Goal: Task Accomplishment & Management: Use online tool/utility

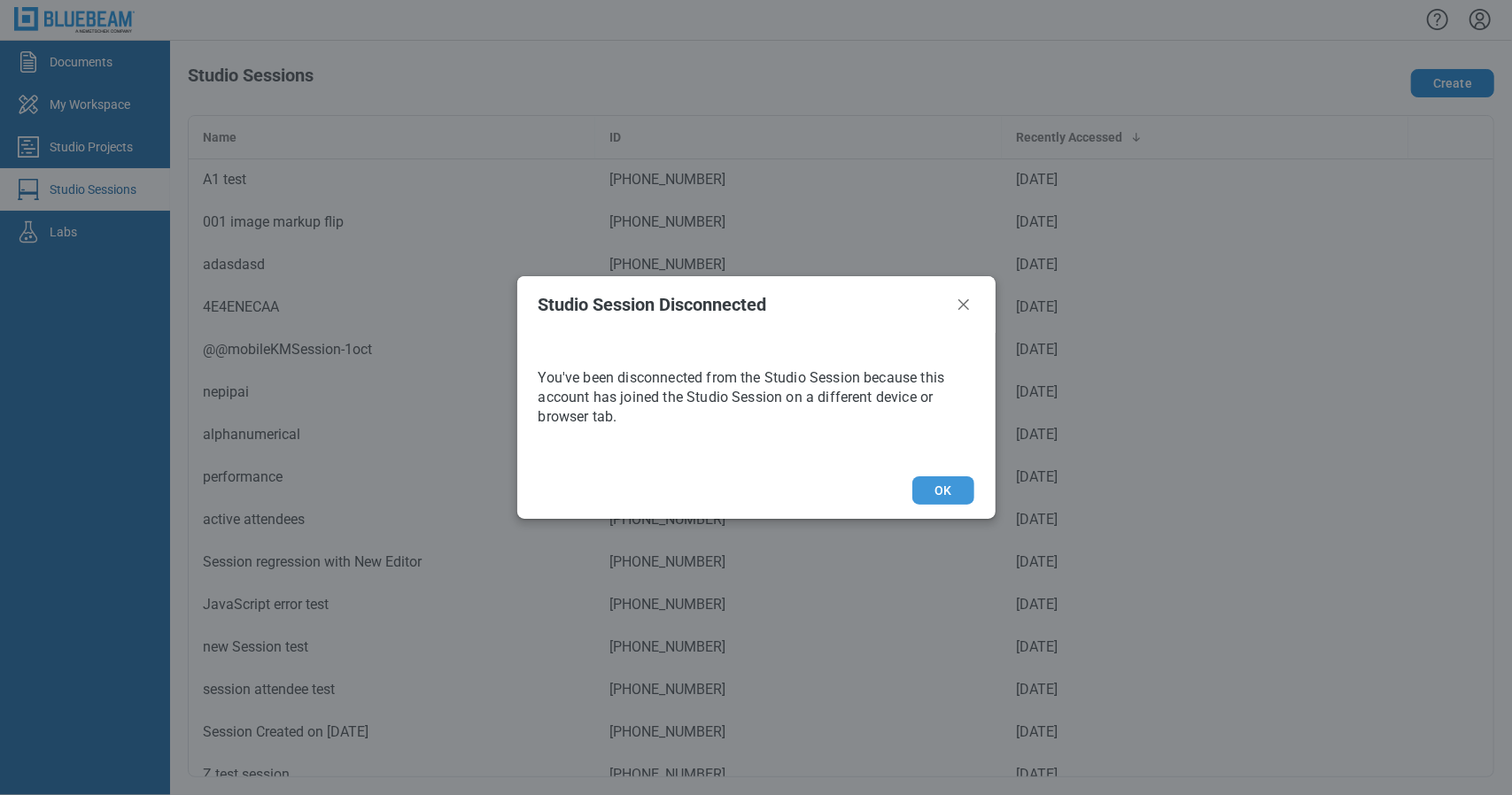
click at [963, 486] on button "OK" at bounding box center [943, 490] width 61 height 28
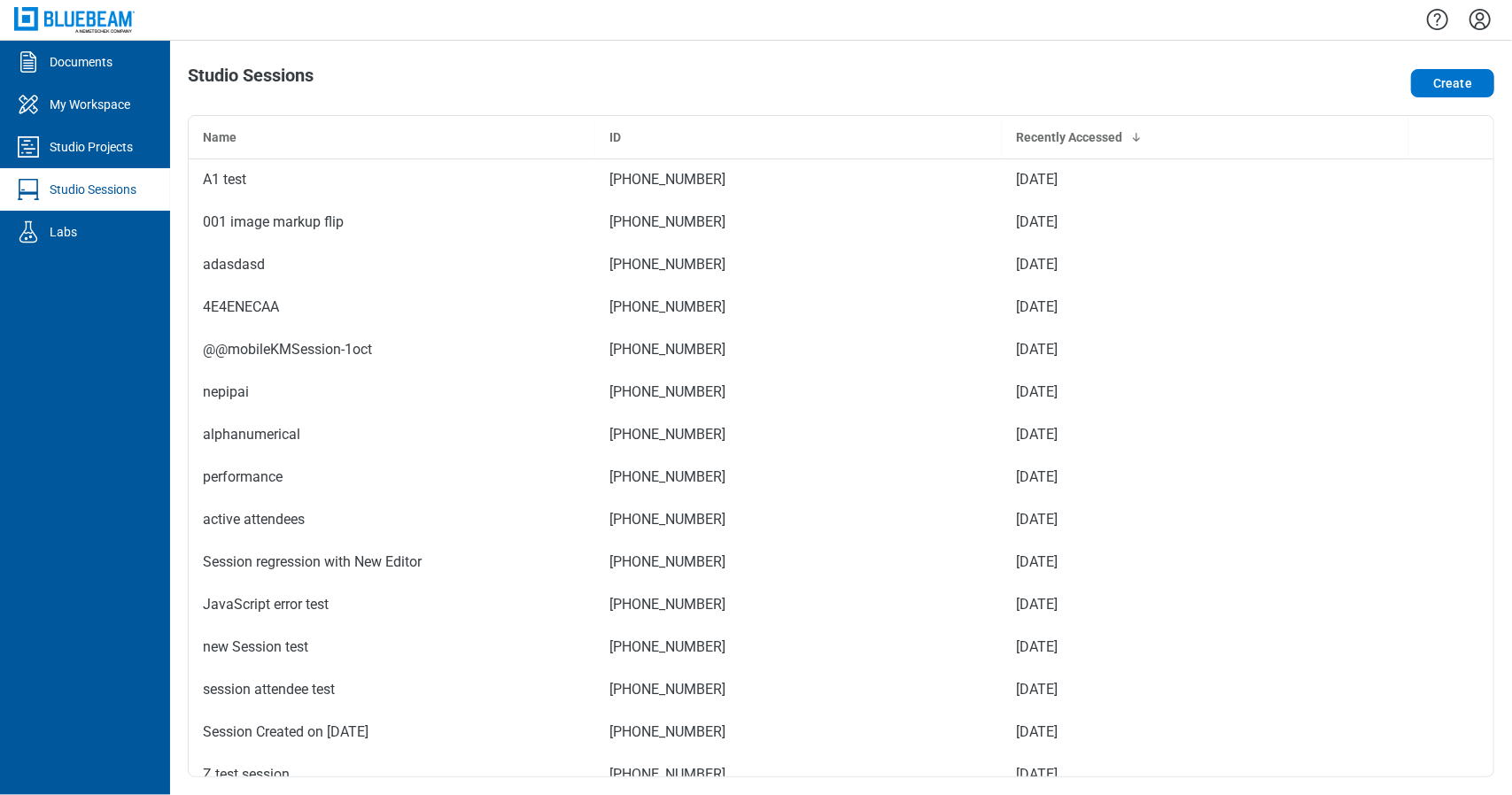
click at [111, 187] on div "Studio Sessions" at bounding box center [92, 189] width 86 height 18
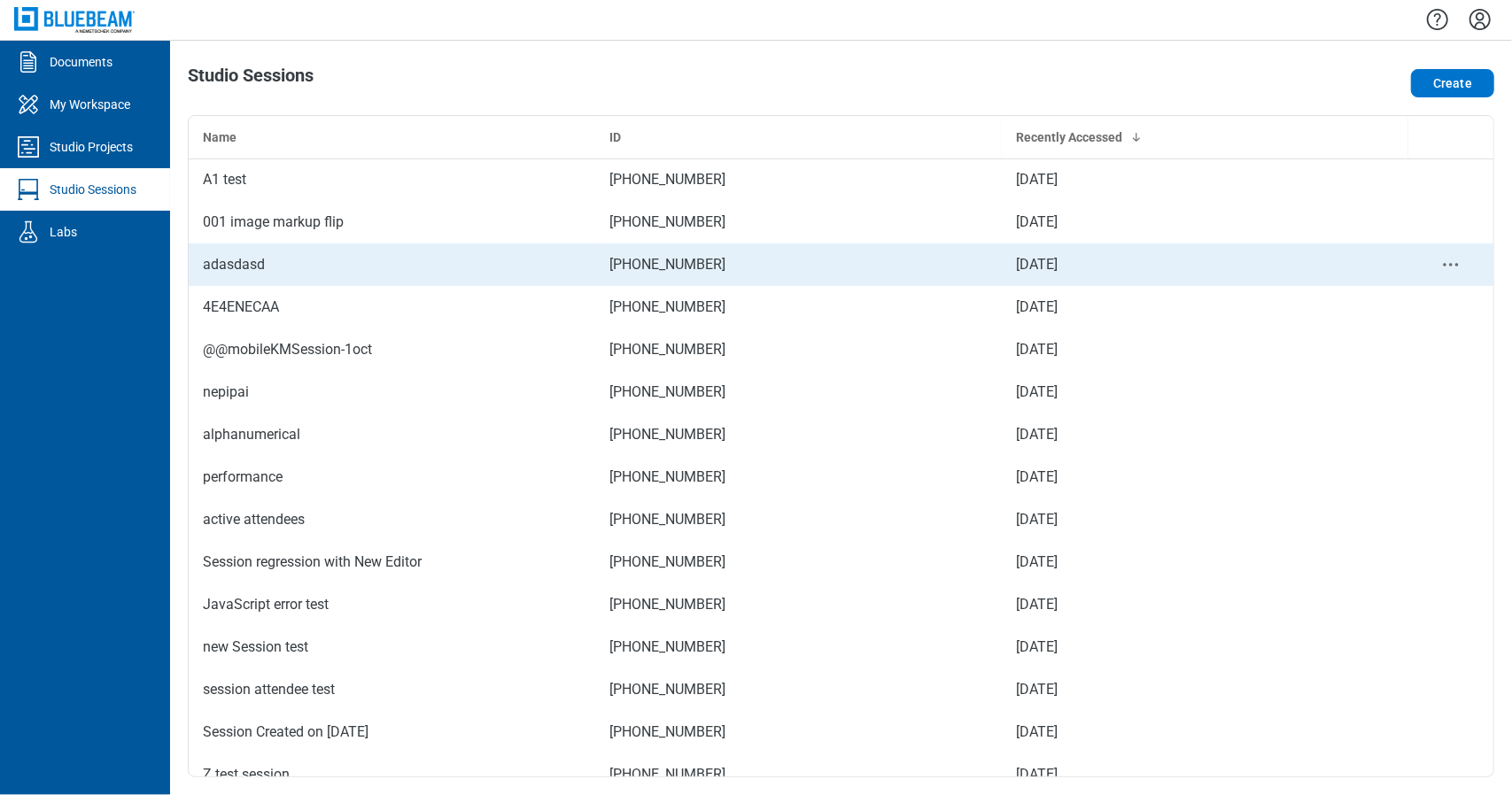
click at [413, 276] on td "adasdasd" at bounding box center [392, 265] width 406 height 43
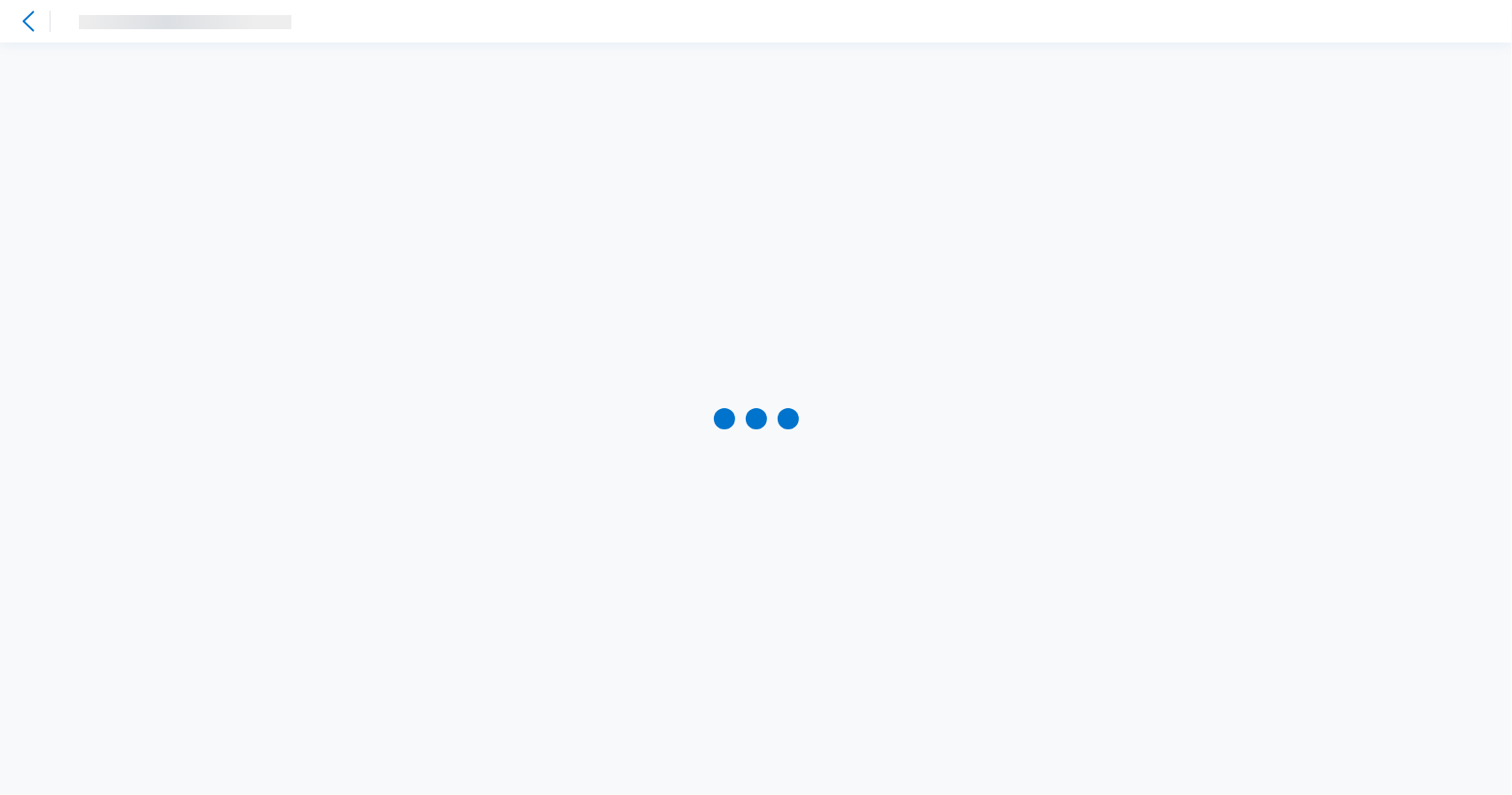
click at [16, 8] on div at bounding box center [28, 21] width 28 height 28
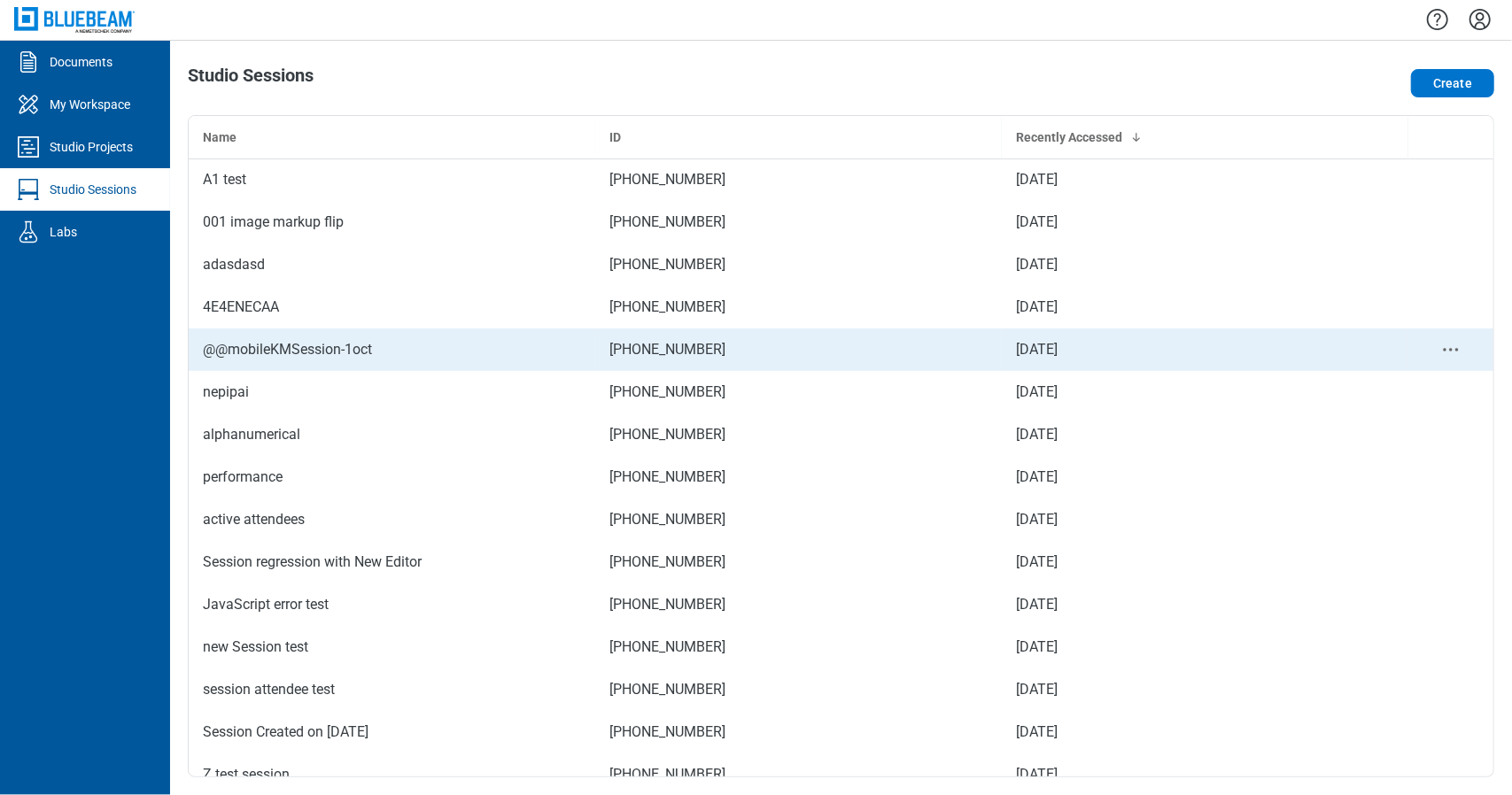
click at [392, 361] on td "@@mobileKMSession-1oct" at bounding box center [392, 349] width 406 height 43
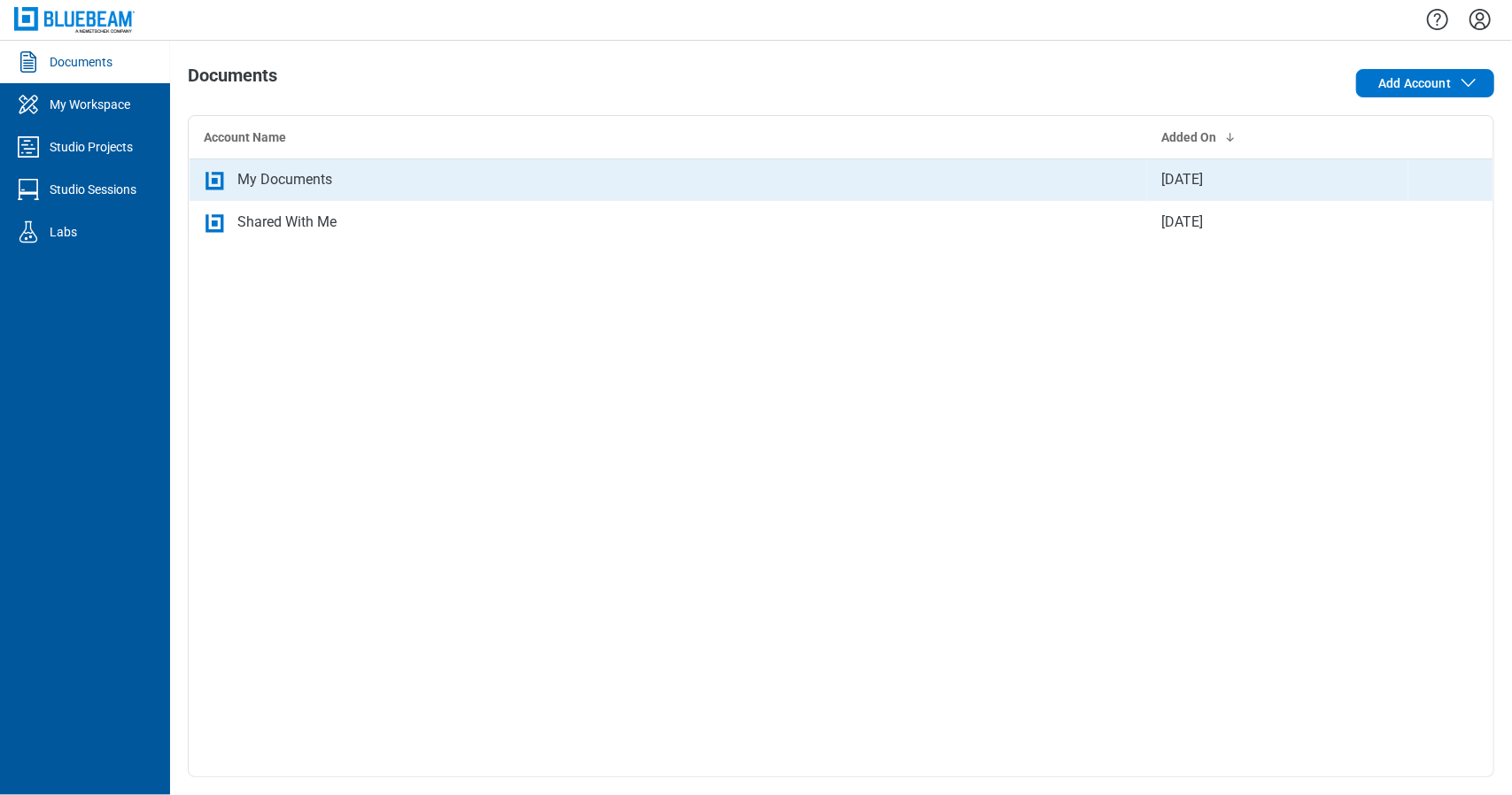
click at [291, 162] on td "My Documents" at bounding box center [669, 179] width 959 height 43
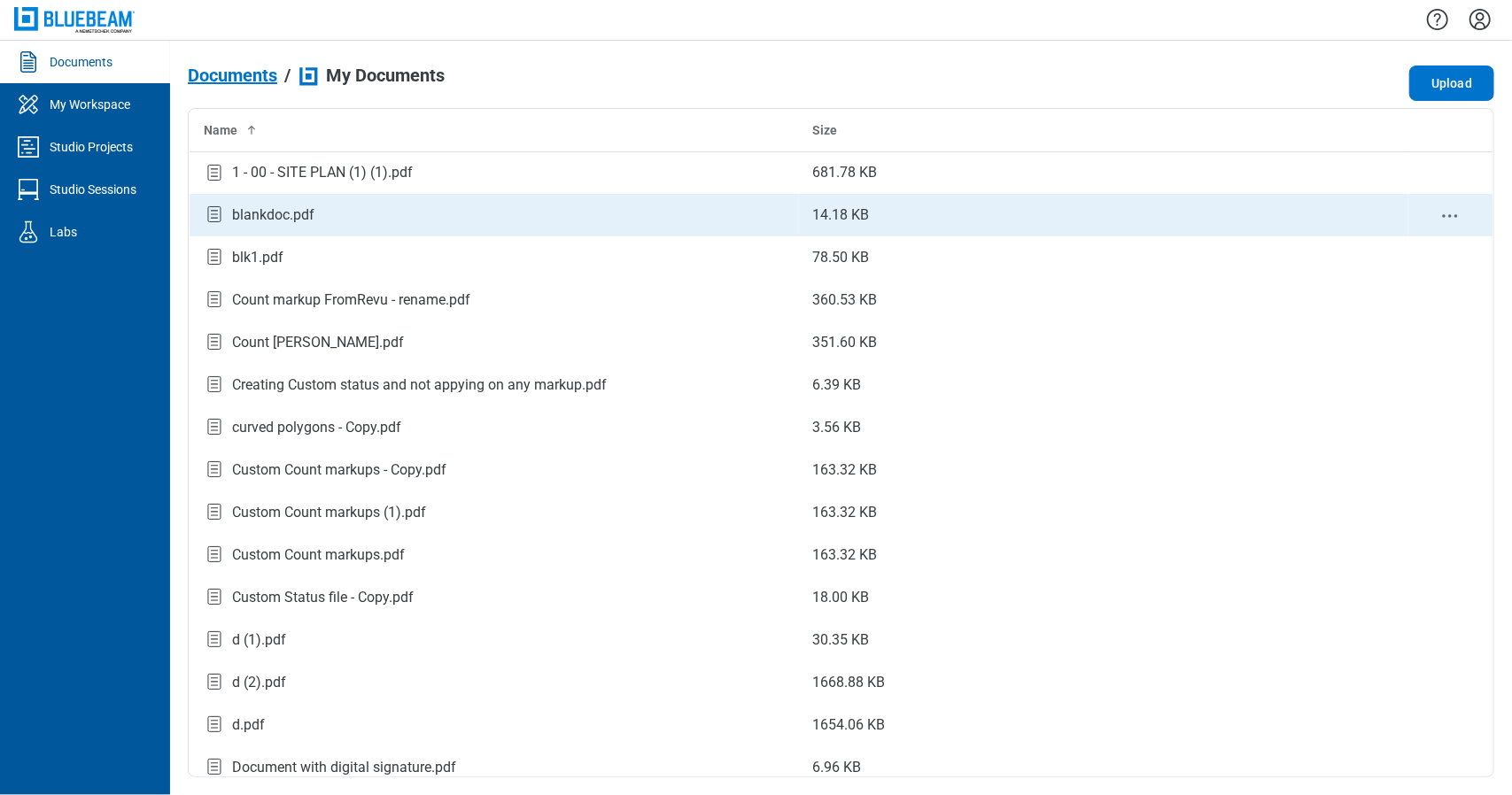
click at [255, 207] on div "blankdoc.pdf" at bounding box center [273, 215] width 83 height 21
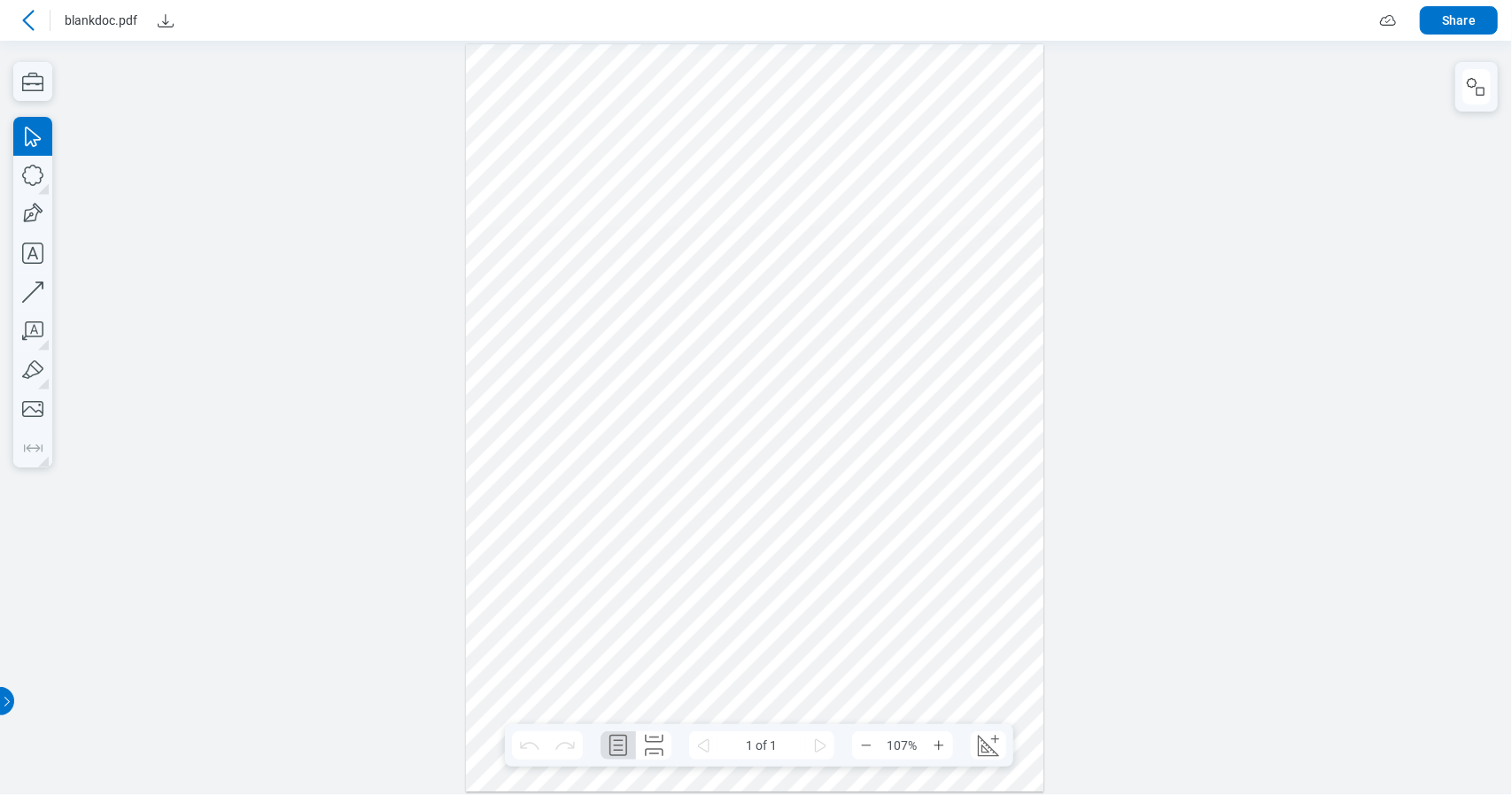
click at [39, 102] on div at bounding box center [32, 265] width 39 height 406
click at [27, 58] on div at bounding box center [756, 416] width 1512 height 754
click at [28, 73] on icon "button" at bounding box center [32, 83] width 21 height 19
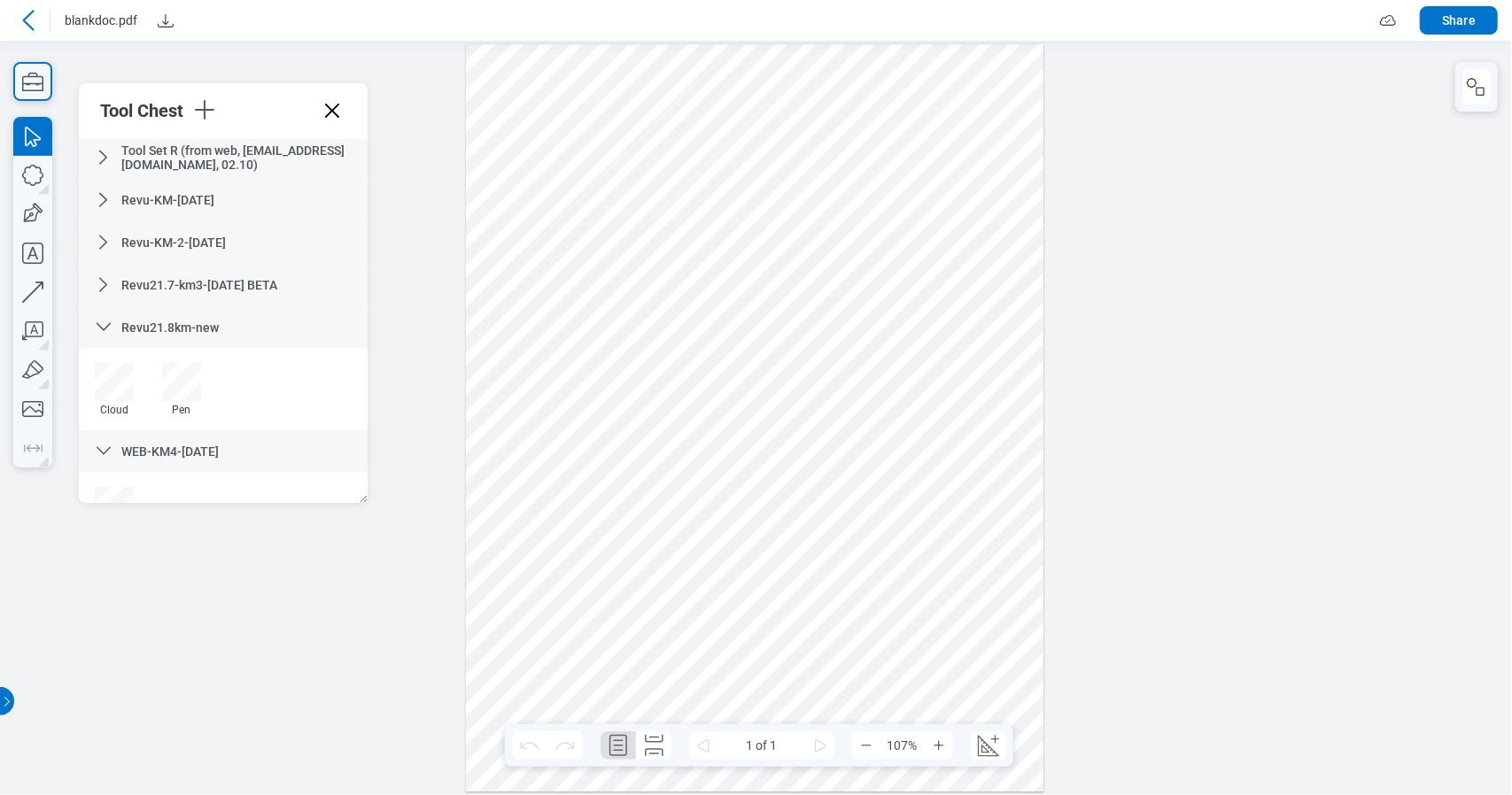
scroll to position [1483, 0]
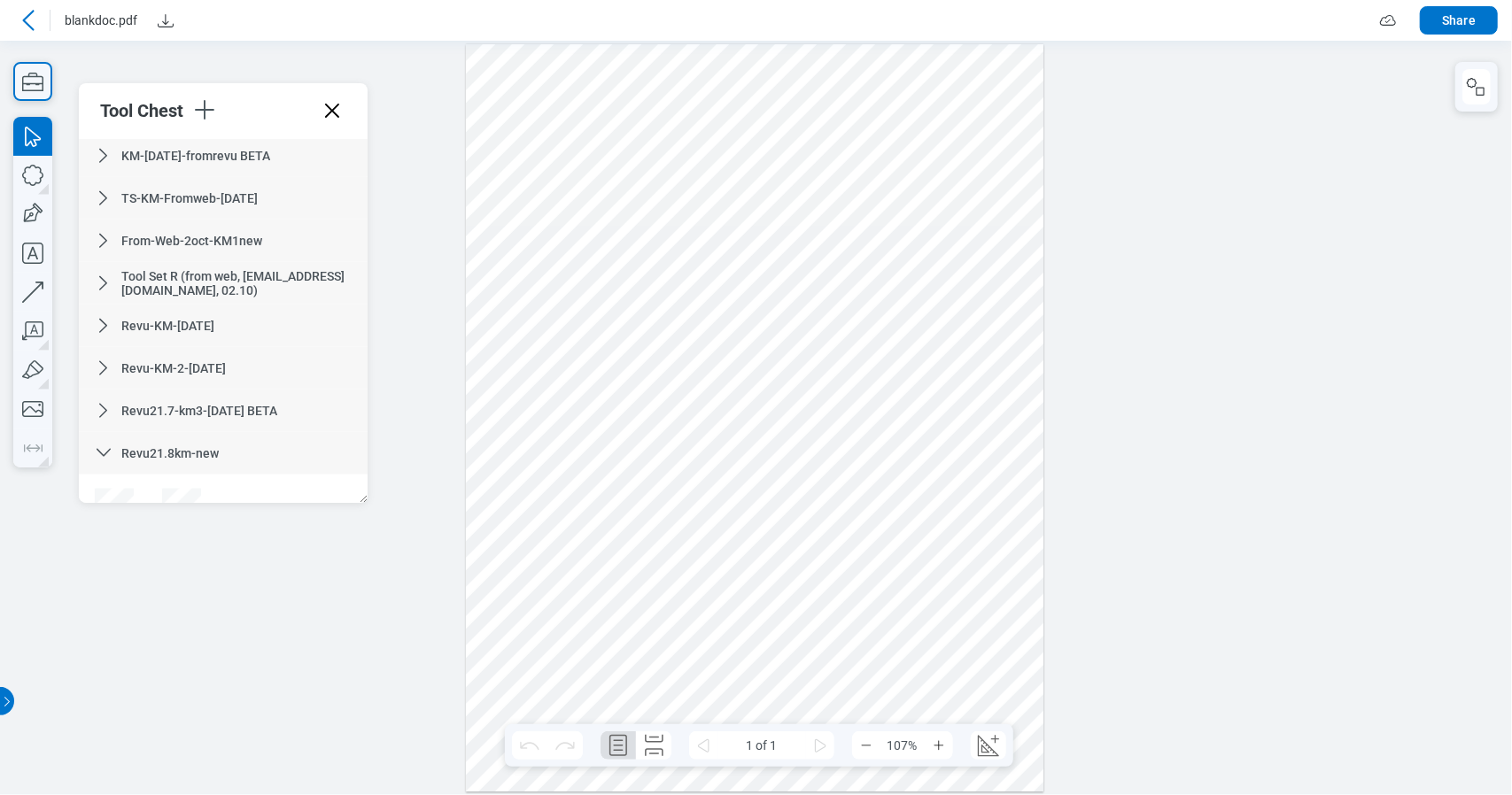
click at [104, 235] on icon at bounding box center [103, 241] width 21 height 21
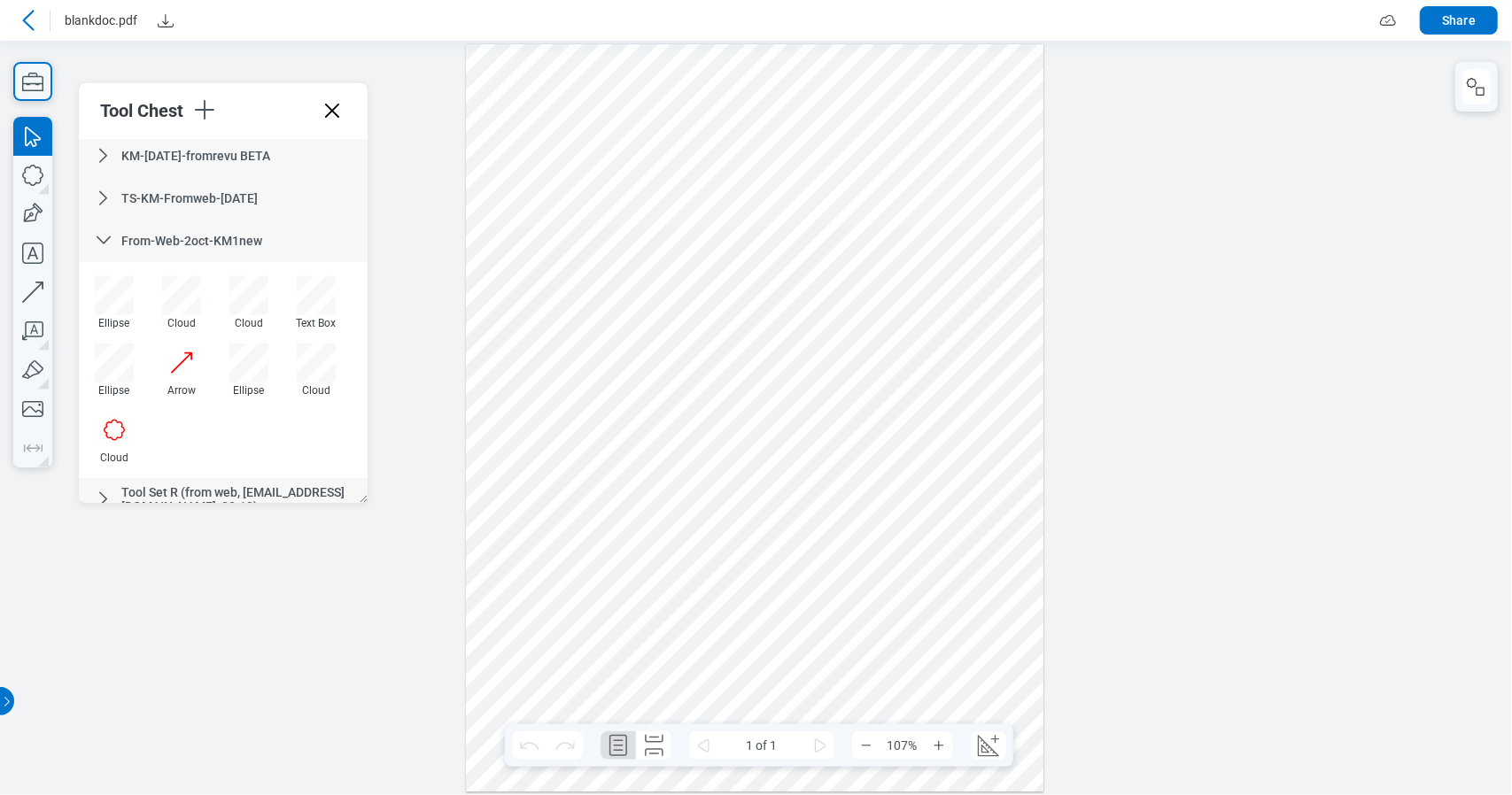
click at [103, 236] on icon at bounding box center [103, 241] width 21 height 21
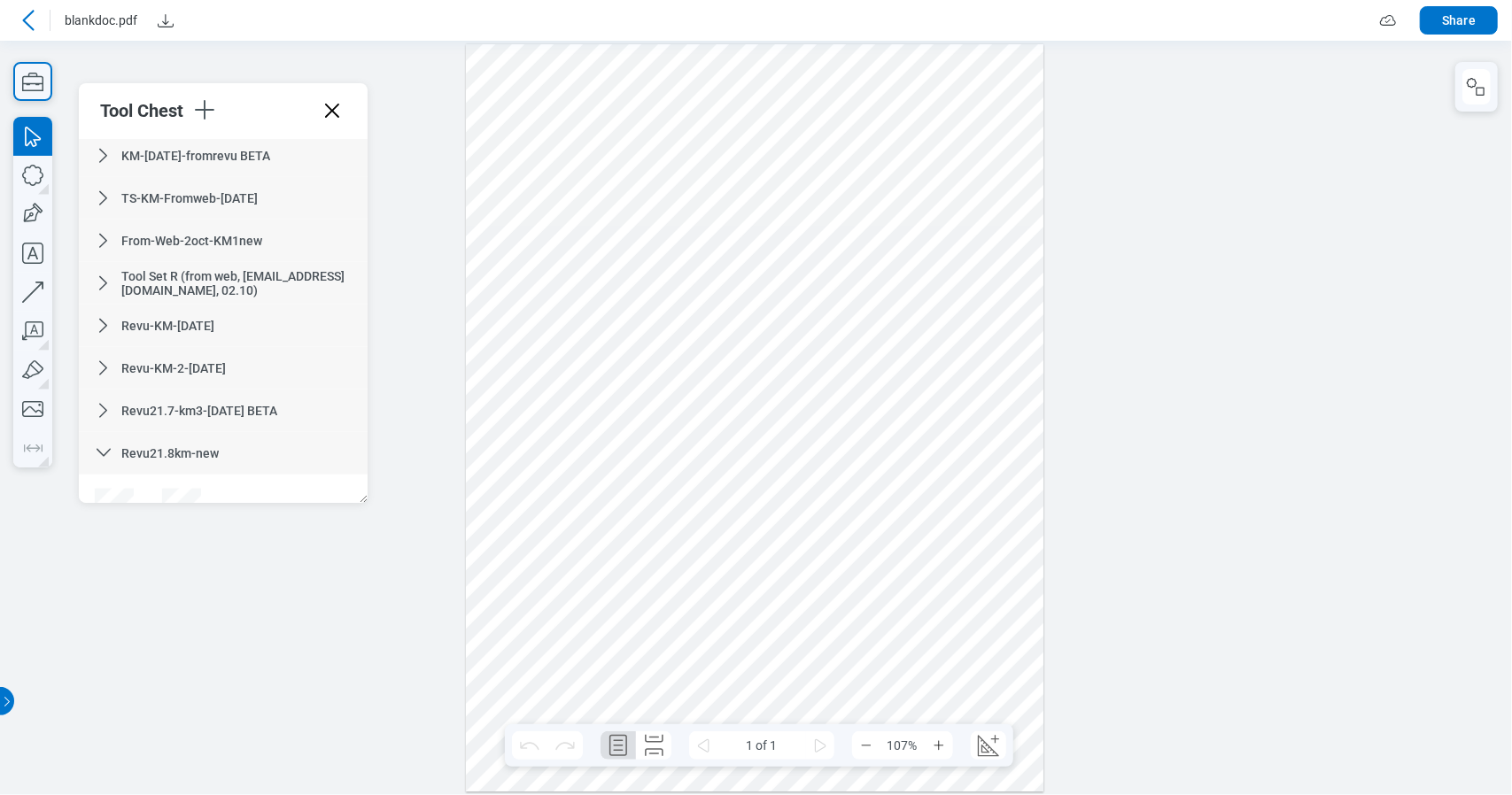
click at [112, 205] on icon at bounding box center [103, 198] width 21 height 21
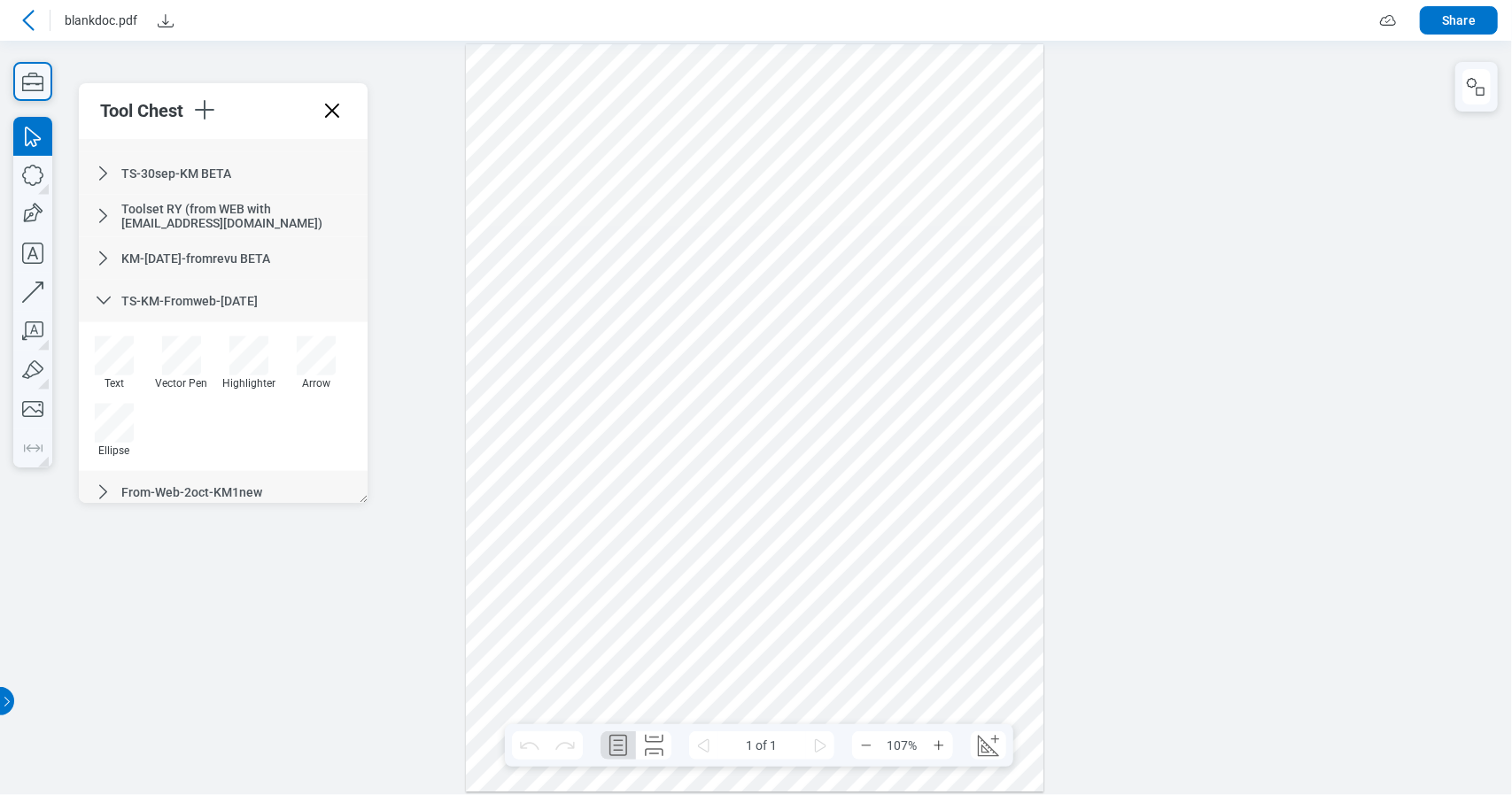
scroll to position [1305, 0]
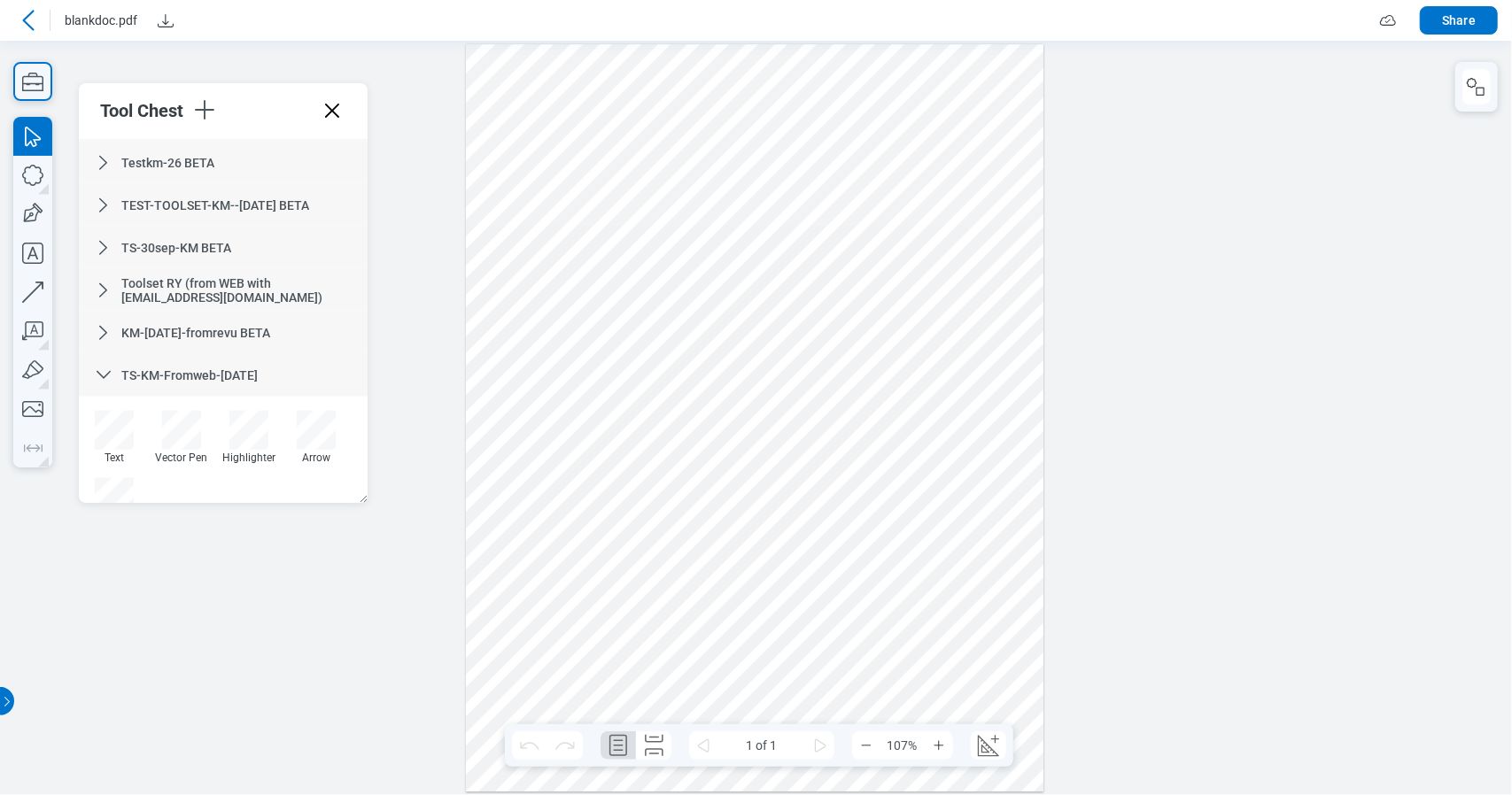
click at [117, 295] on div "Toolset RY (from WEB with cxicore2@mail.com)" at bounding box center [223, 290] width 289 height 43
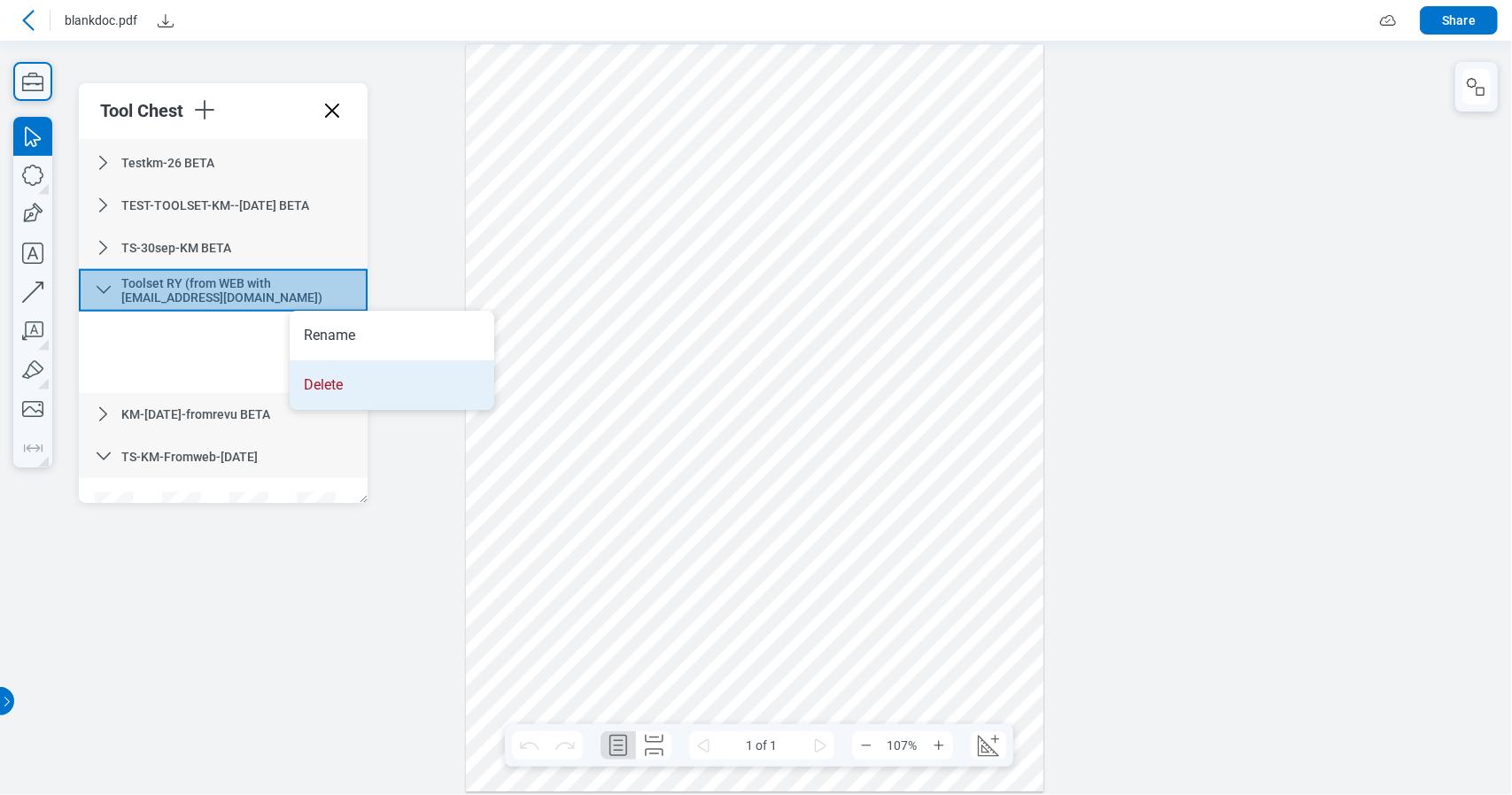
click at [365, 371] on li "Delete" at bounding box center [392, 385] width 205 height 49
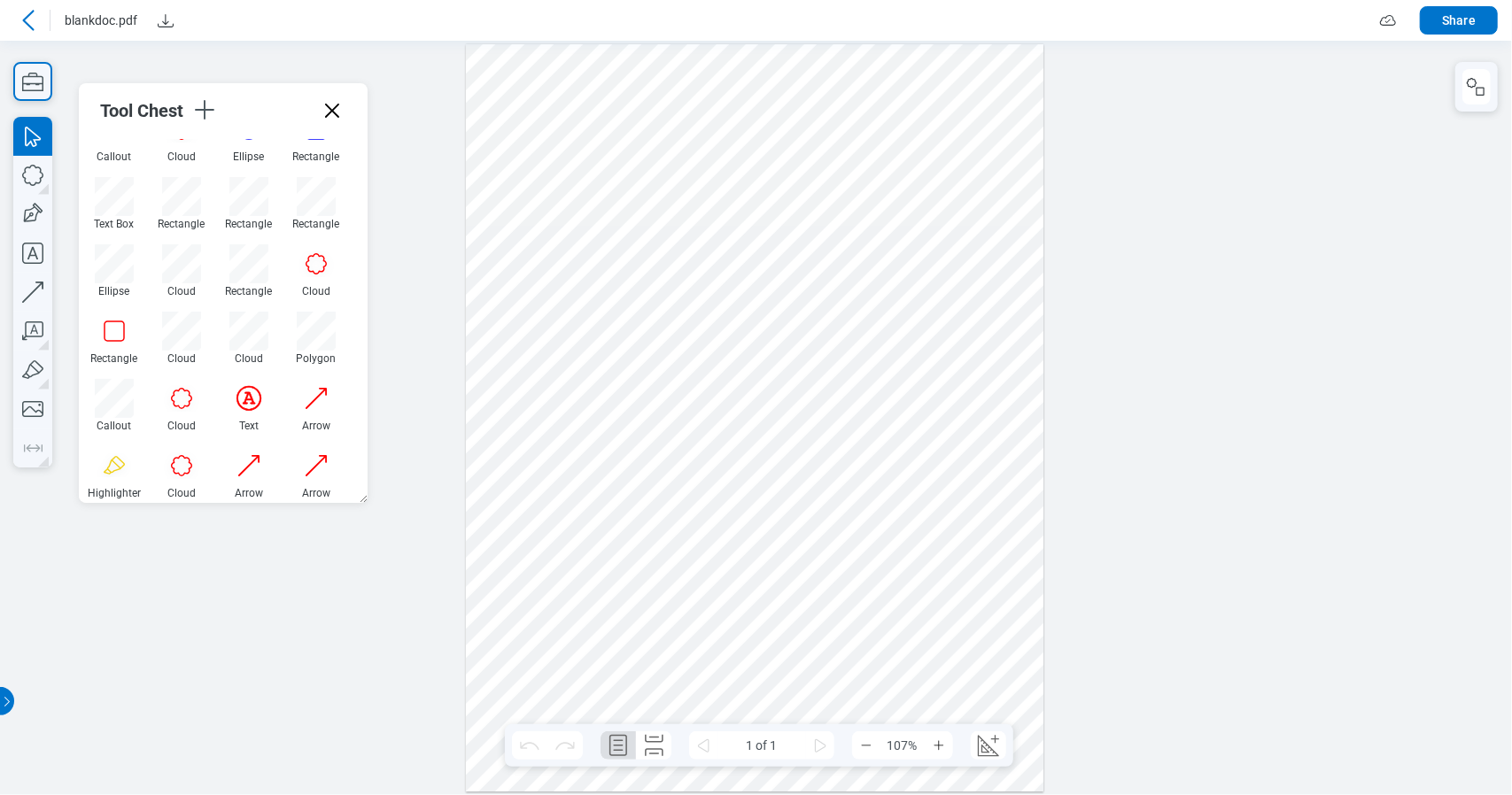
scroll to position [0, 0]
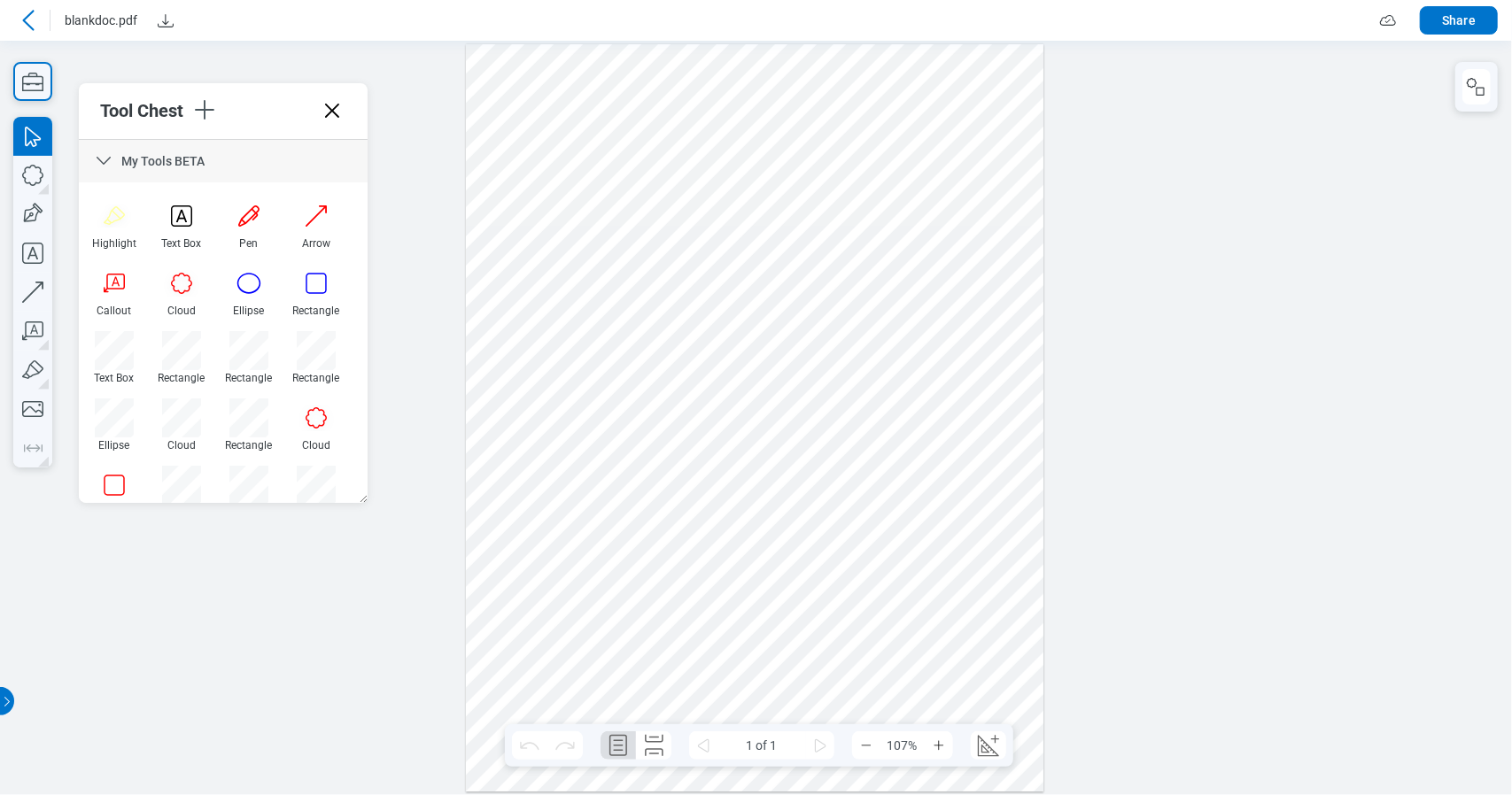
click at [98, 157] on icon at bounding box center [103, 160] width 14 height 8
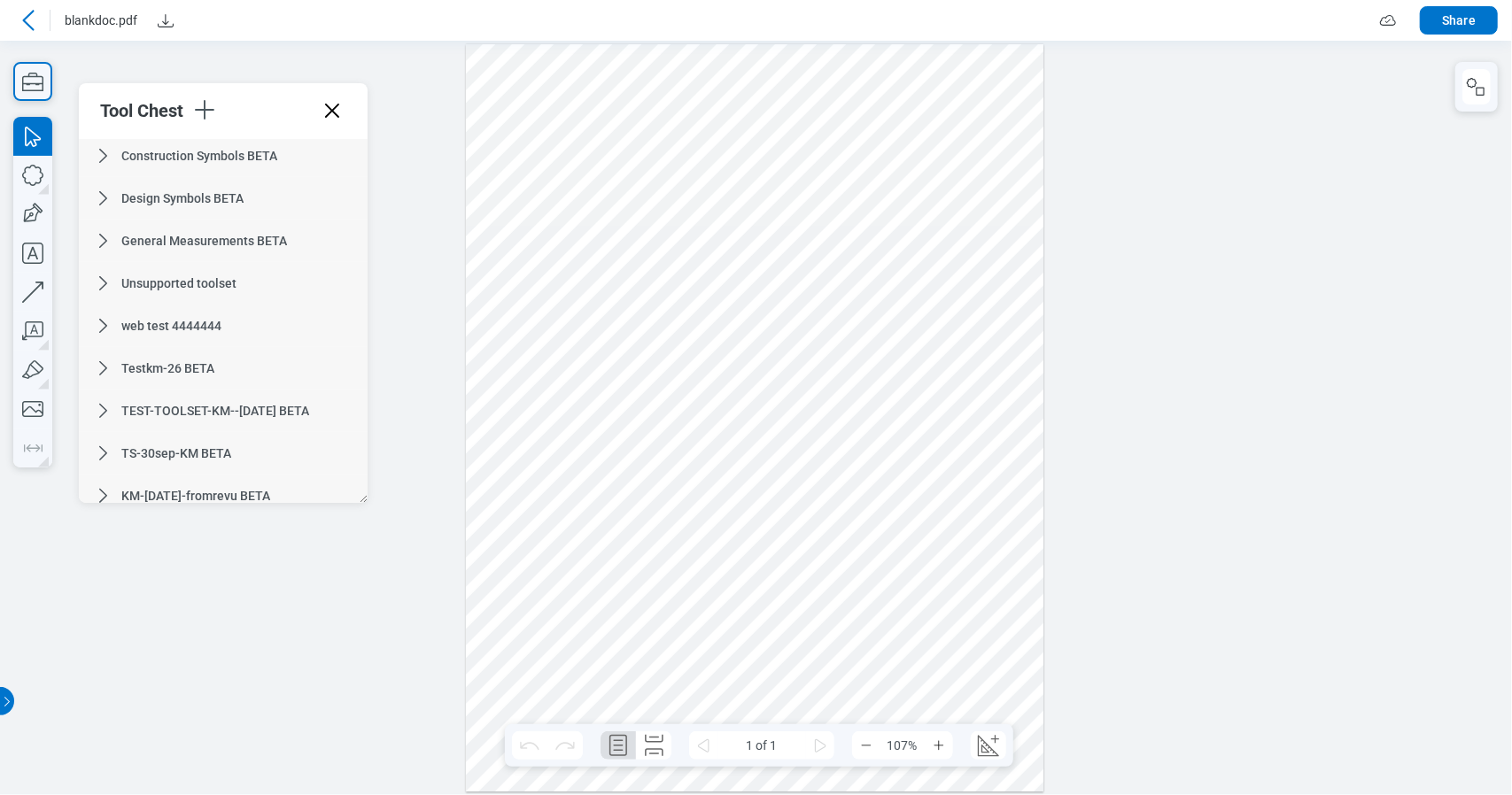
scroll to position [443, 0]
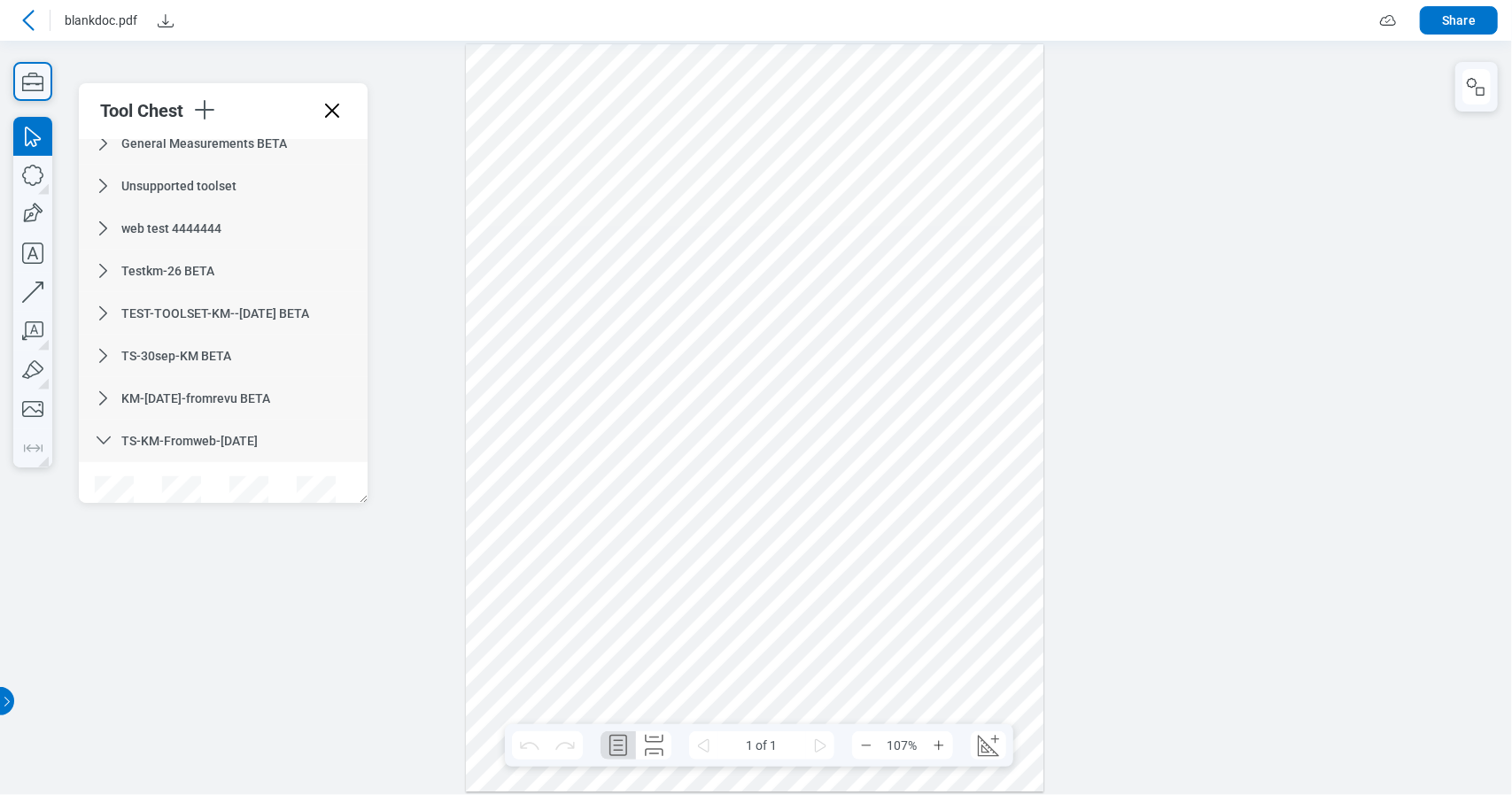
click at [102, 232] on icon at bounding box center [103, 228] width 8 height 14
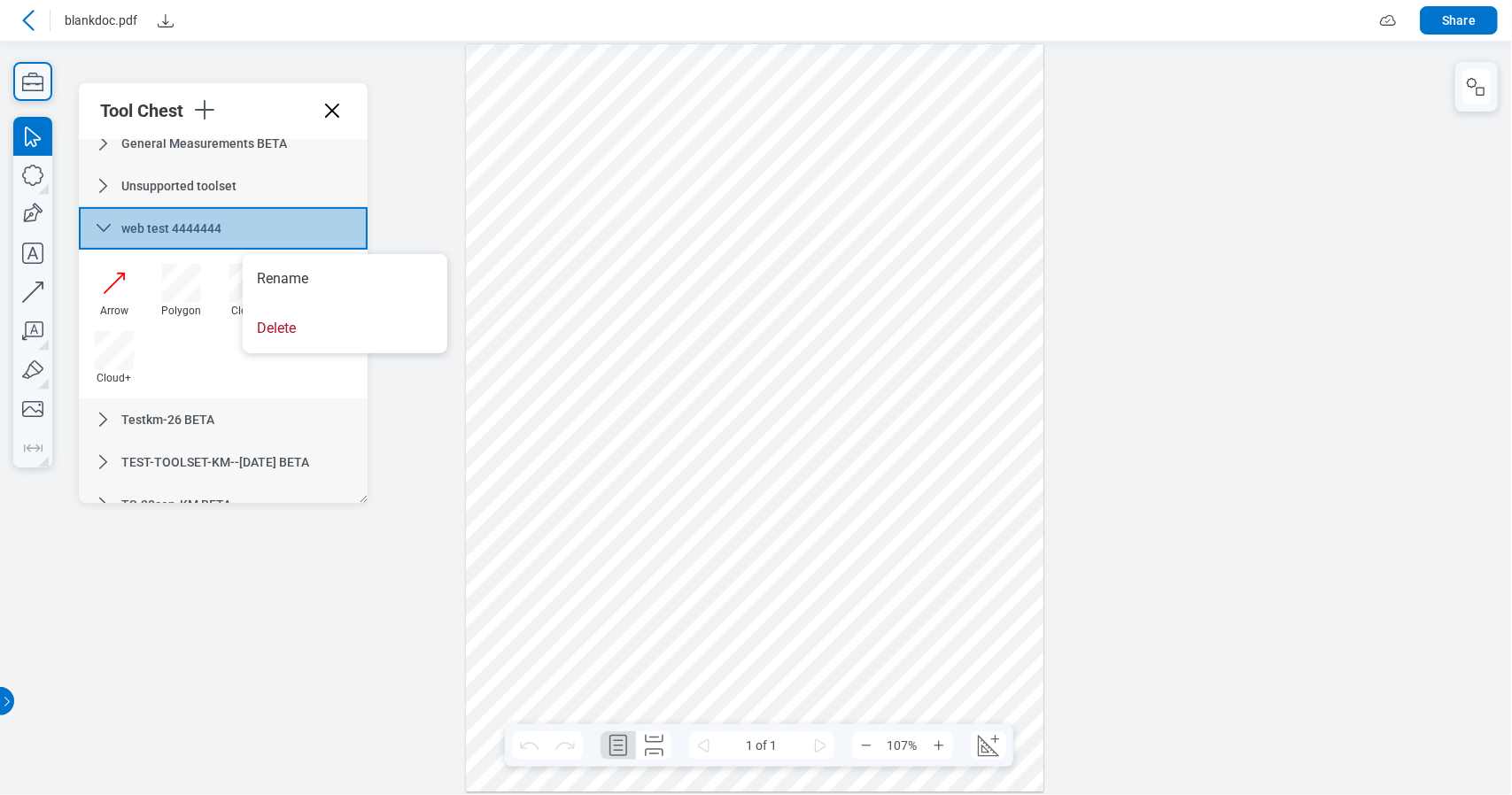
click at [320, 324] on li "Delete" at bounding box center [345, 328] width 205 height 49
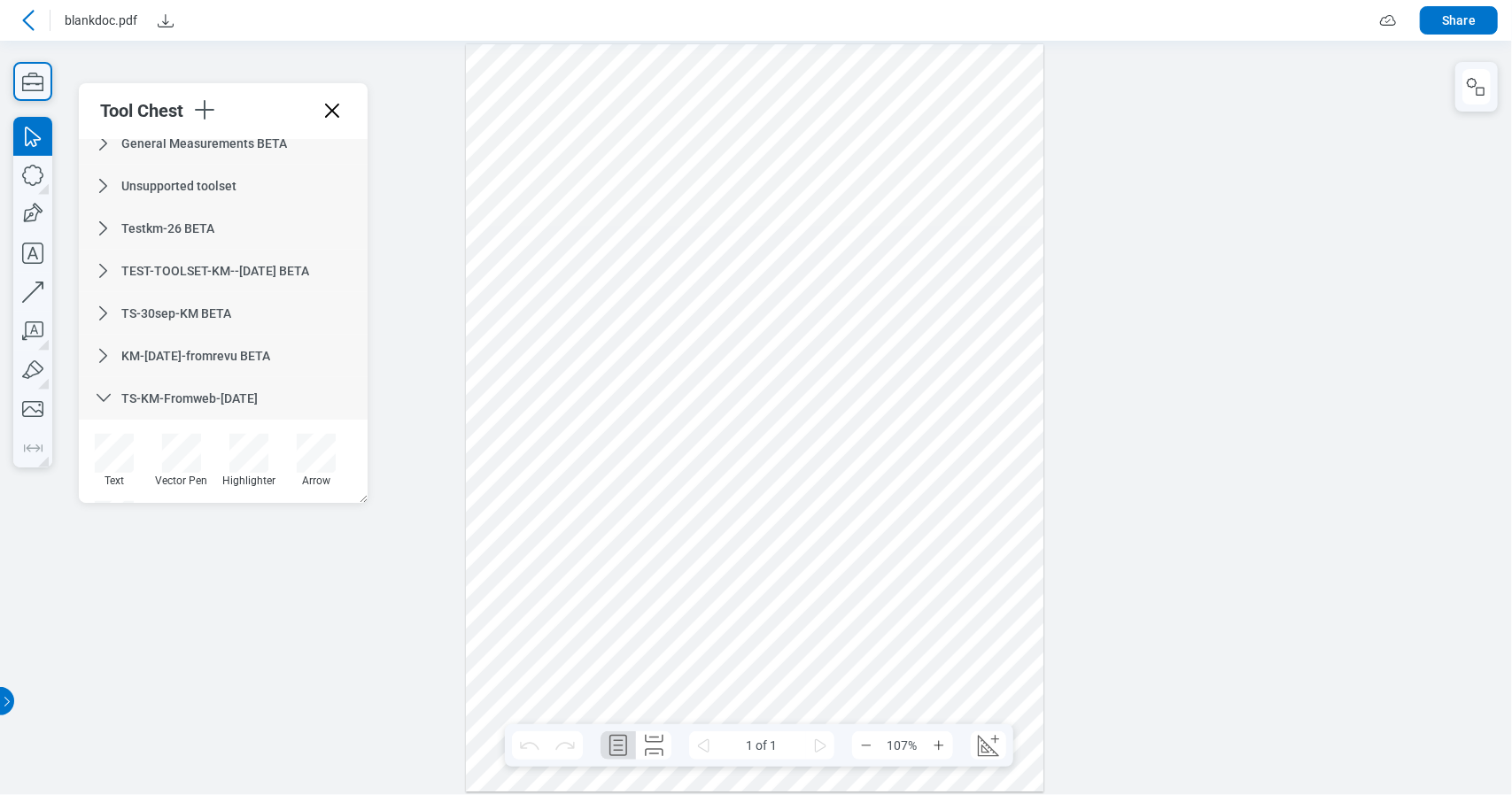
click at [112, 402] on icon at bounding box center [103, 398] width 21 height 21
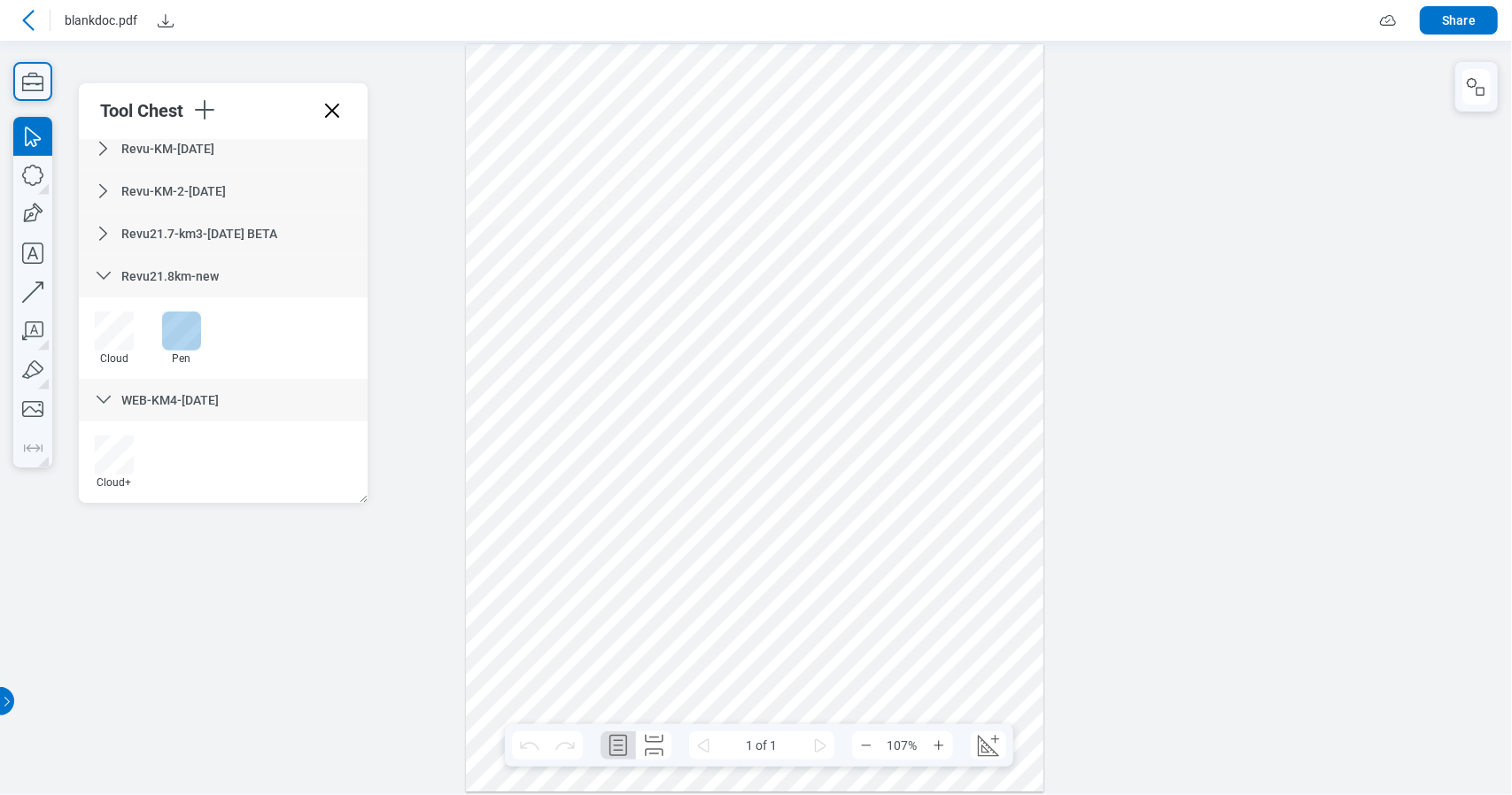
scroll to position [554, 0]
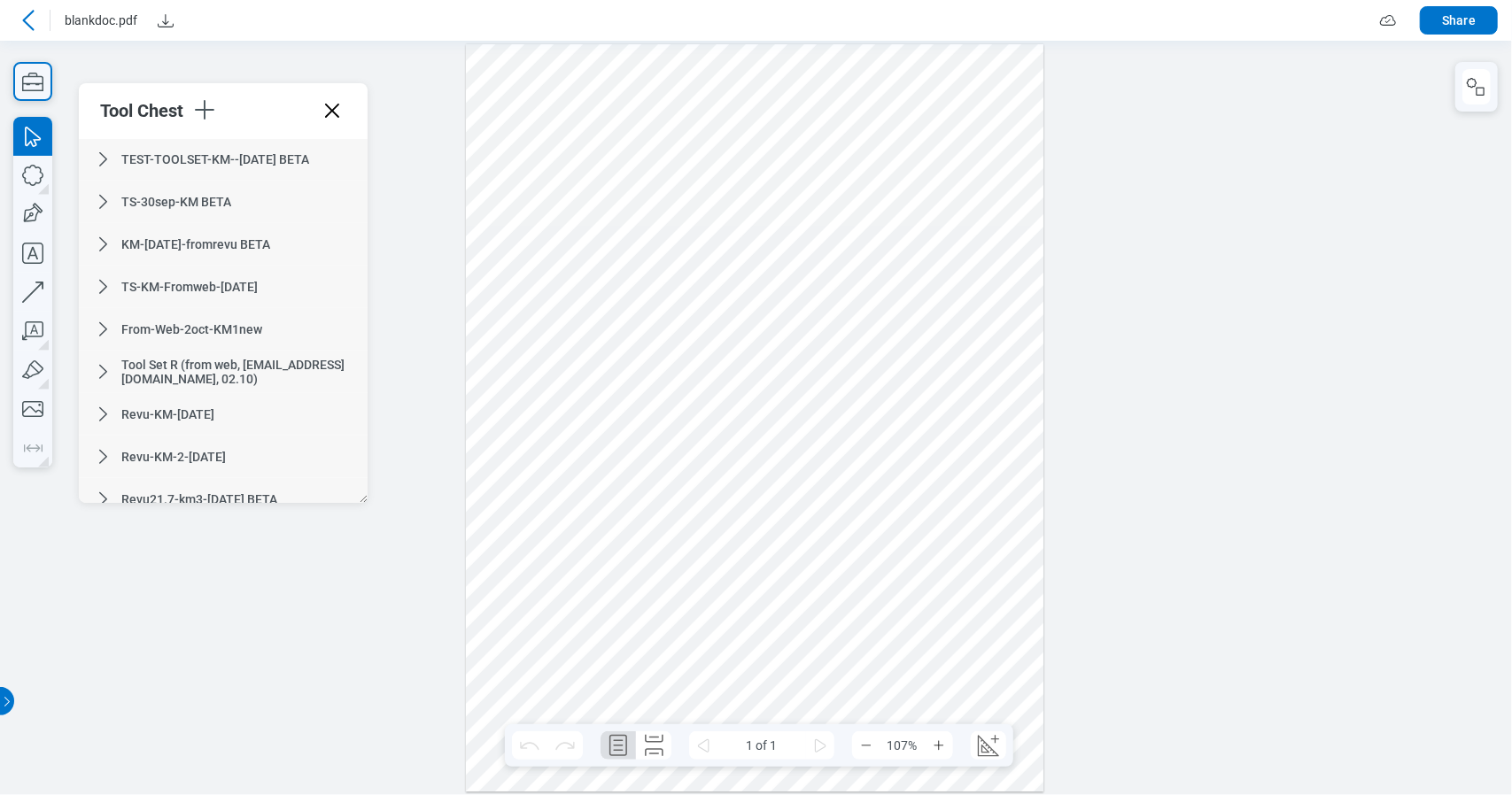
click at [252, 249] on span "KM-[DATE]-fromrevu BETA" at bounding box center [196, 244] width 149 height 14
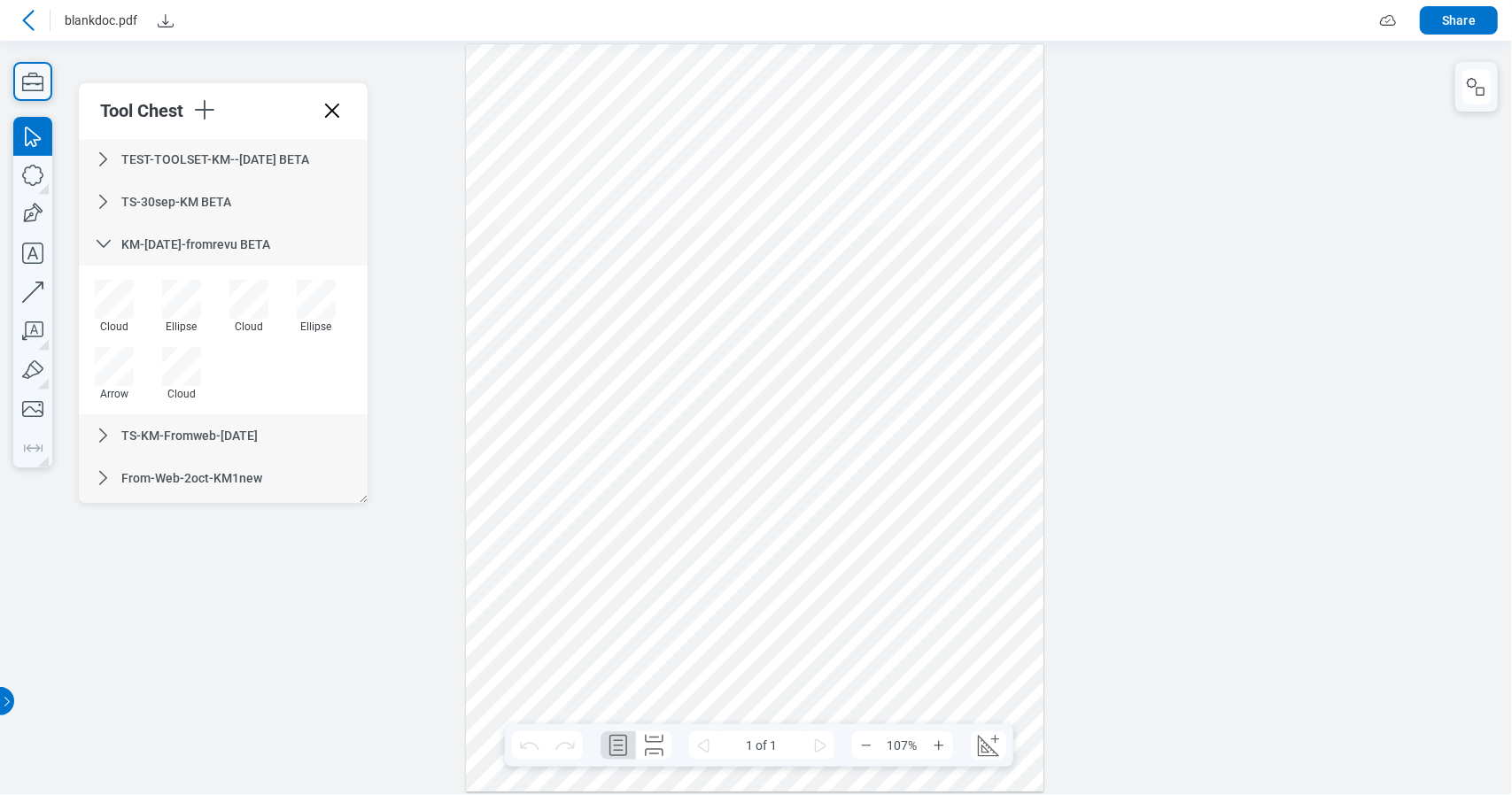
click at [193, 424] on div "TS-KM-Fromweb-[DATE]" at bounding box center [223, 435] width 289 height 43
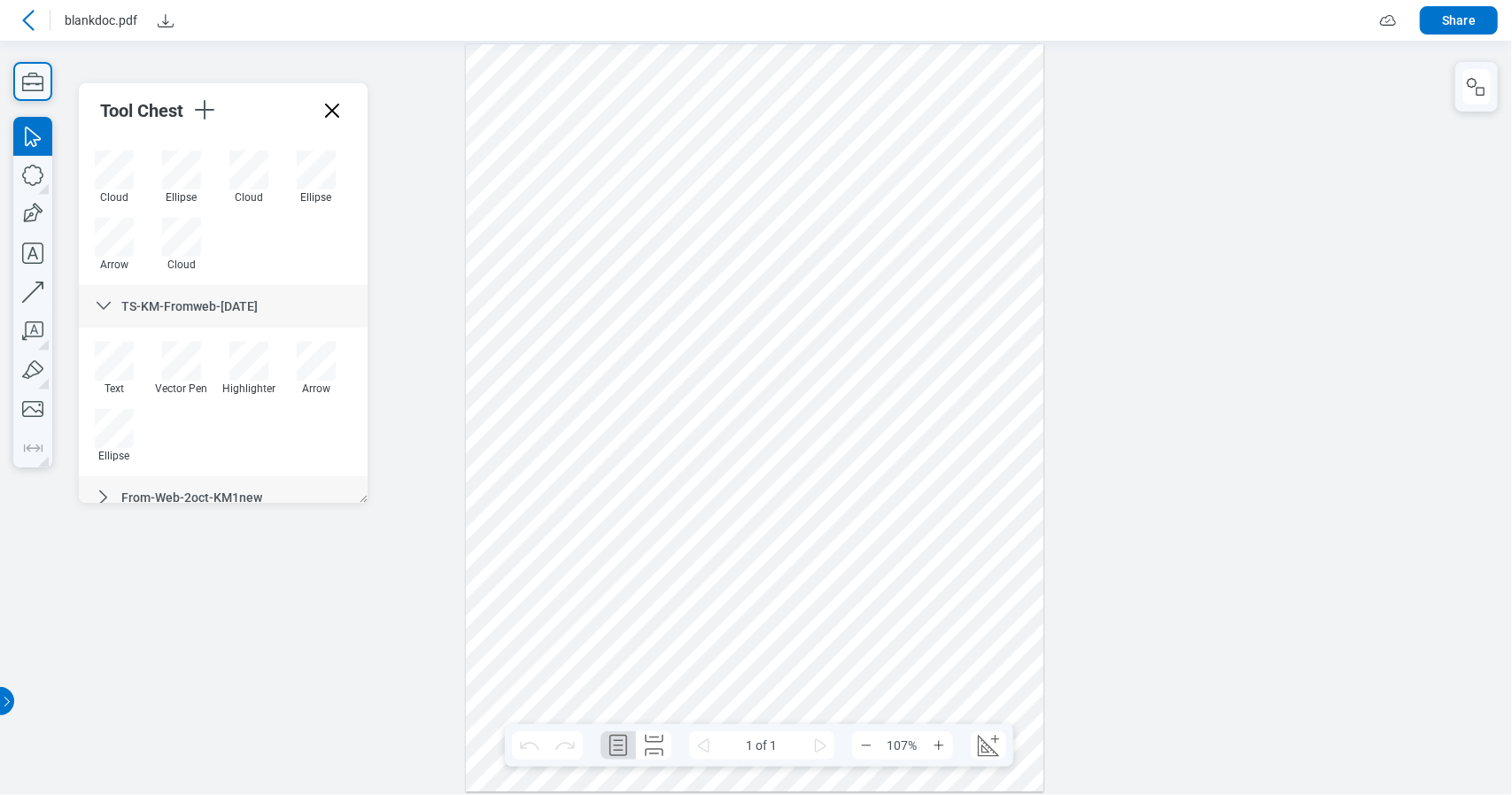
scroll to position [731, 0]
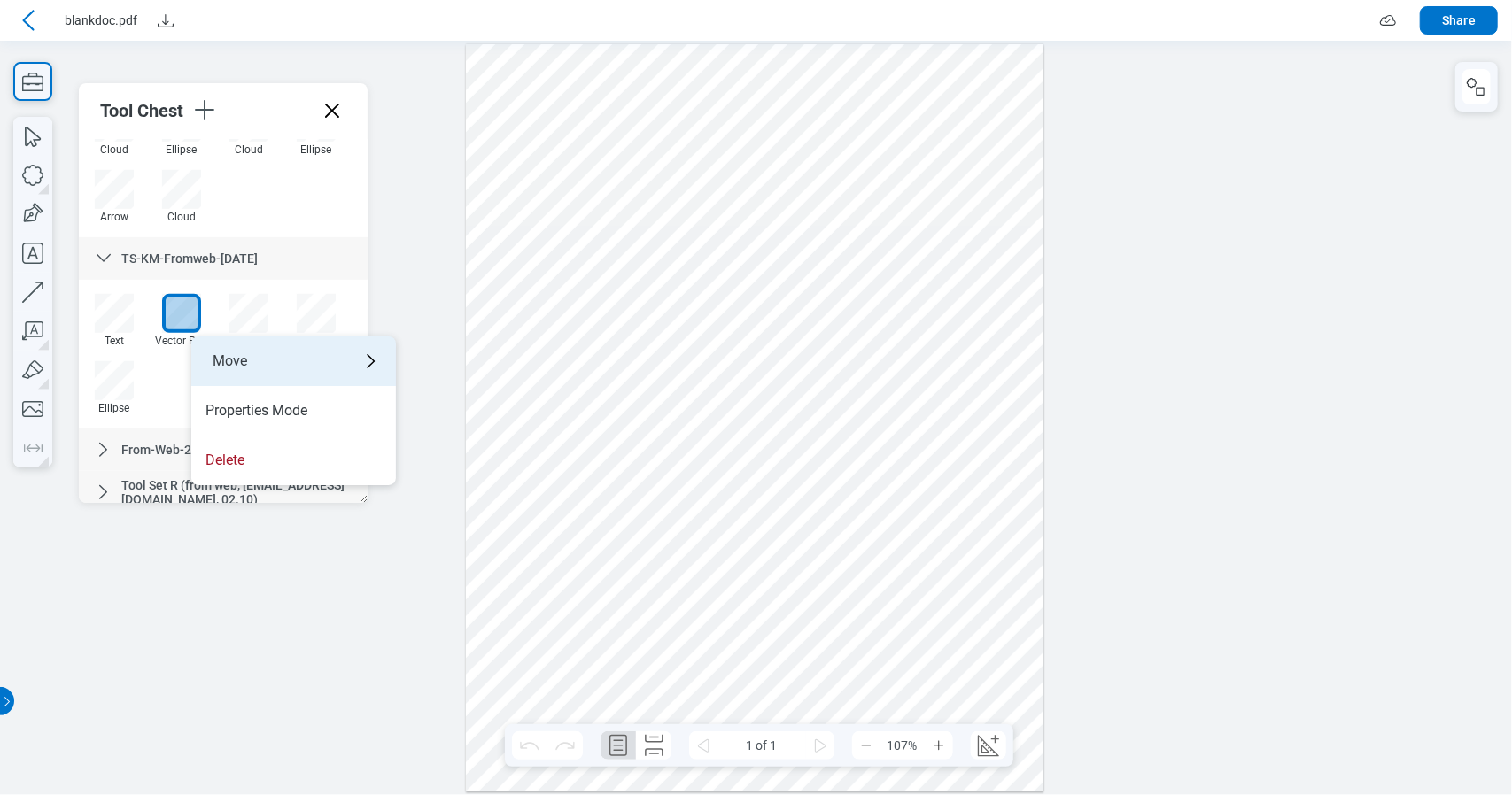
click at [298, 362] on div "Move" at bounding box center [294, 361] width 205 height 49
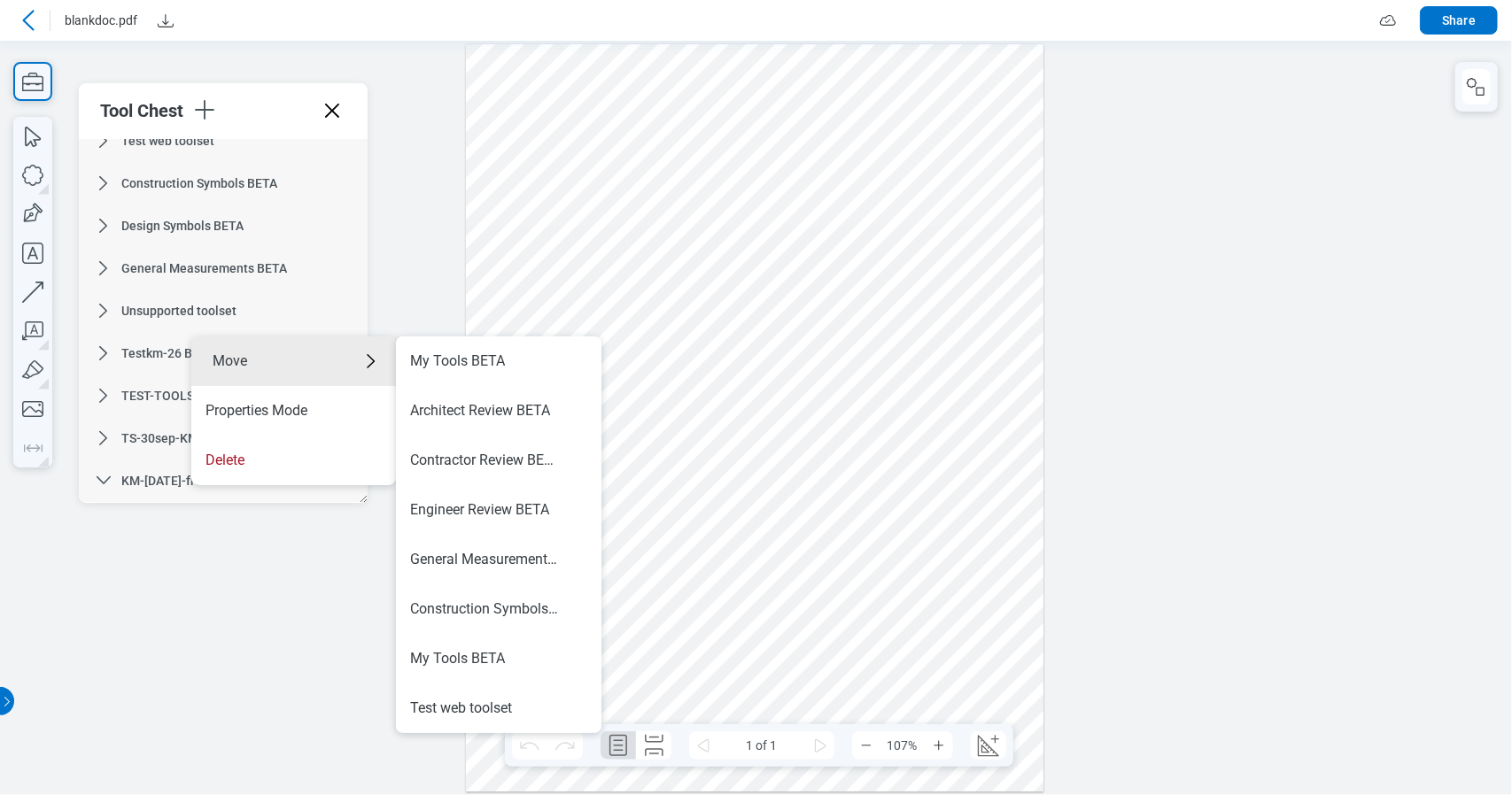
scroll to position [288, 0]
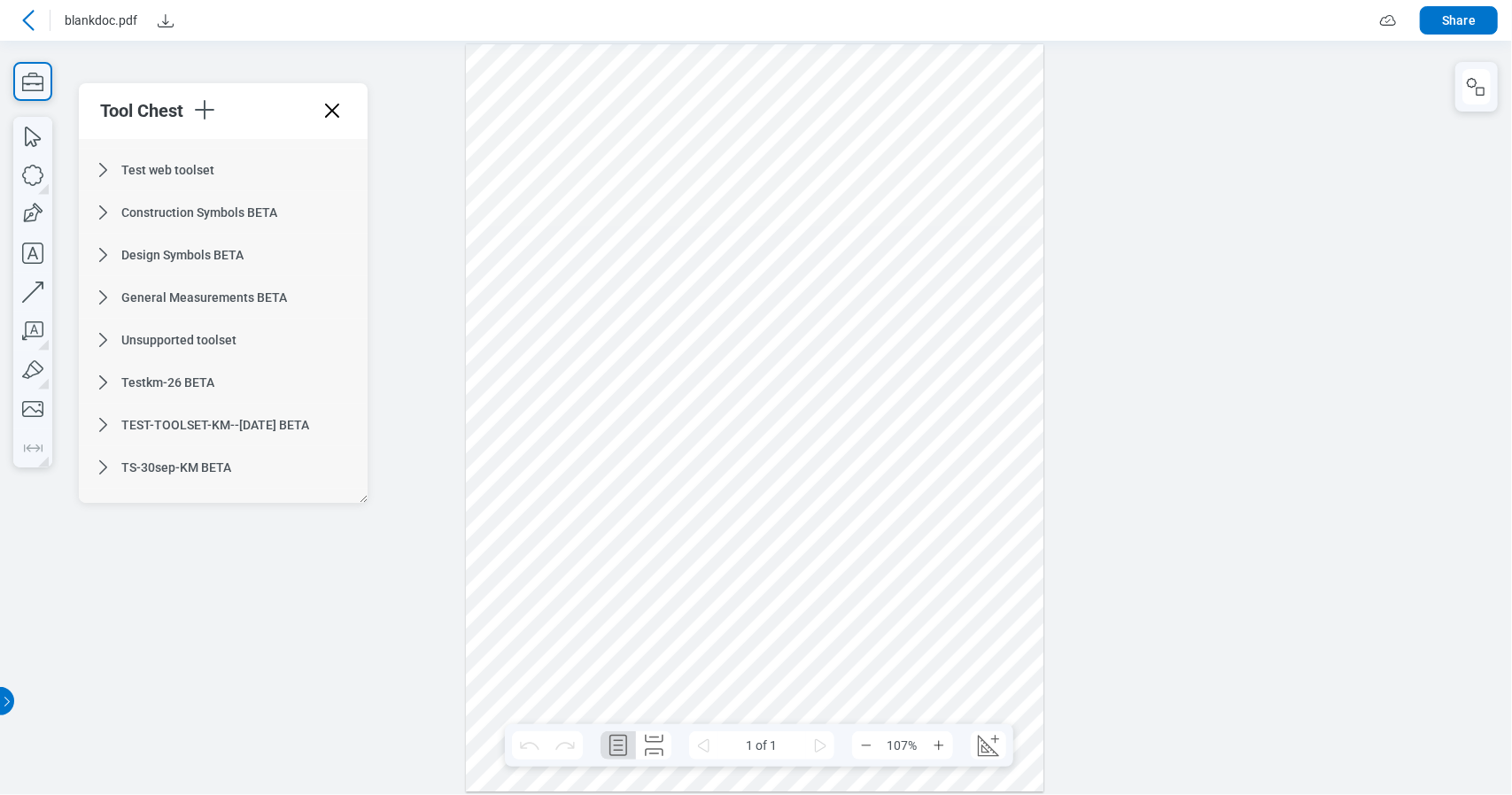
click at [860, 379] on div at bounding box center [756, 417] width 579 height 748
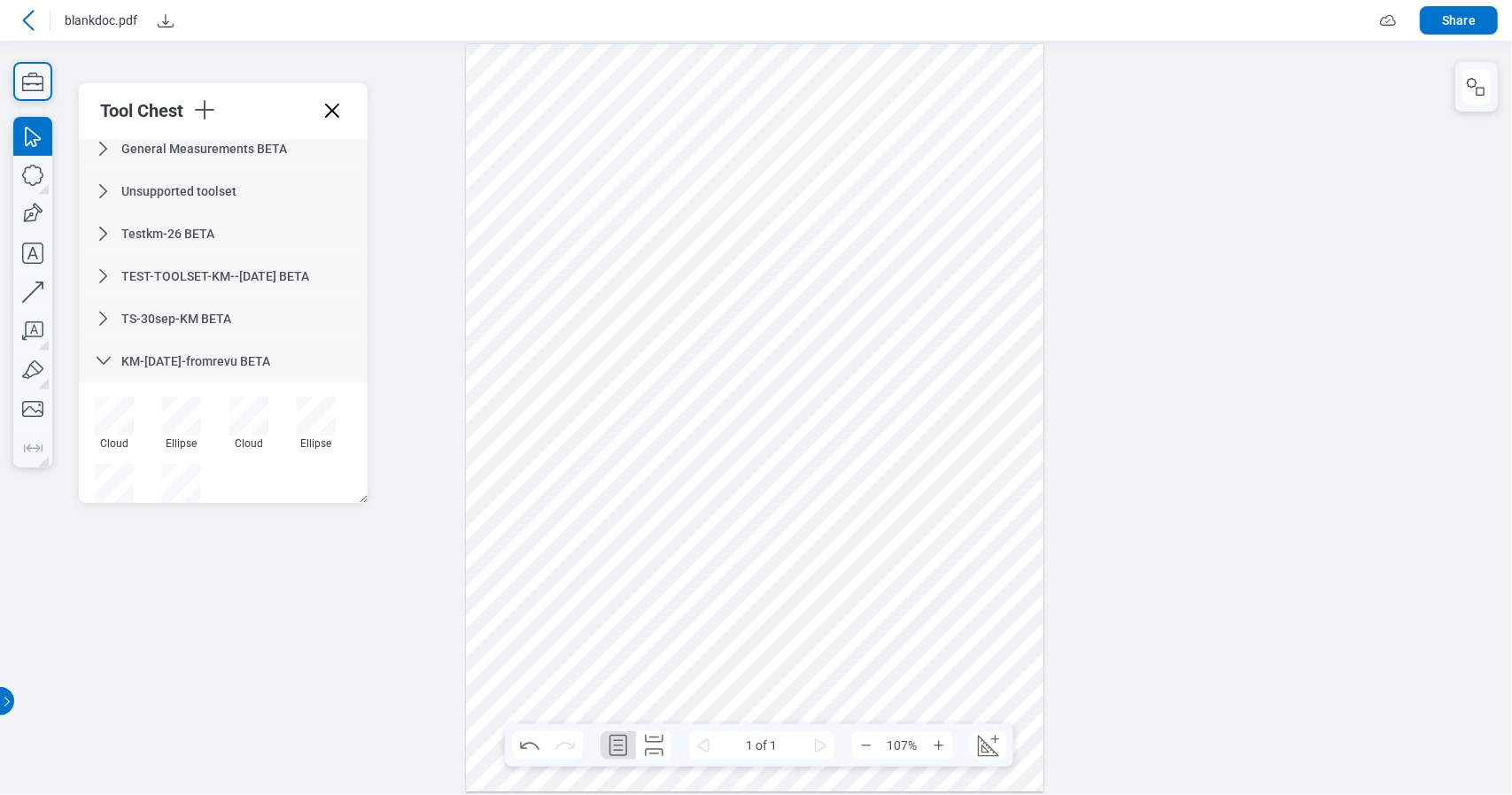
scroll to position [409, 0]
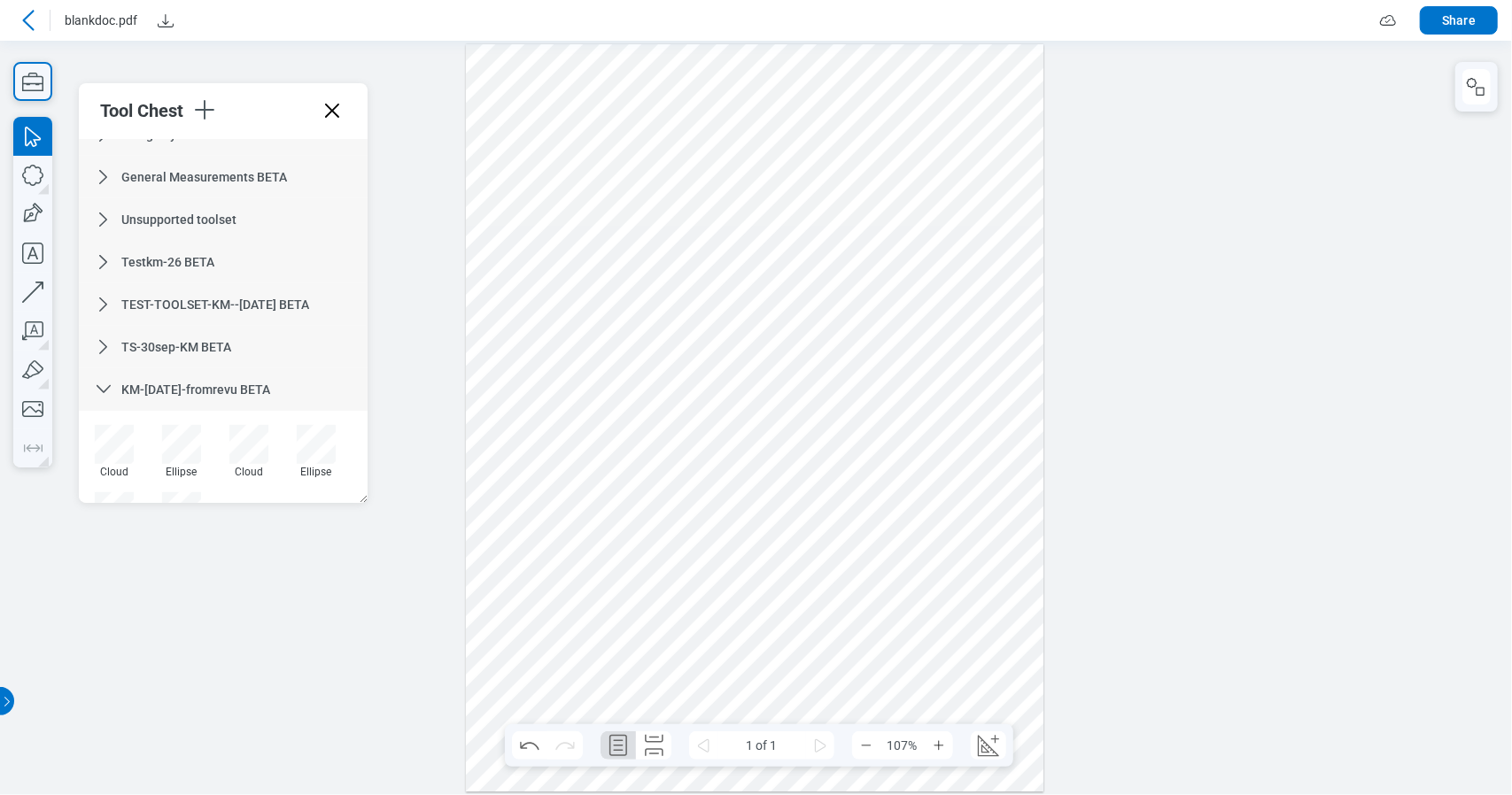
click at [111, 262] on icon at bounding box center [103, 262] width 21 height 21
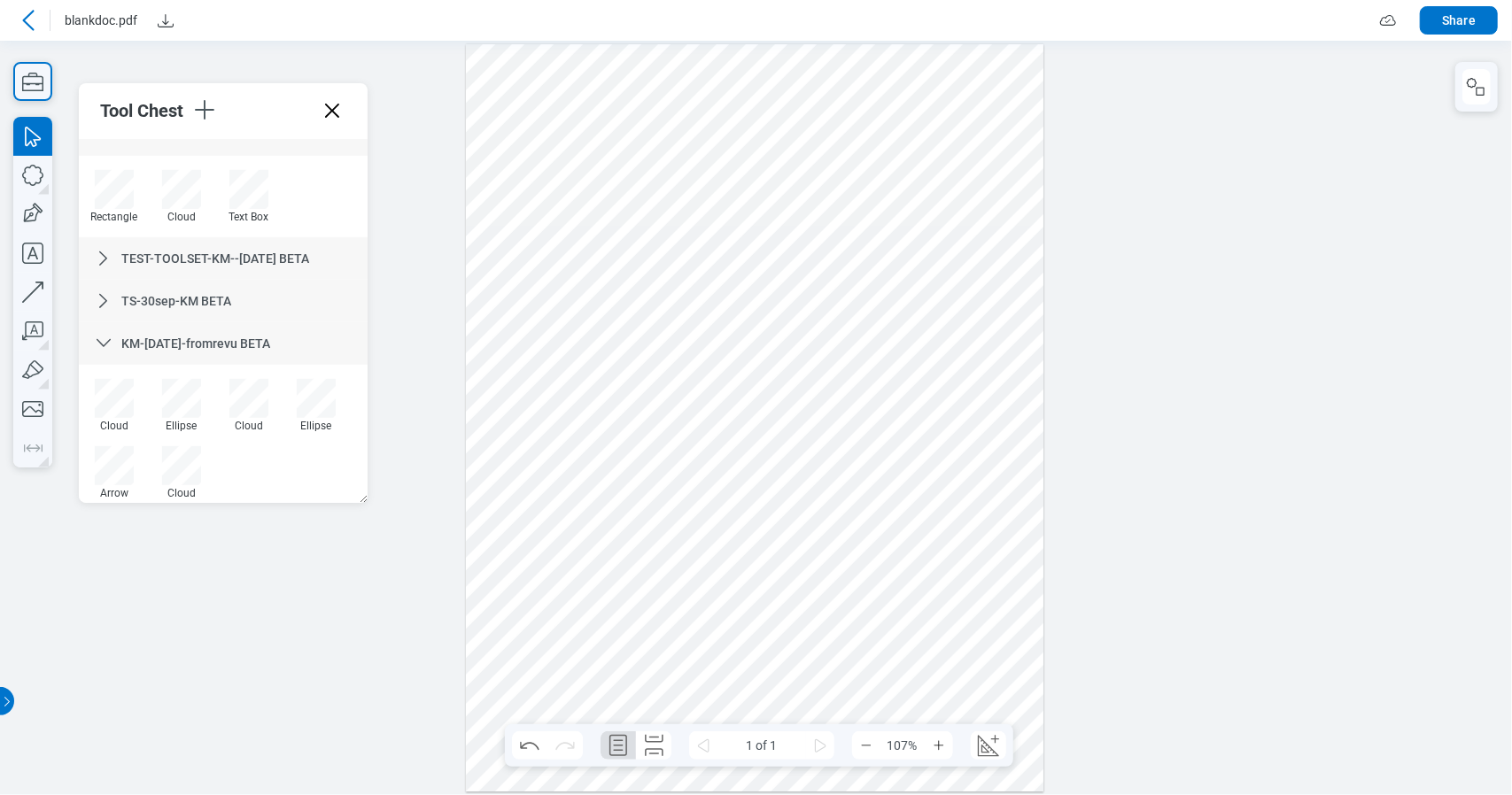
scroll to position [498, 0]
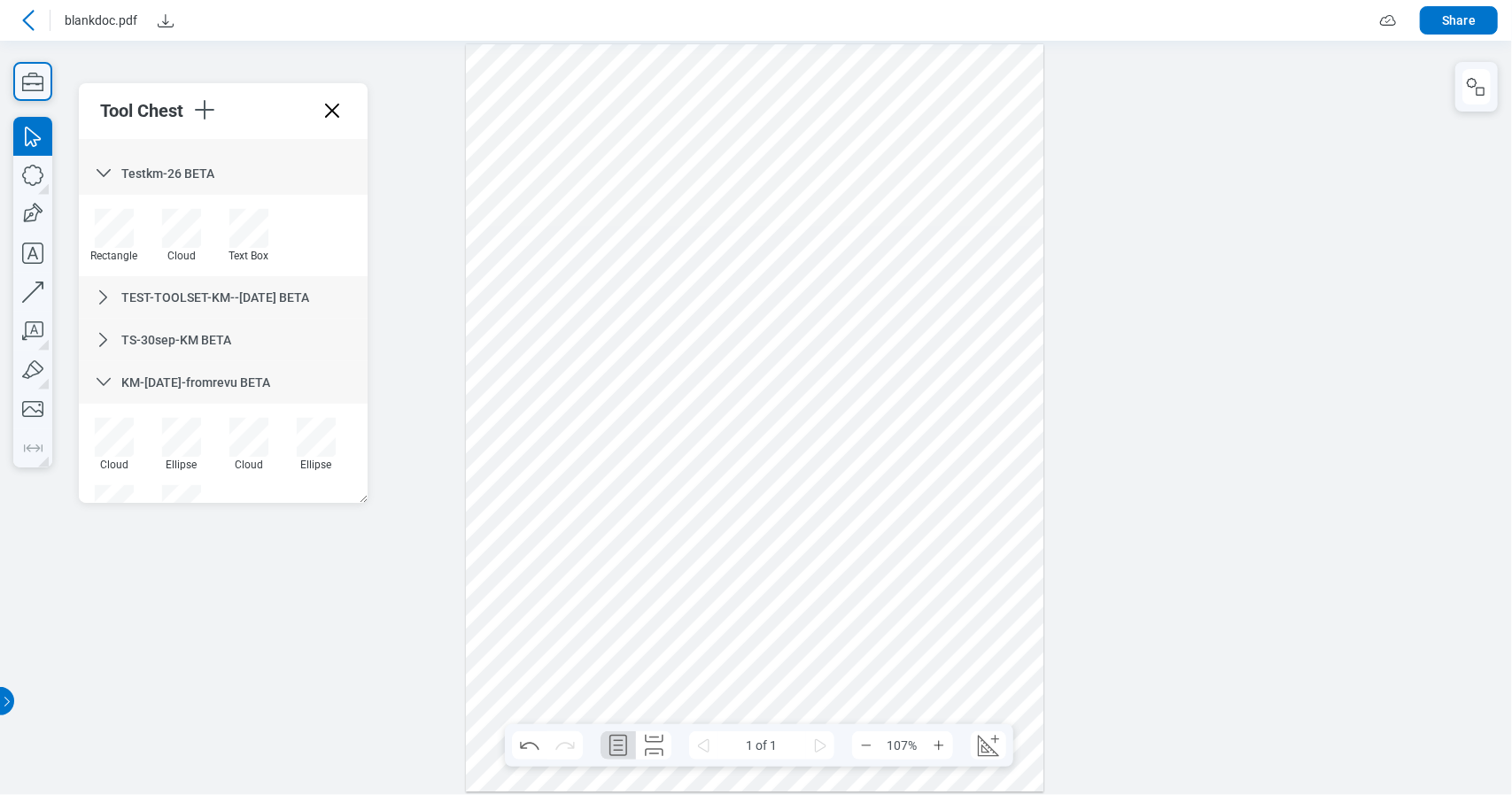
click at [105, 344] on icon at bounding box center [103, 340] width 21 height 21
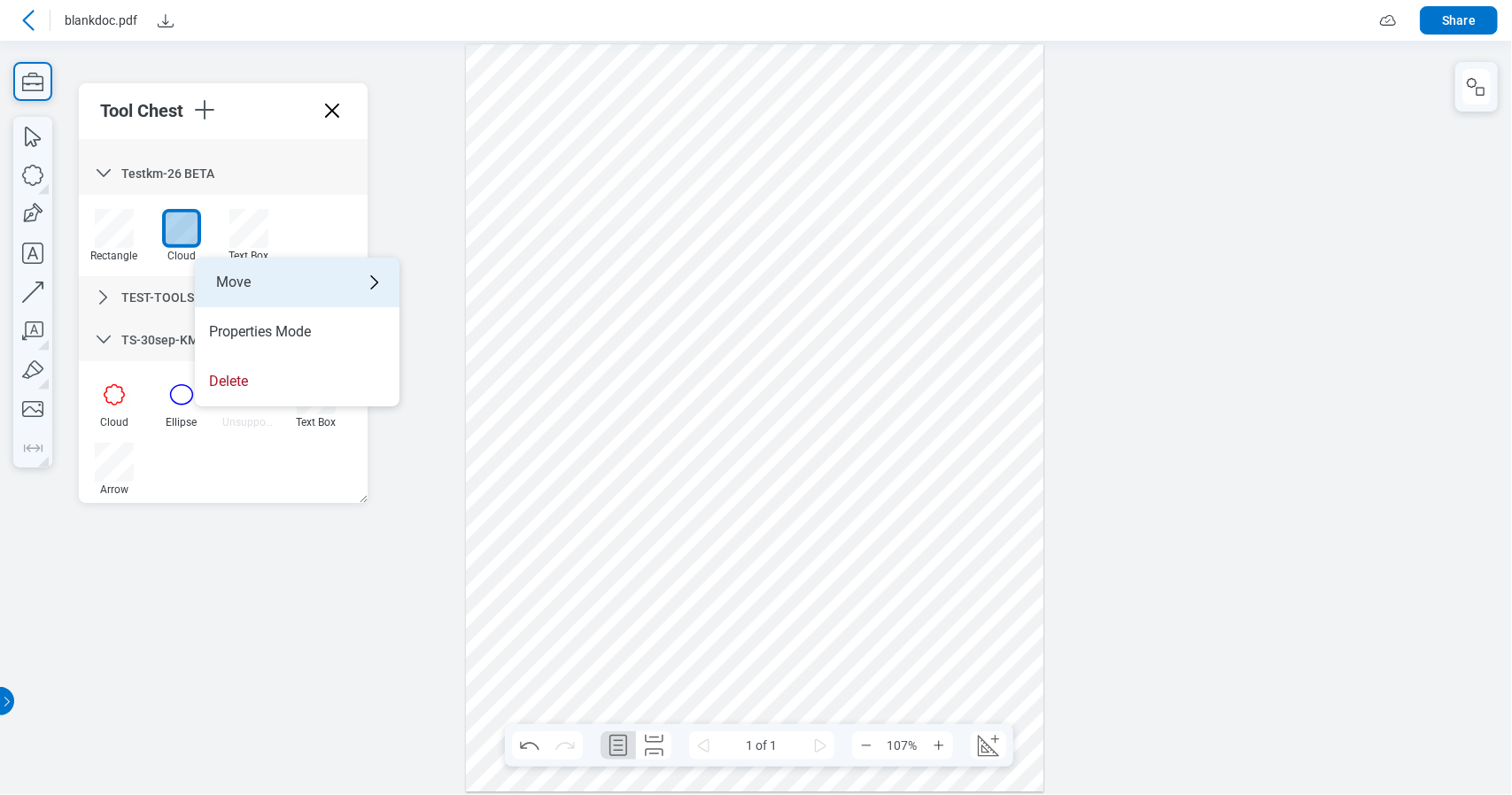
click at [238, 281] on div "Move" at bounding box center [297, 283] width 205 height 49
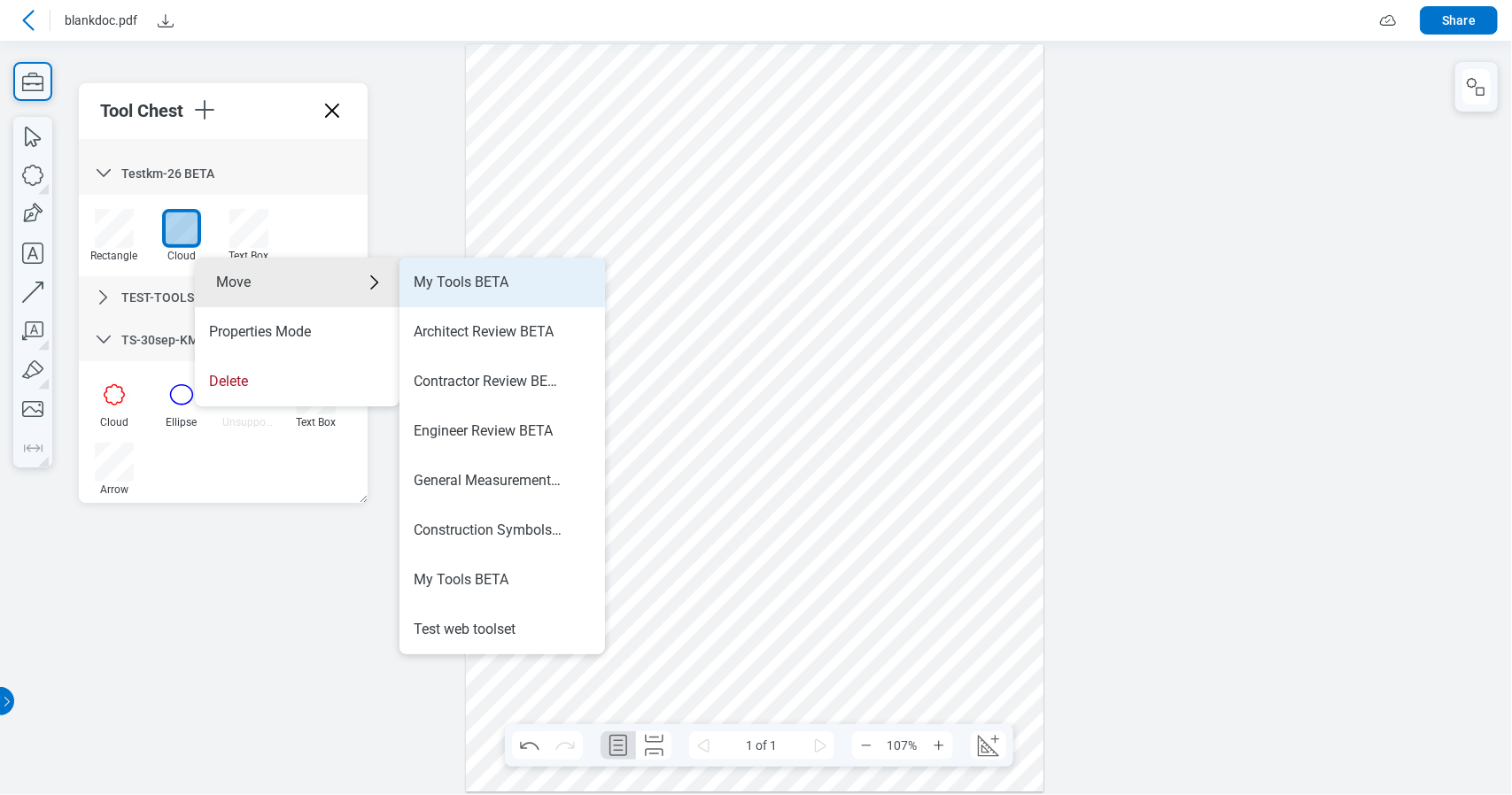
click at [473, 285] on div "My Tools BETA" at bounding box center [461, 282] width 95 height 20
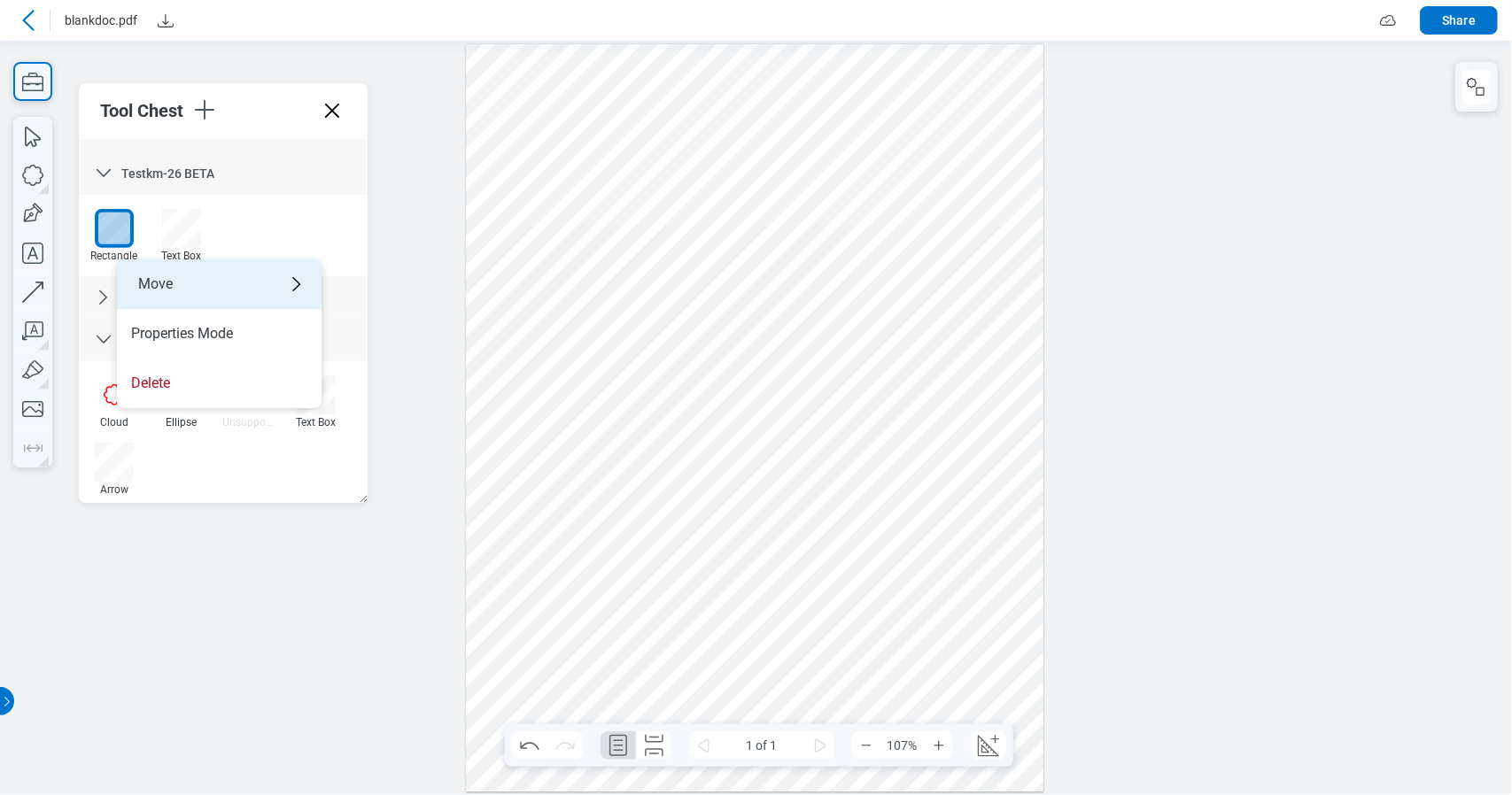
click at [160, 277] on div "Move" at bounding box center [219, 284] width 205 height 49
click at [404, 197] on div at bounding box center [756, 416] width 1512 height 754
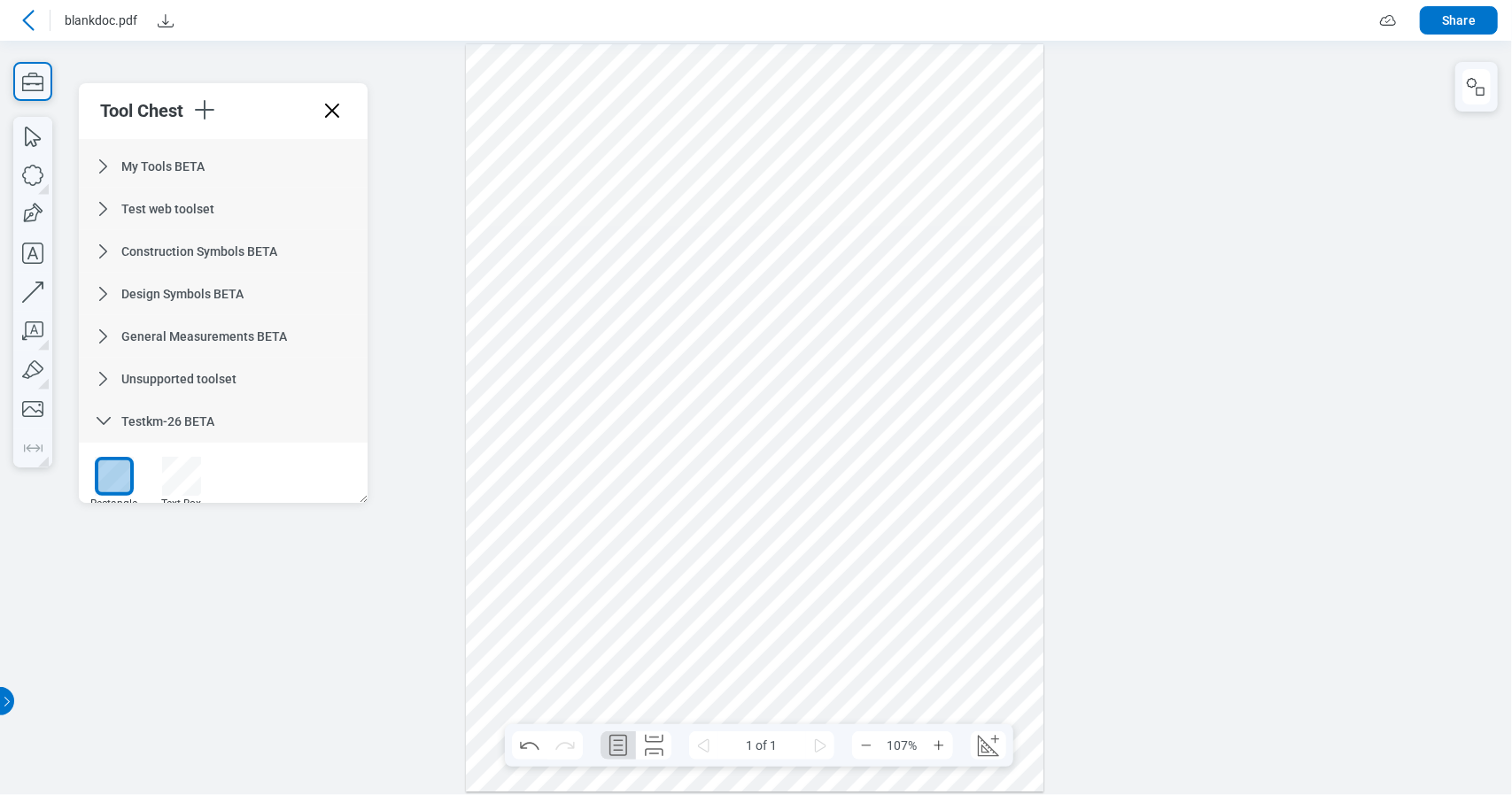
scroll to position [0, 0]
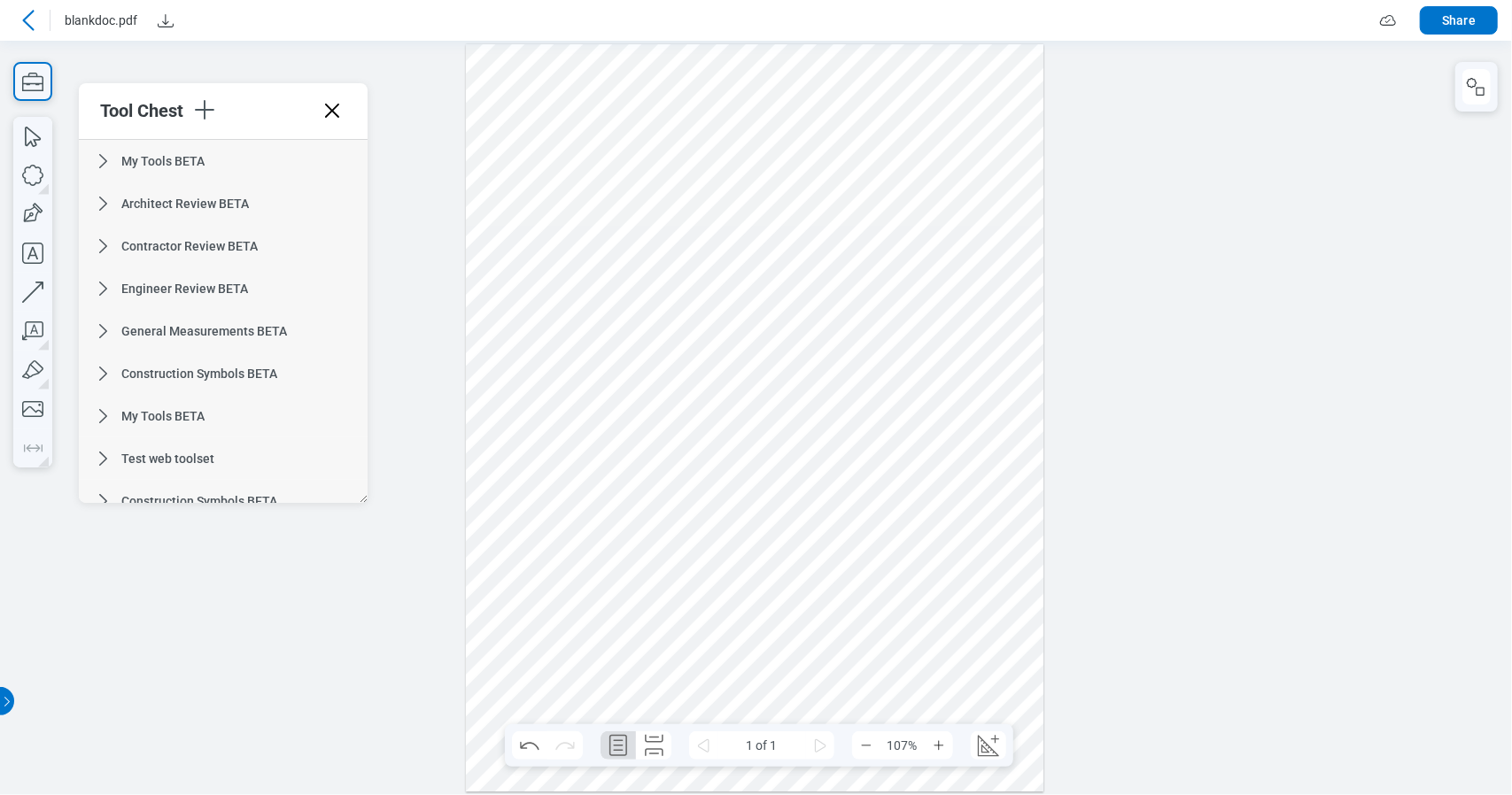
click at [174, 156] on span "My Tools BETA" at bounding box center [163, 160] width 84 height 14
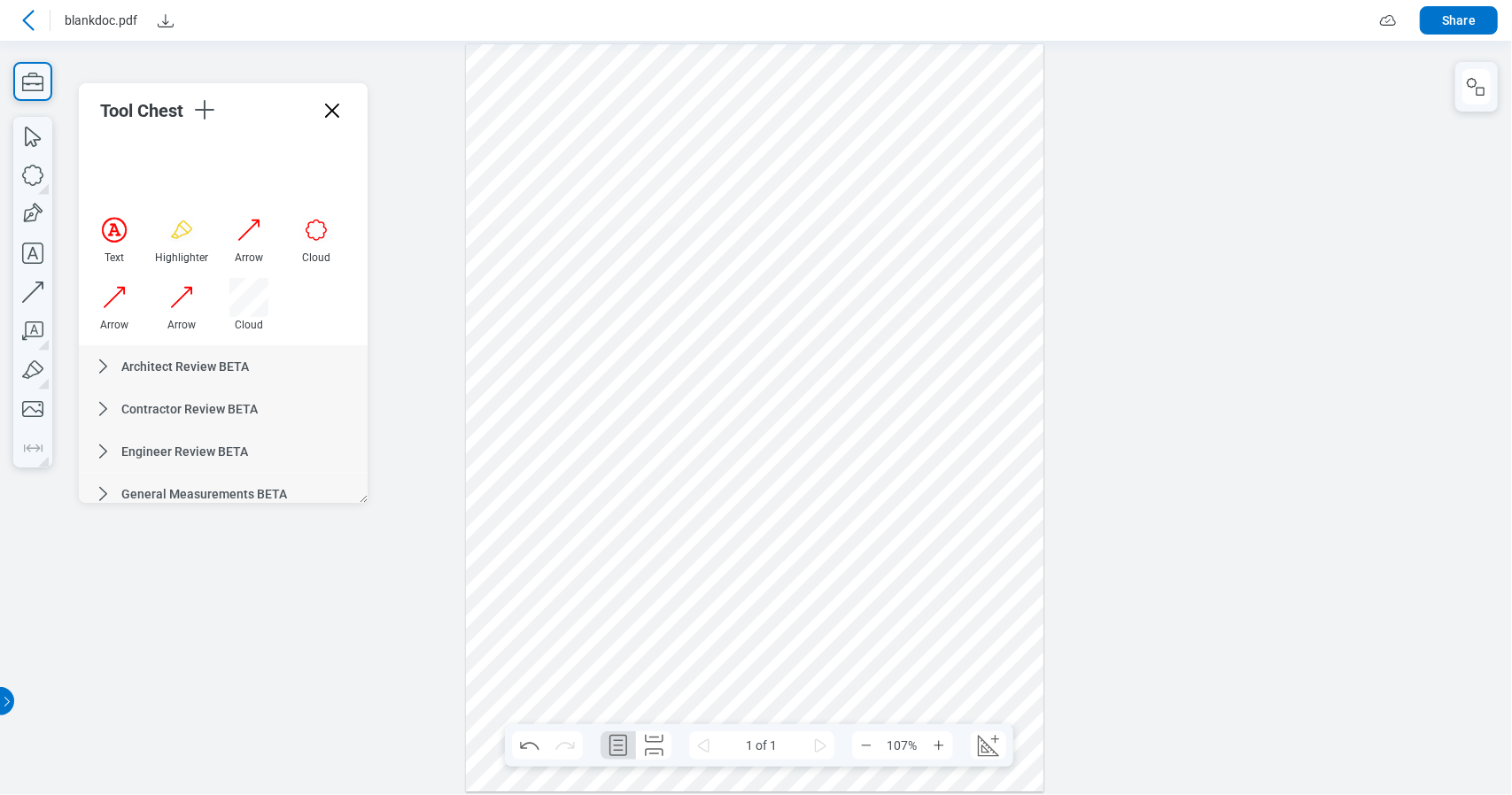
scroll to position [709, 0]
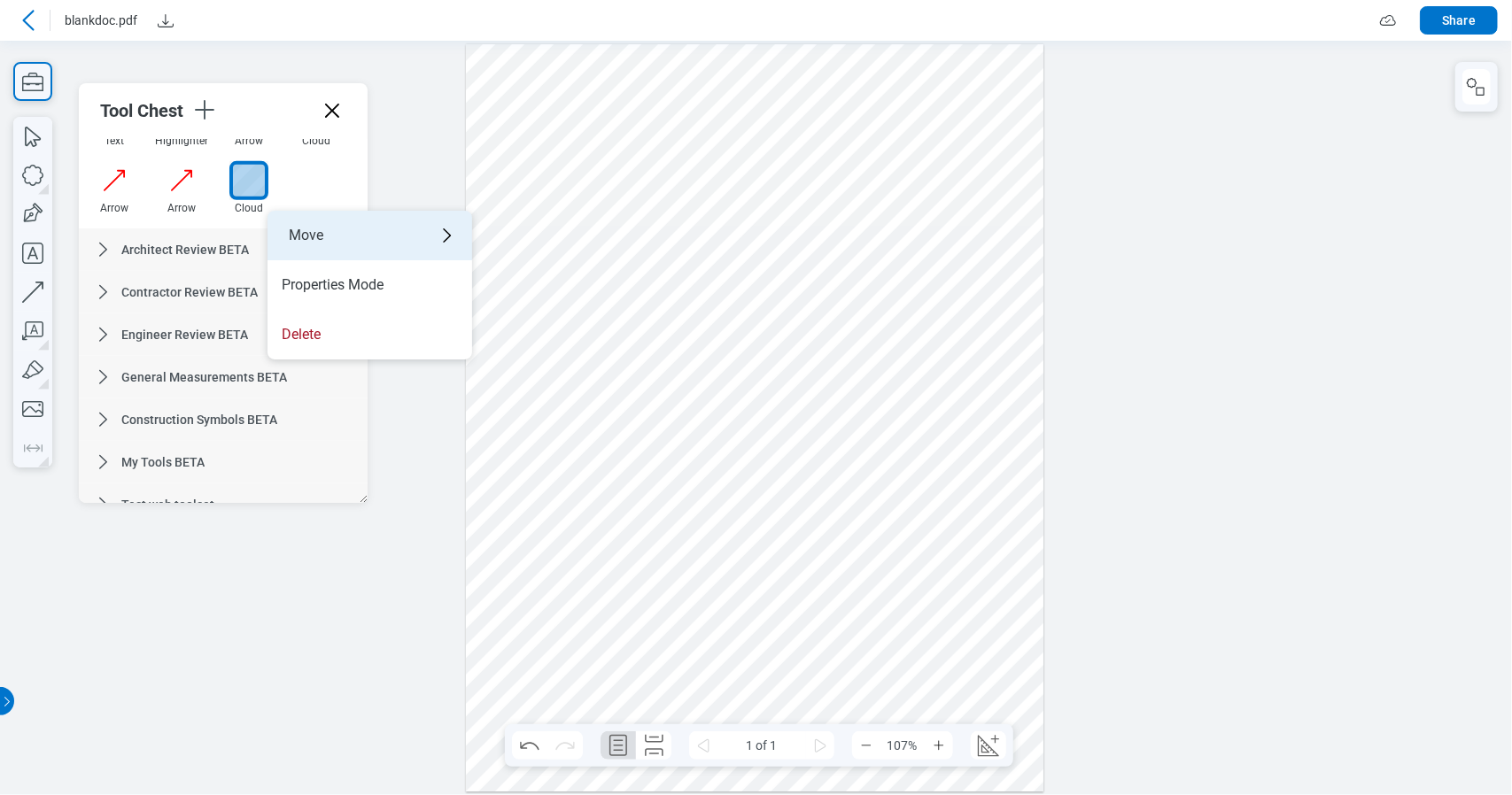
click at [308, 232] on div "Move" at bounding box center [370, 235] width 205 height 49
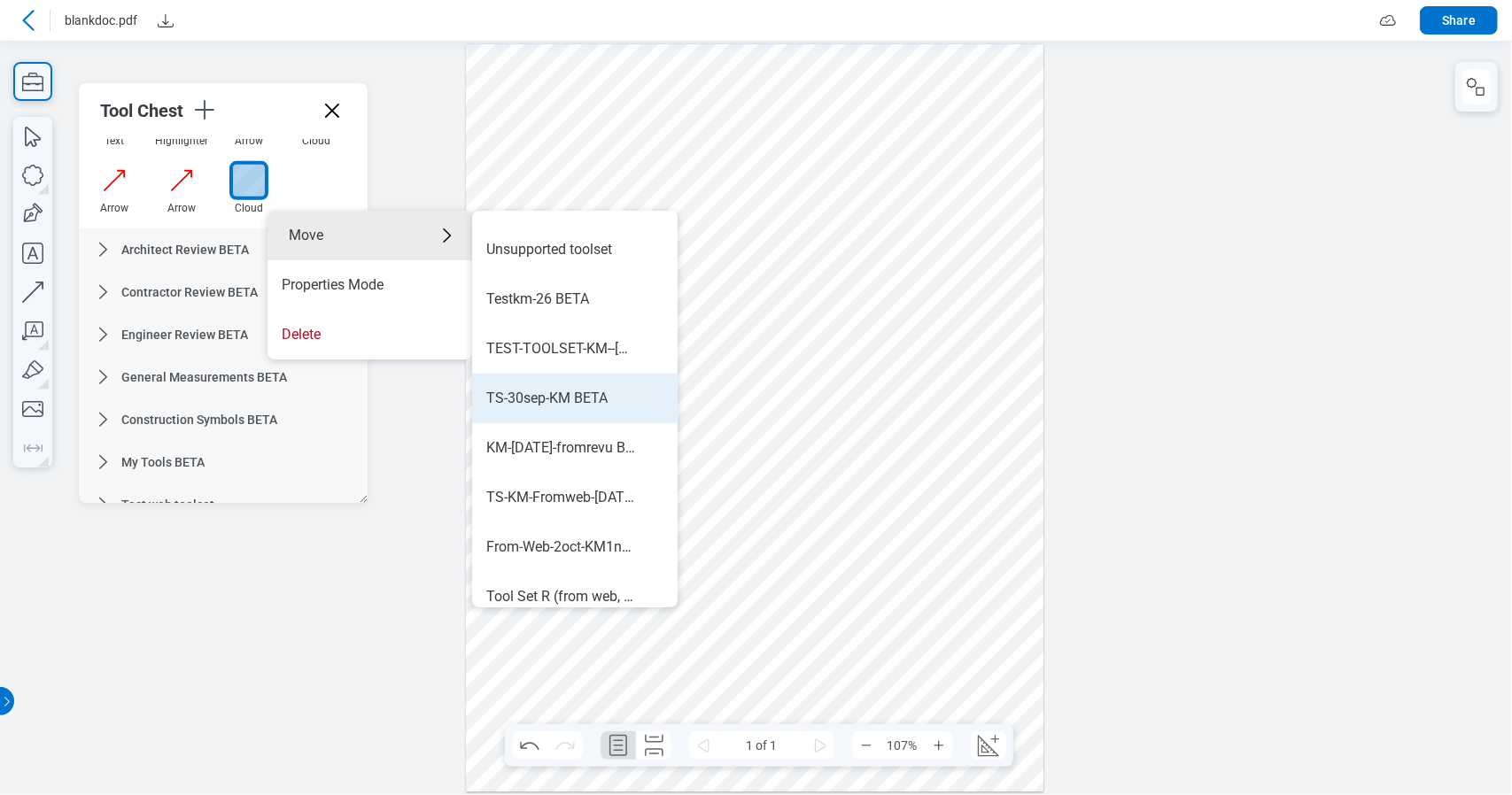
scroll to position [793, 0]
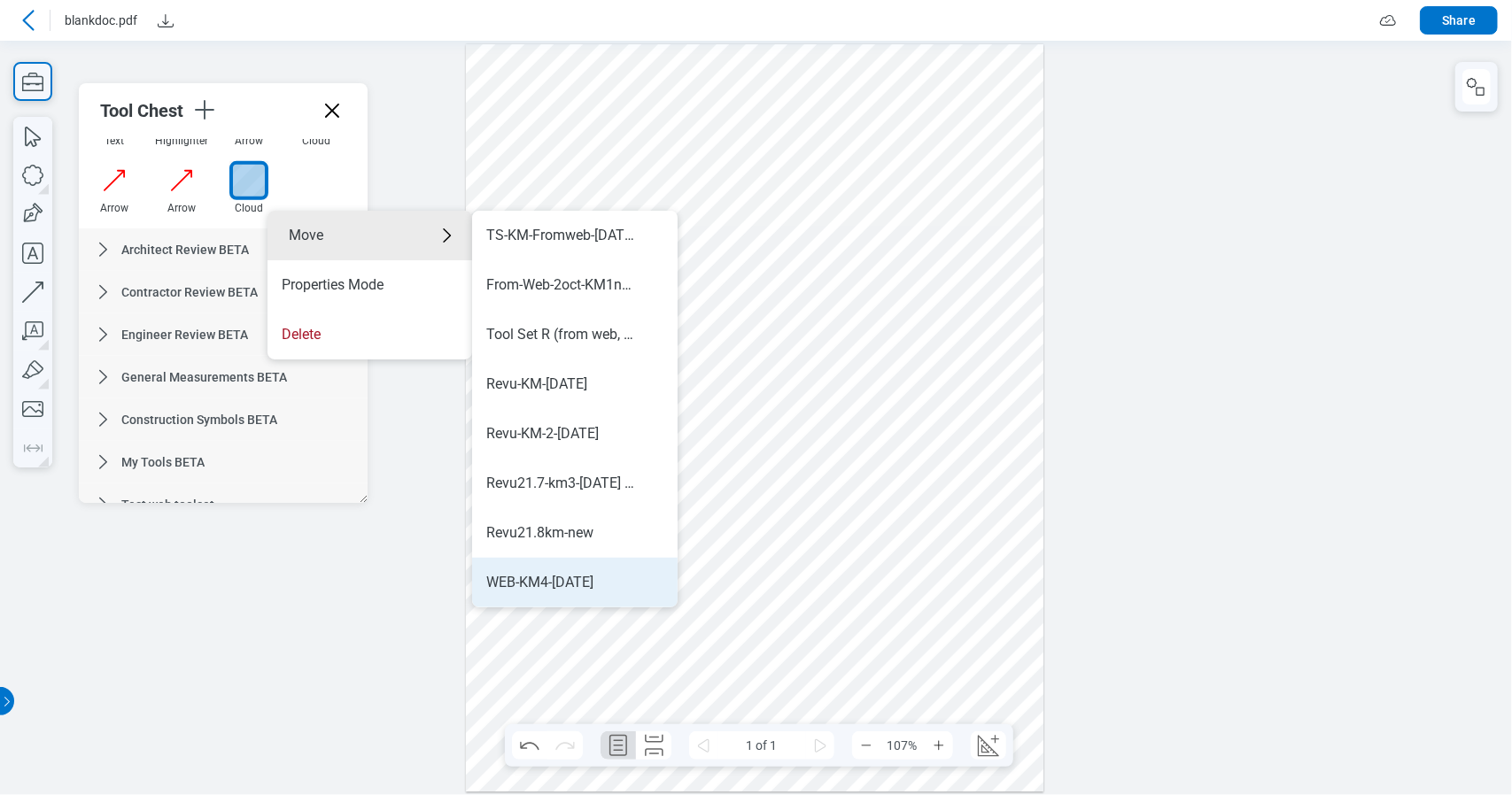
click at [598, 587] on div "WEB-KM4-[DATE]" at bounding box center [574, 582] width 177 height 20
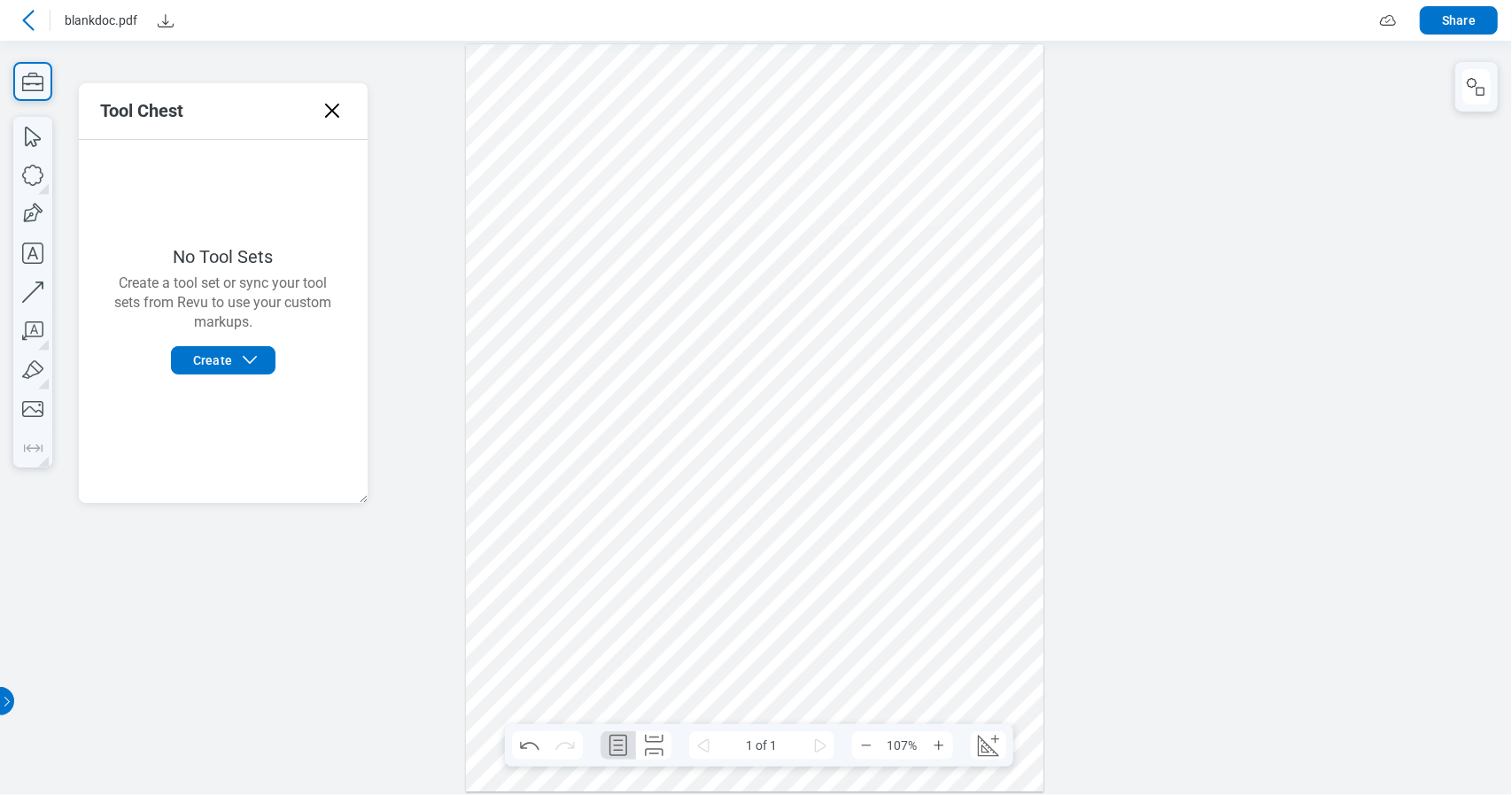
scroll to position [0, 0]
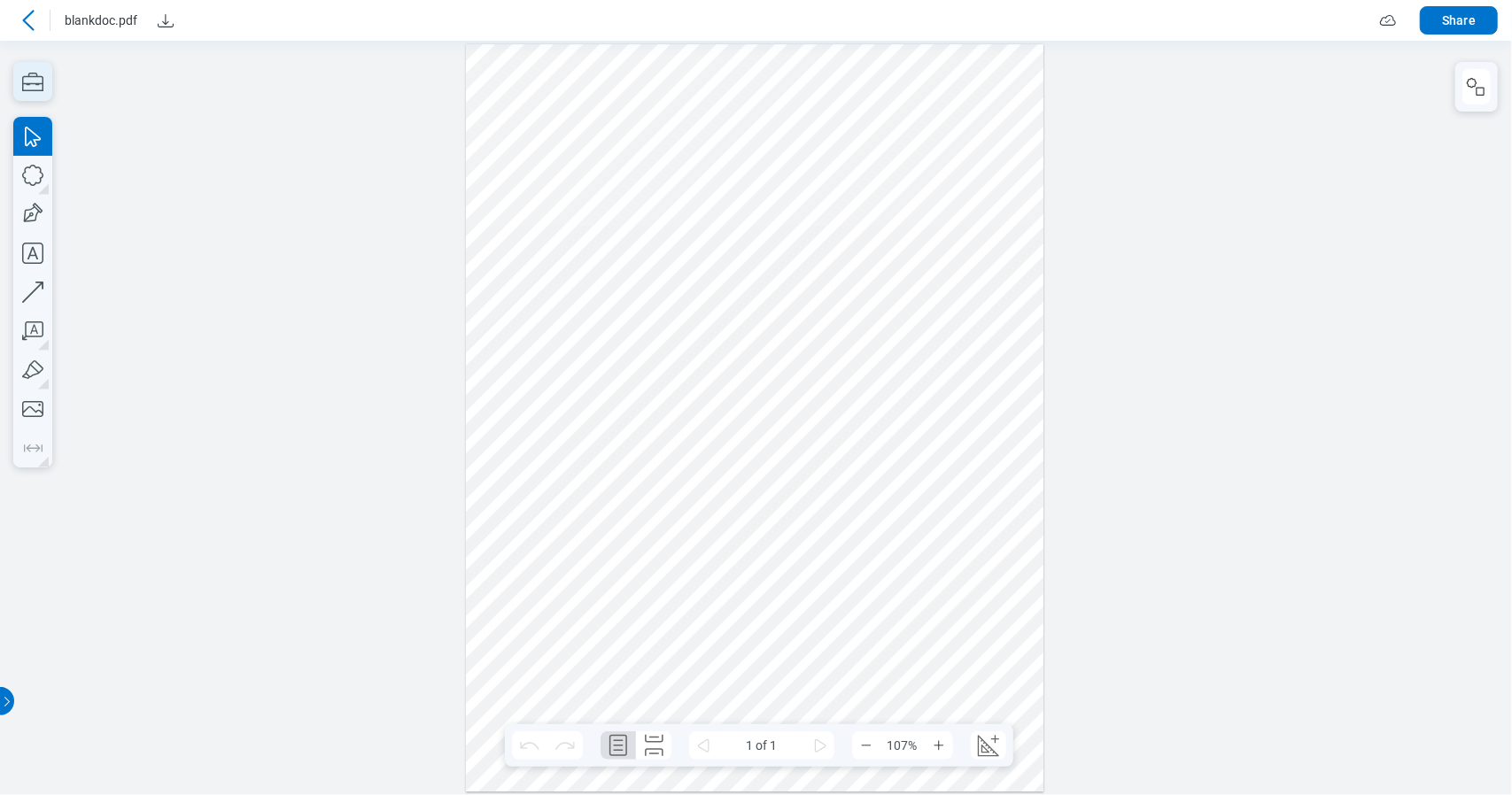
click at [40, 80] on icon "button" at bounding box center [32, 81] width 39 height 39
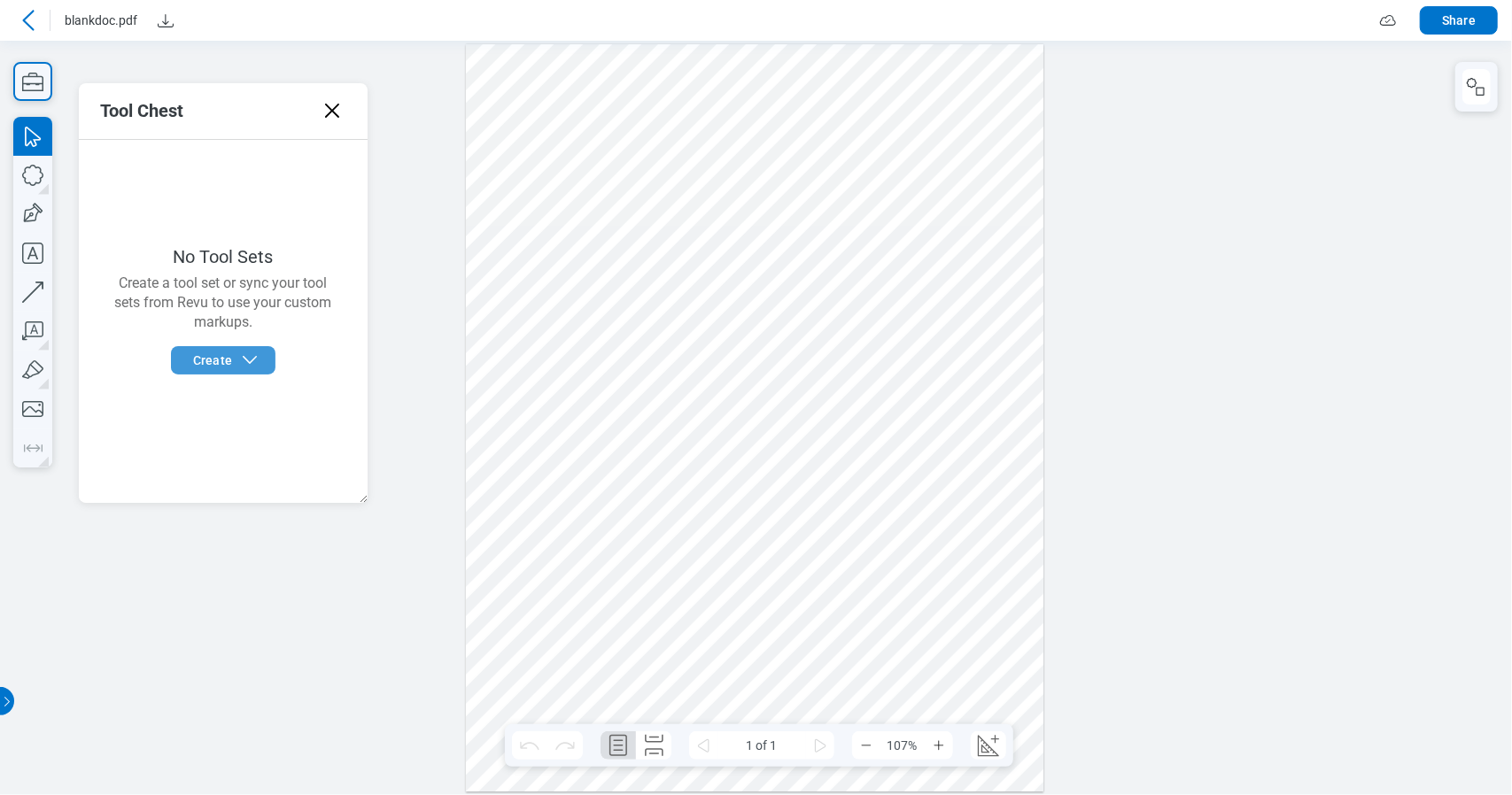
click at [217, 359] on span "Create" at bounding box center [212, 361] width 39 height 18
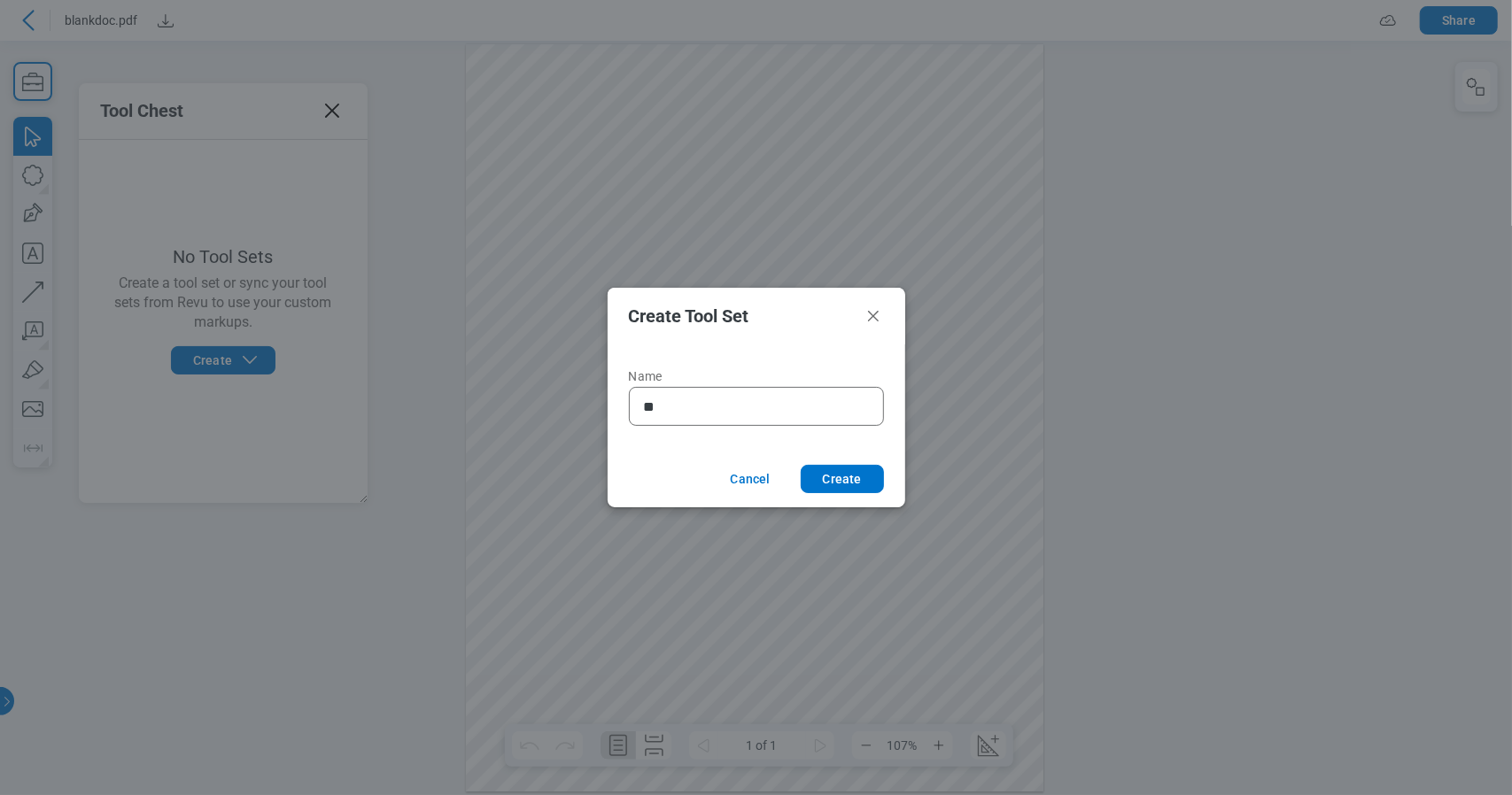
type input "*"
type input "**********"
click button "Create" at bounding box center [843, 479] width 84 height 28
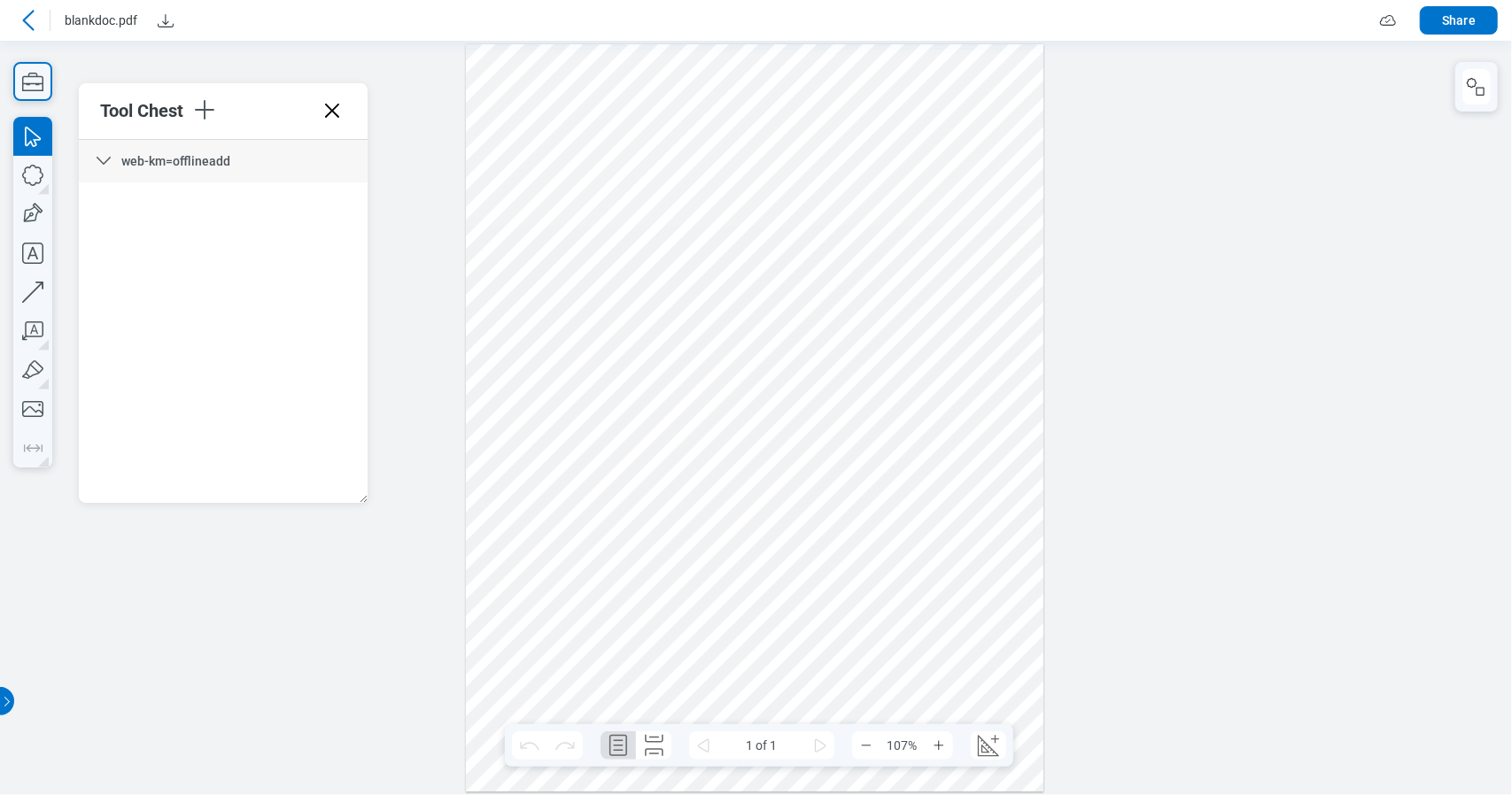
click at [679, 210] on div at bounding box center [756, 417] width 579 height 748
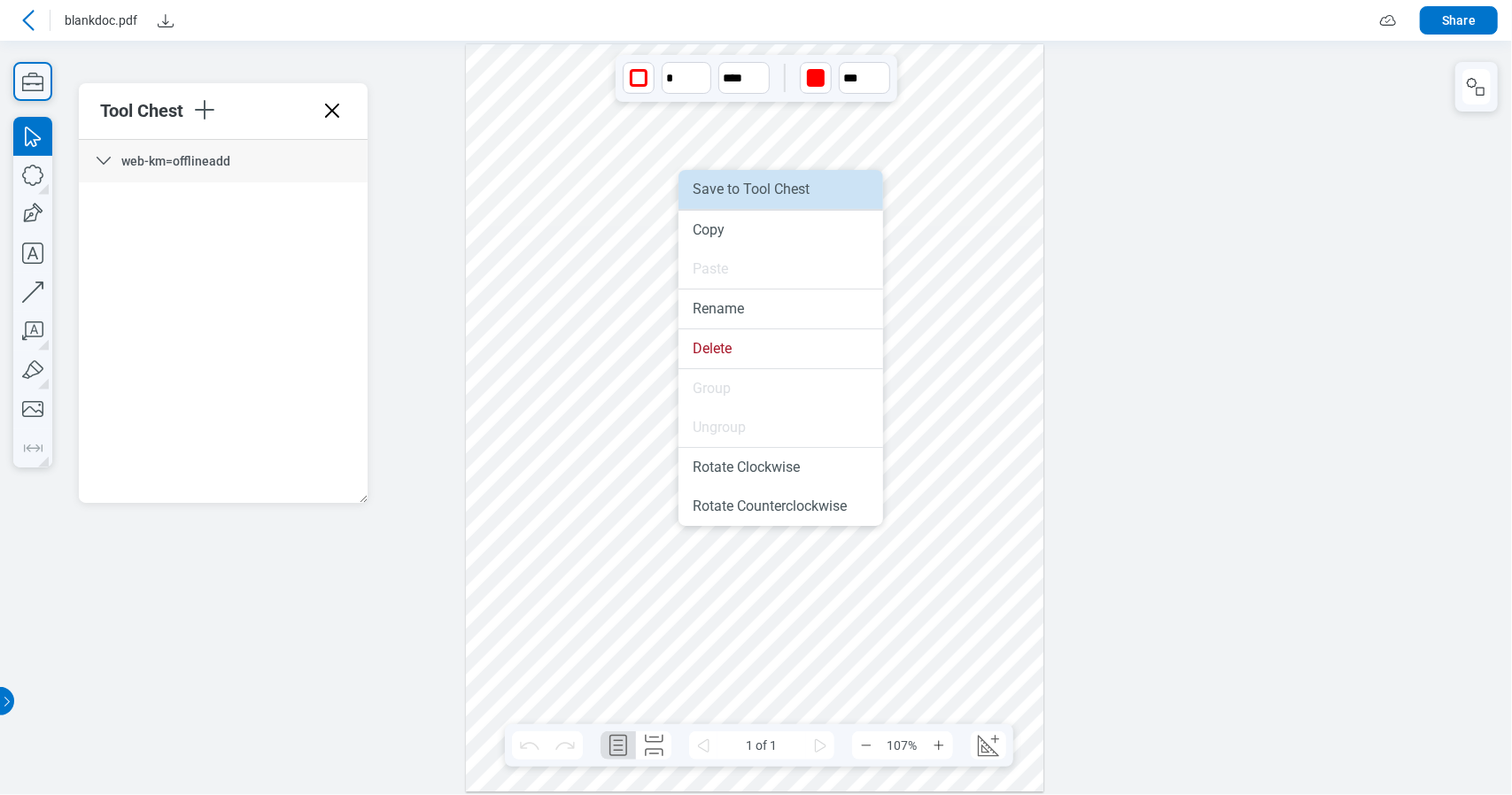
click at [791, 191] on li "Save to Tool Chest" at bounding box center [781, 189] width 205 height 39
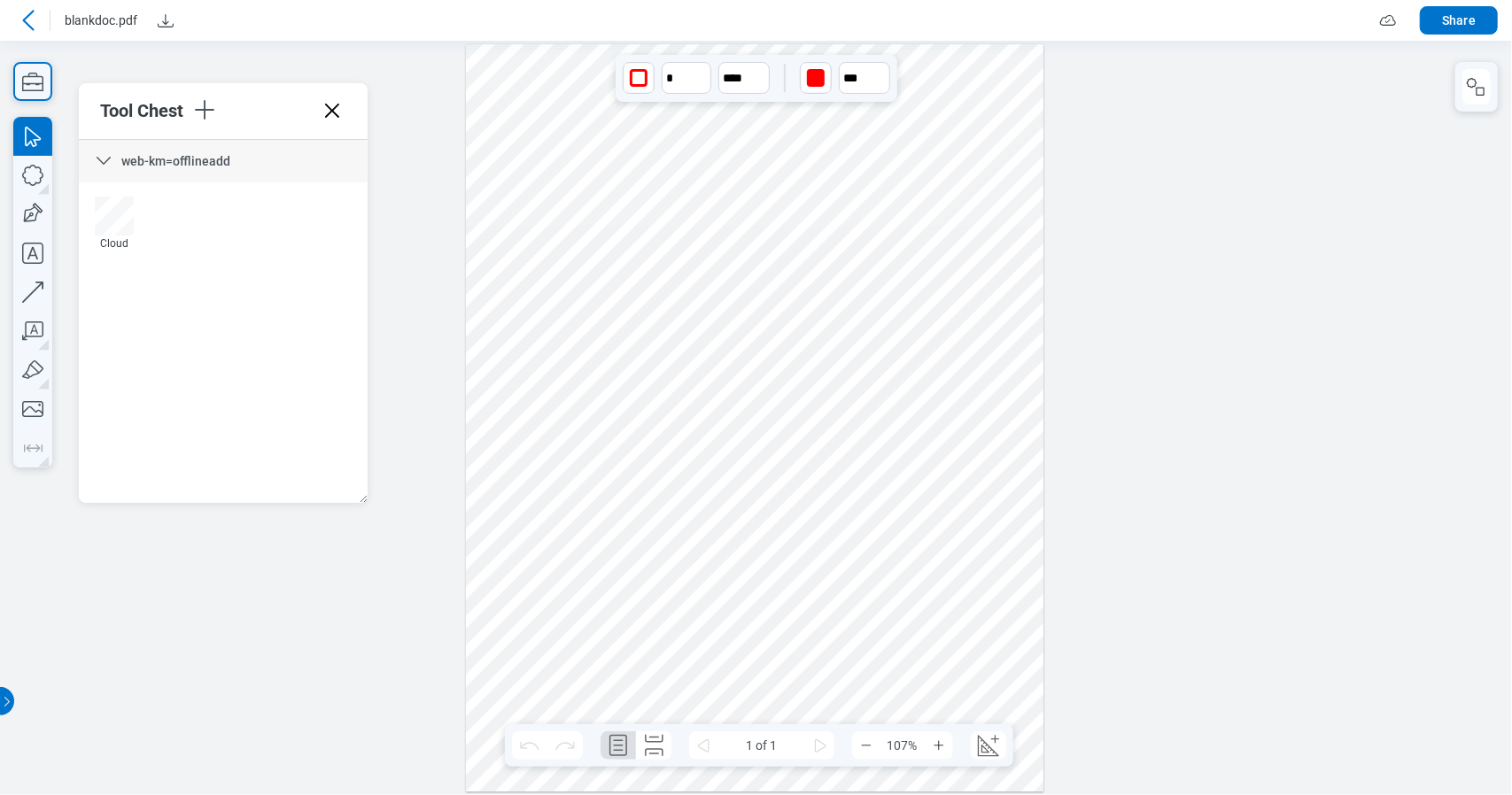
click at [908, 371] on div at bounding box center [756, 417] width 579 height 748
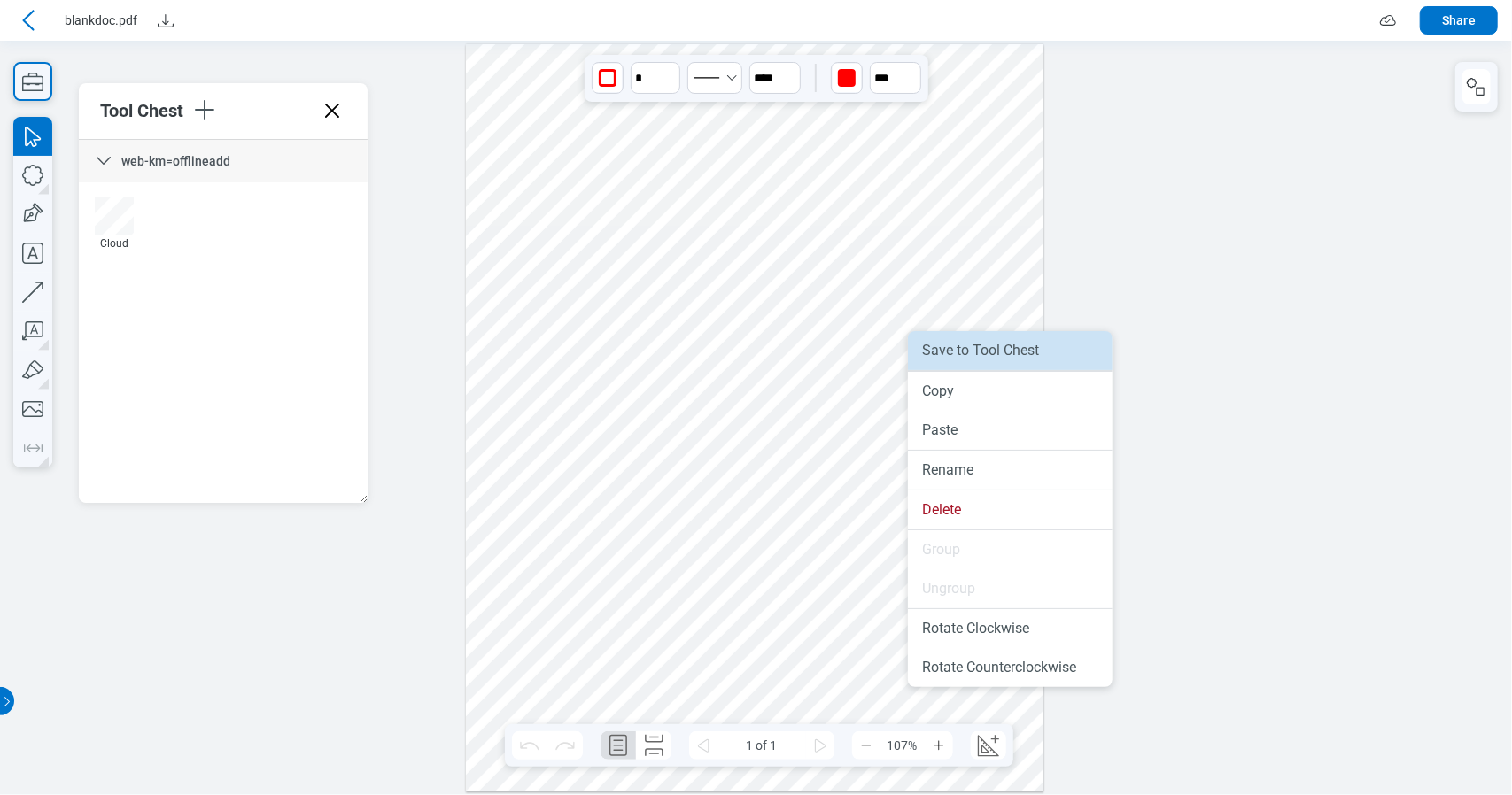
click at [958, 342] on li "Save to Tool Chest" at bounding box center [1011, 350] width 205 height 39
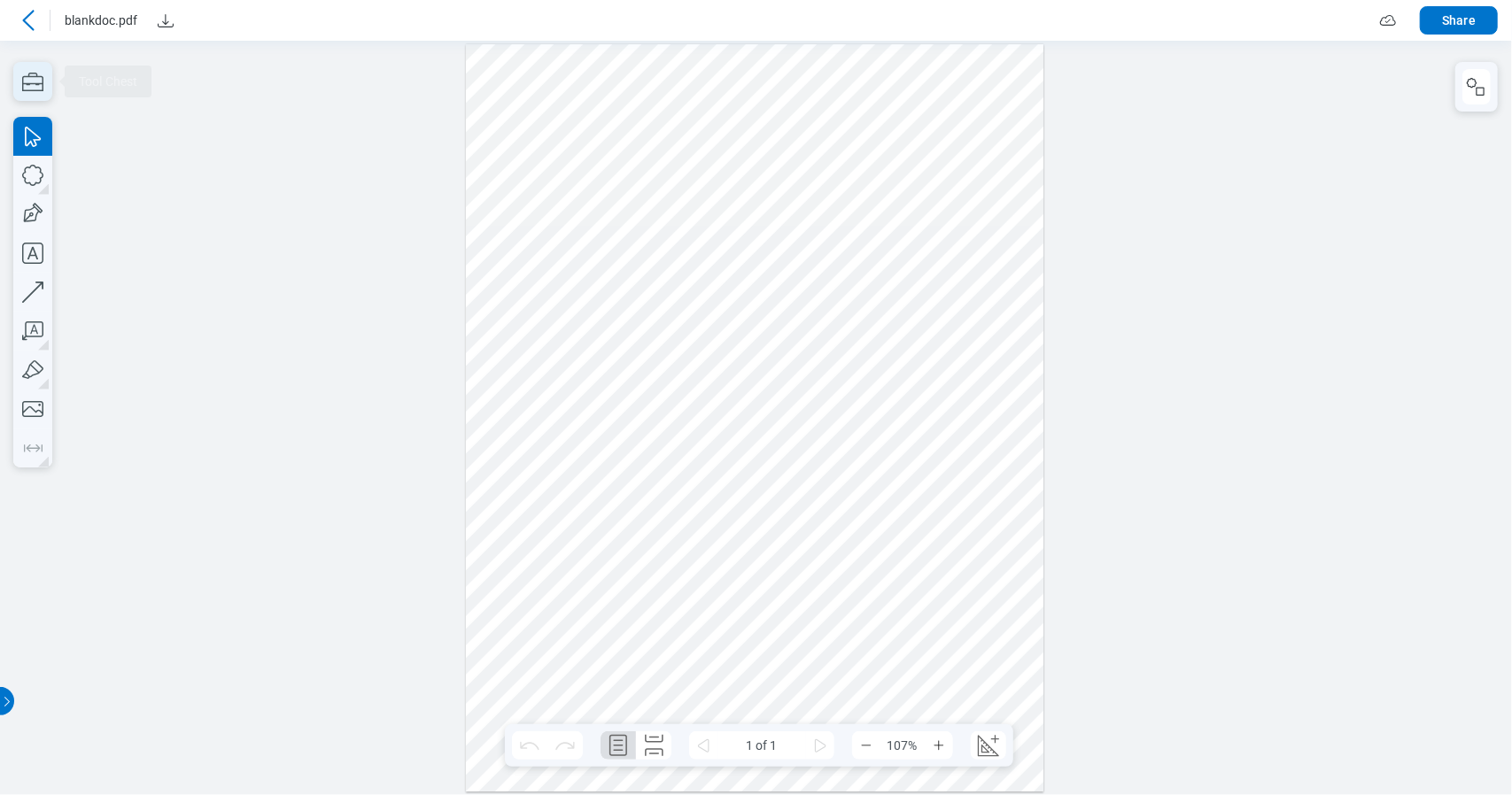
click at [30, 88] on icon "button" at bounding box center [32, 81] width 39 height 39
click at [28, 96] on icon "button" at bounding box center [32, 81] width 39 height 39
click at [48, 82] on icon "button" at bounding box center [32, 81] width 39 height 39
click at [46, 77] on icon "button" at bounding box center [32, 81] width 39 height 39
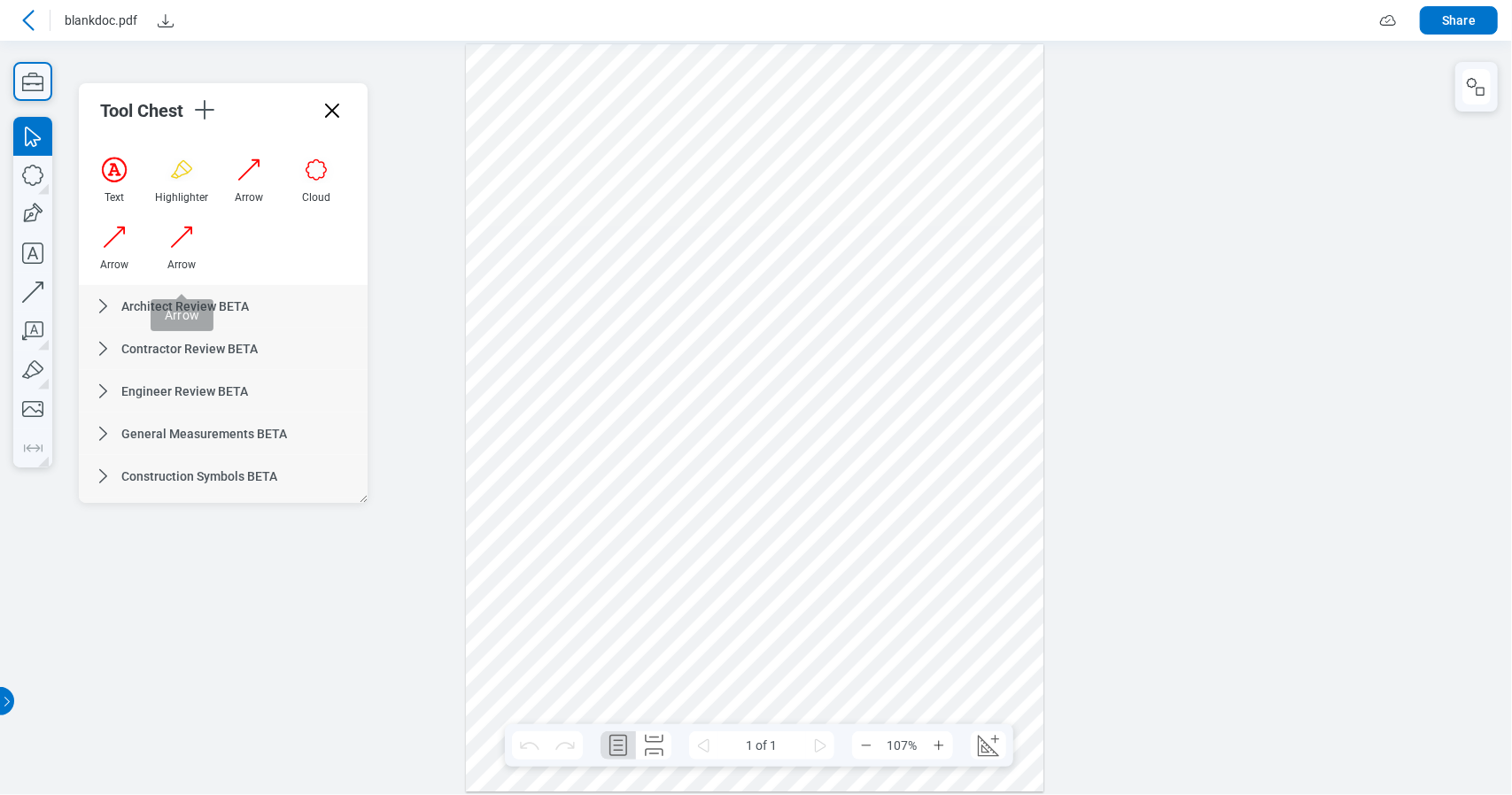
scroll to position [619, 0]
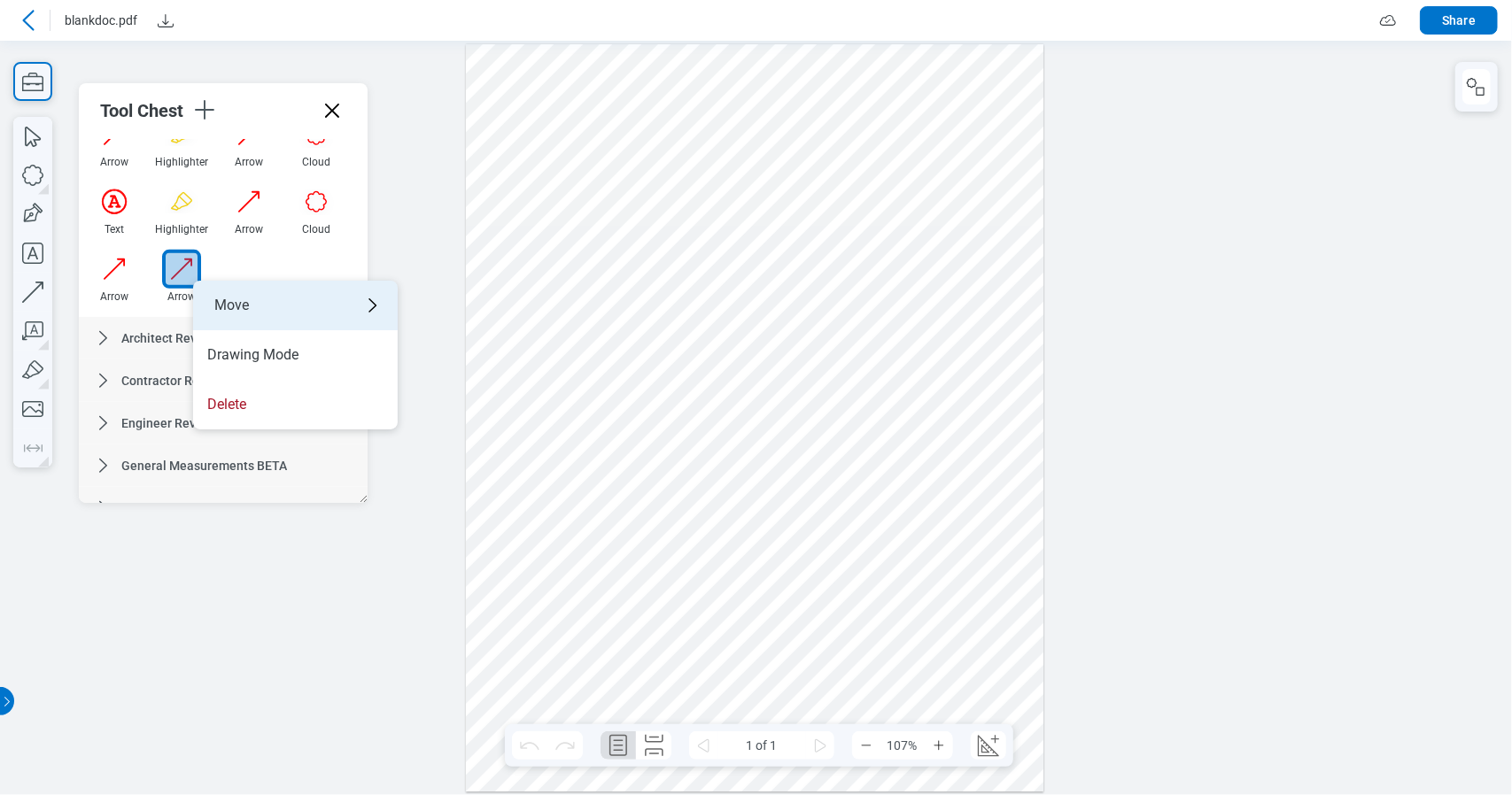
click at [292, 304] on div "Move" at bounding box center [295, 305] width 205 height 49
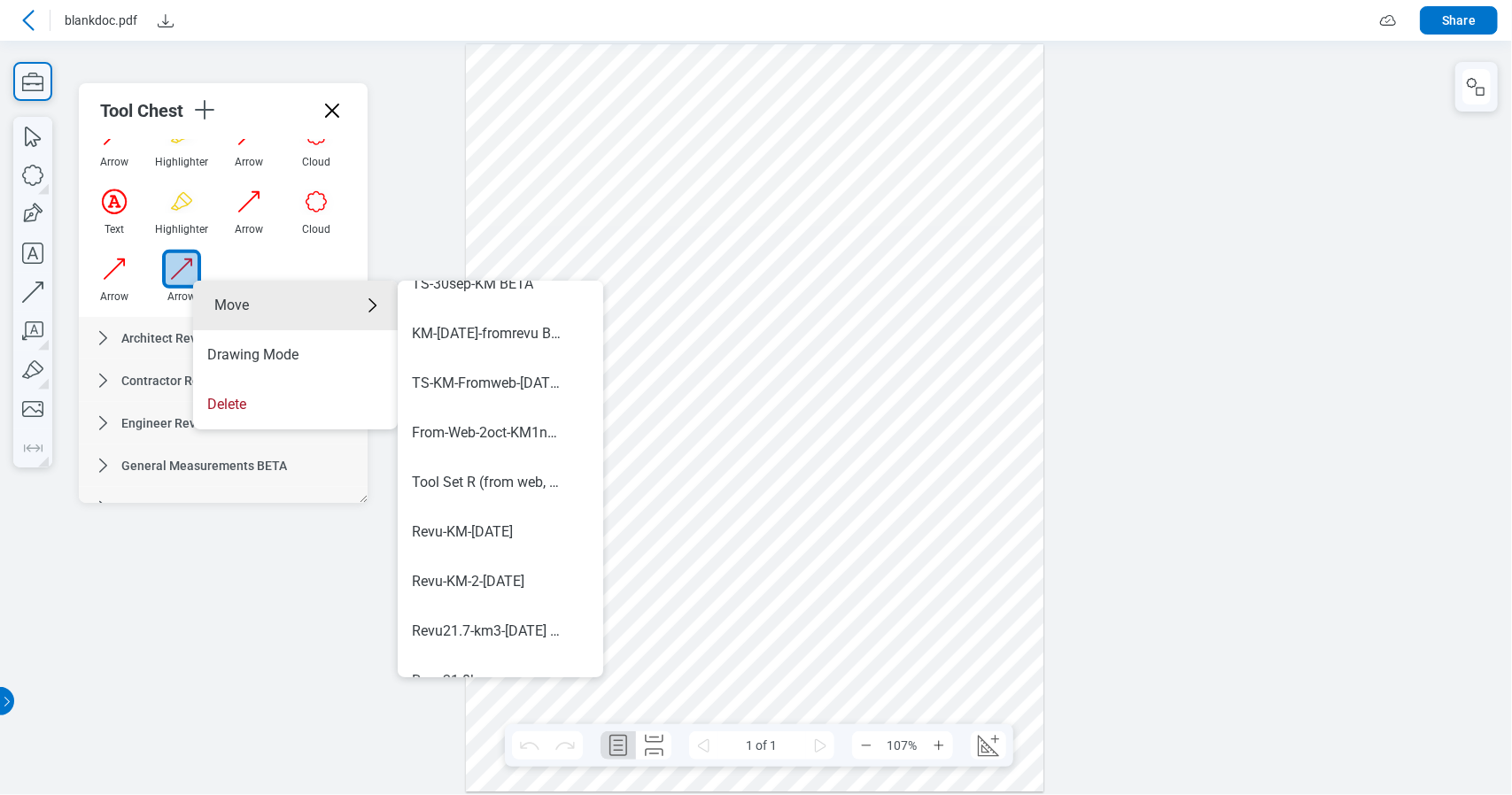
scroll to position [843, 0]
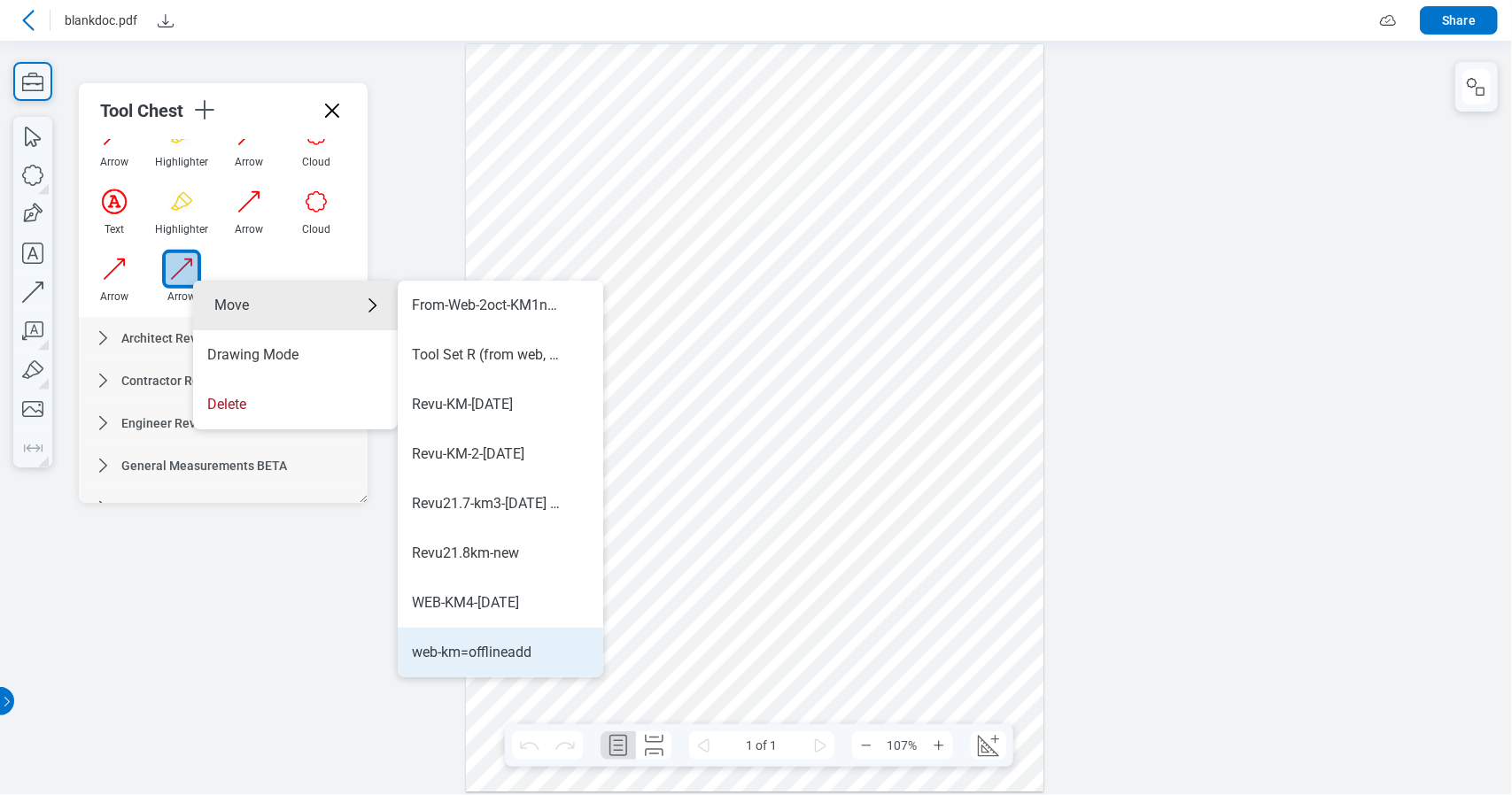
click at [531, 659] on div "web-km=offlineadd" at bounding box center [472, 653] width 120 height 20
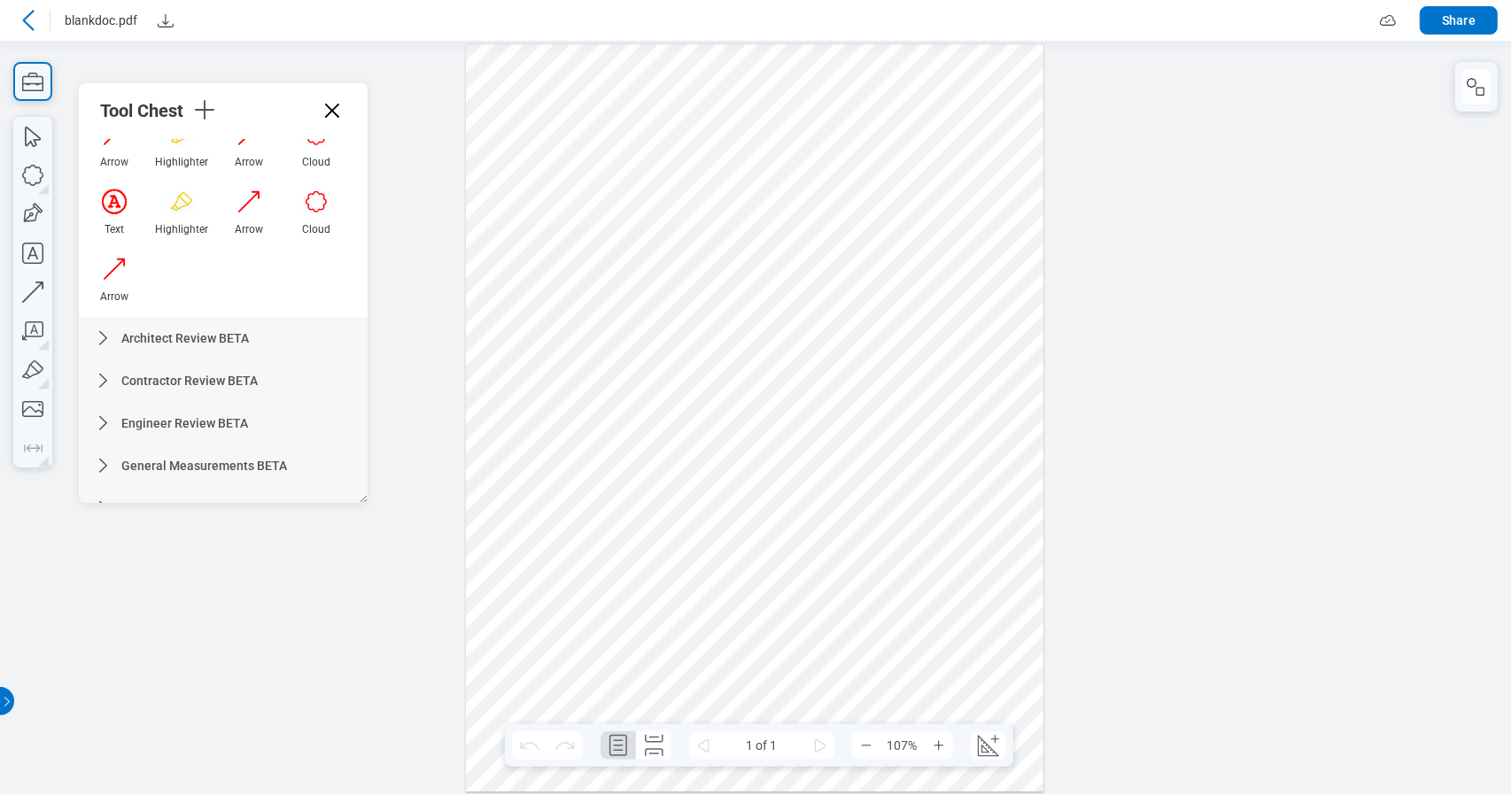
click at [505, 593] on div at bounding box center [756, 417] width 579 height 748
click at [606, 520] on div at bounding box center [756, 417] width 579 height 748
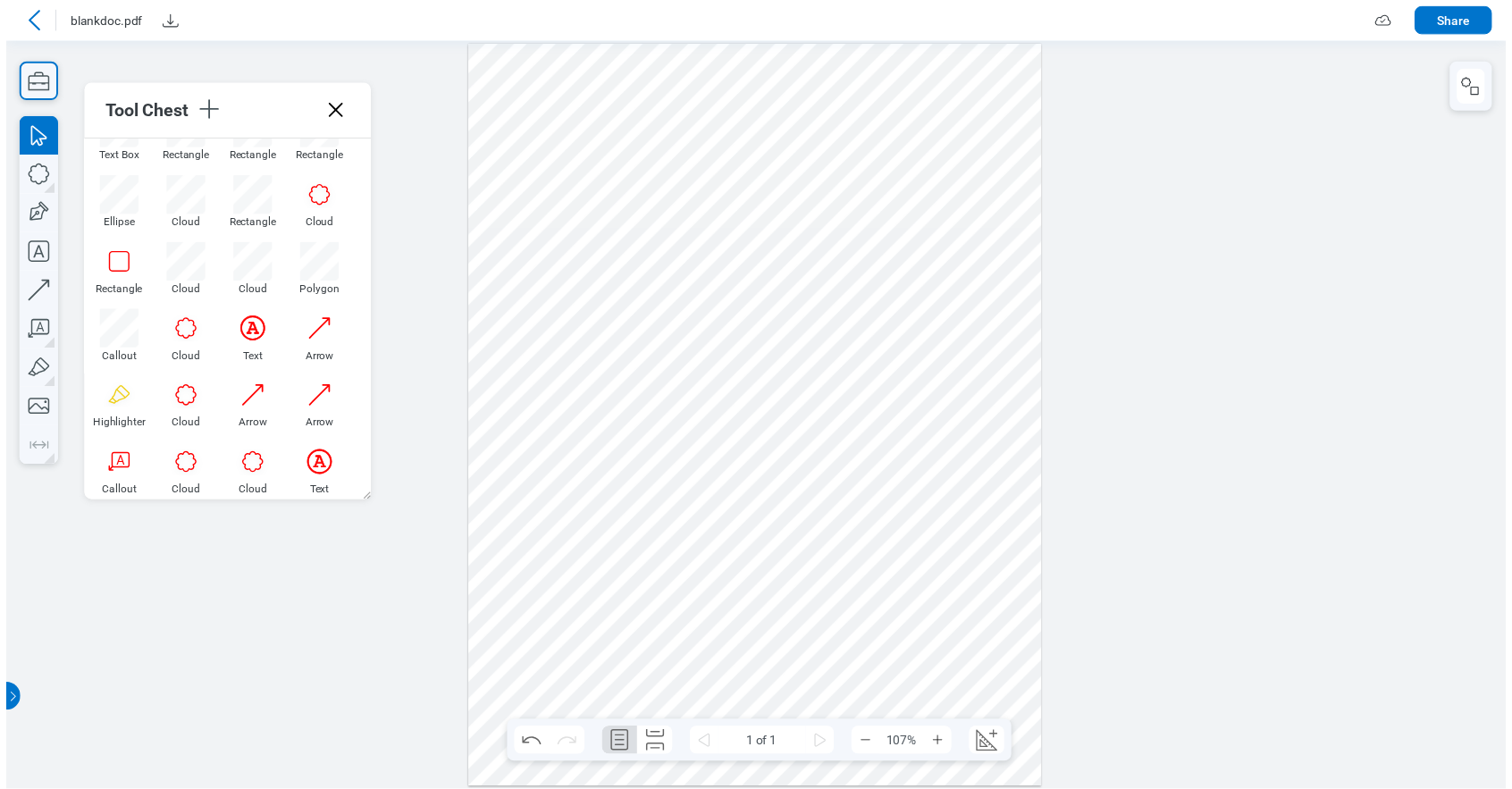
scroll to position [89, 0]
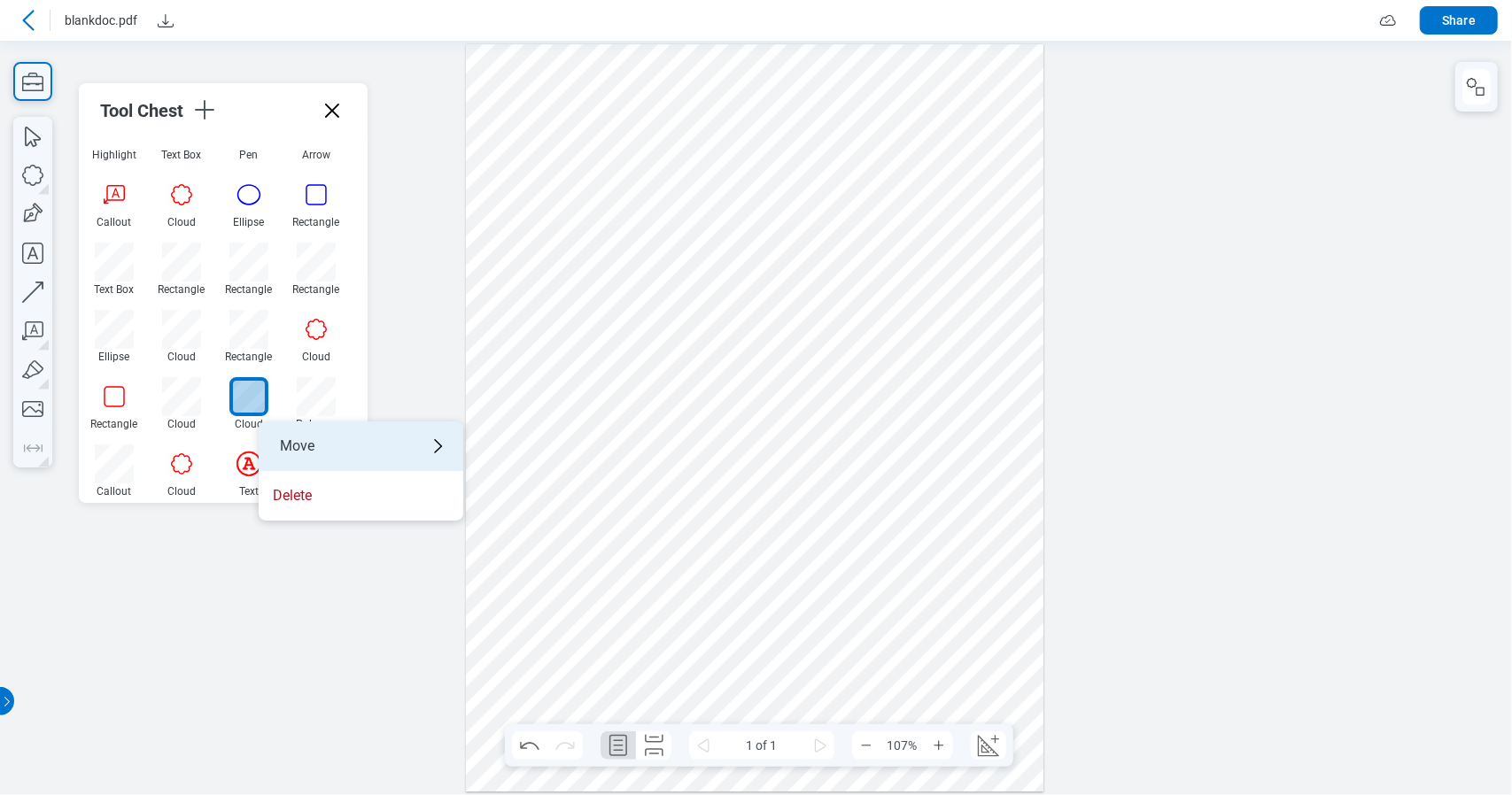
click at [358, 442] on div "Move" at bounding box center [362, 446] width 205 height 49
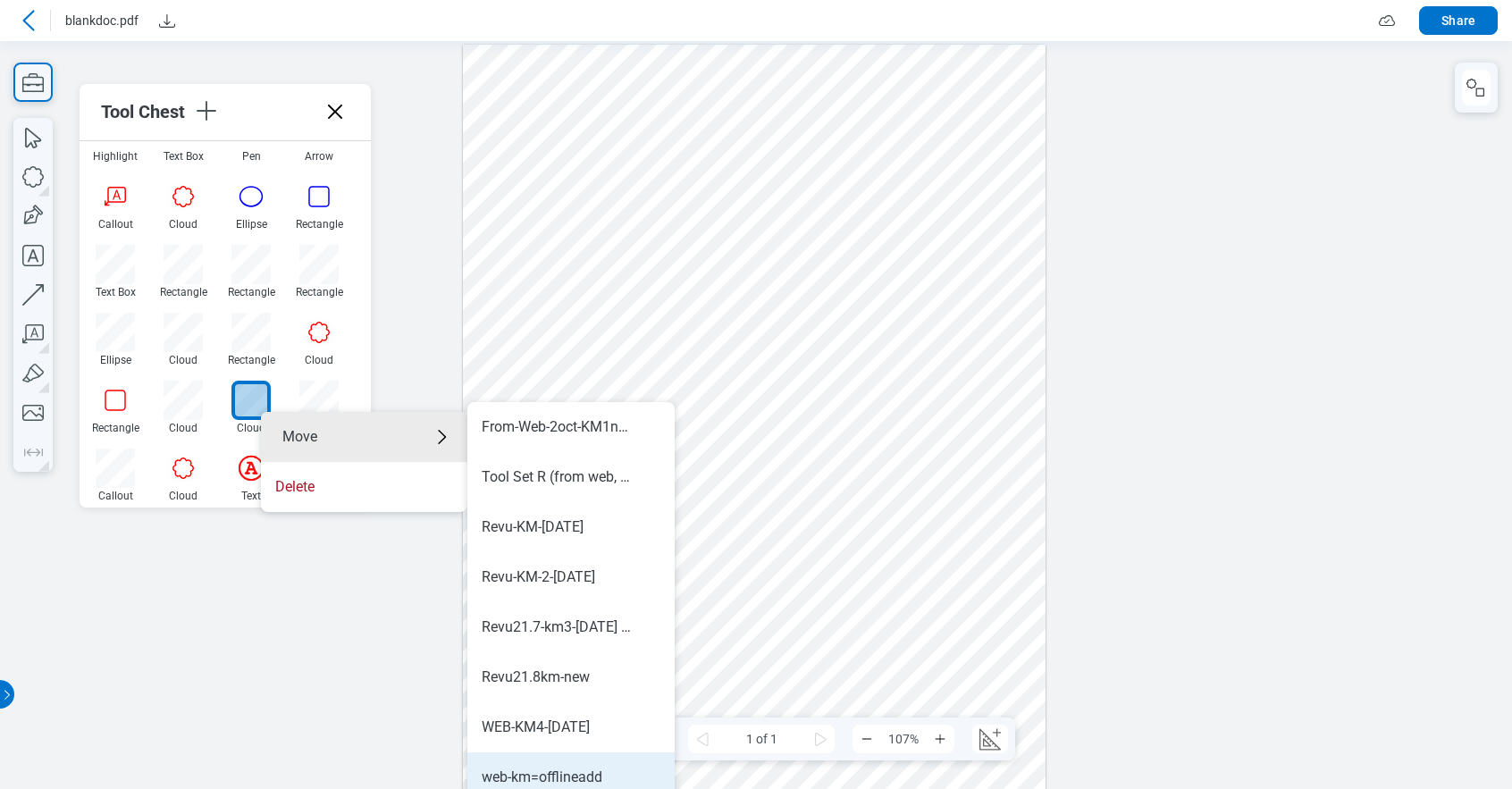
scroll to position [13, 0]
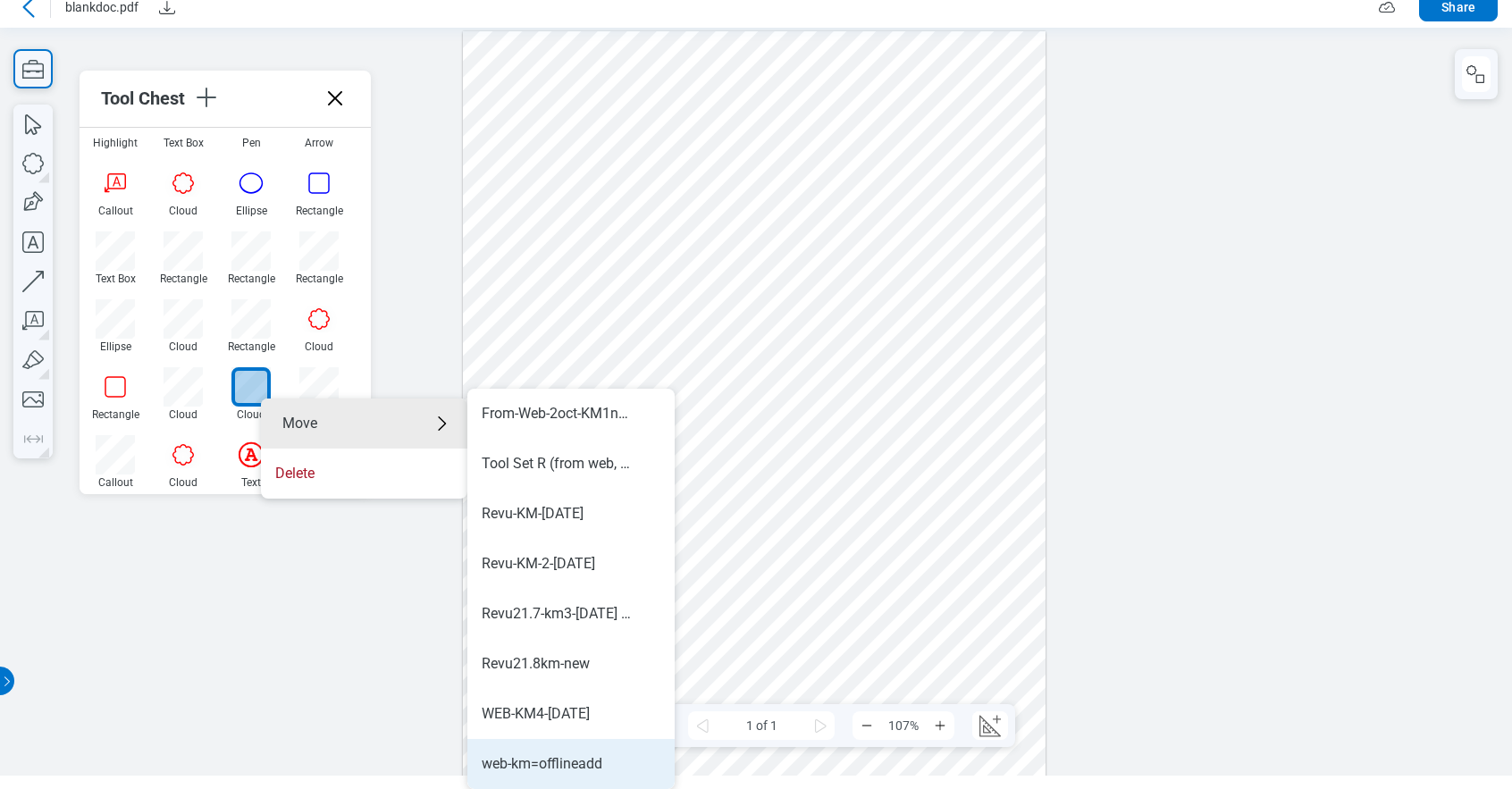
click at [592, 775] on li "web-km=offlineadd" at bounding box center [571, 764] width 208 height 50
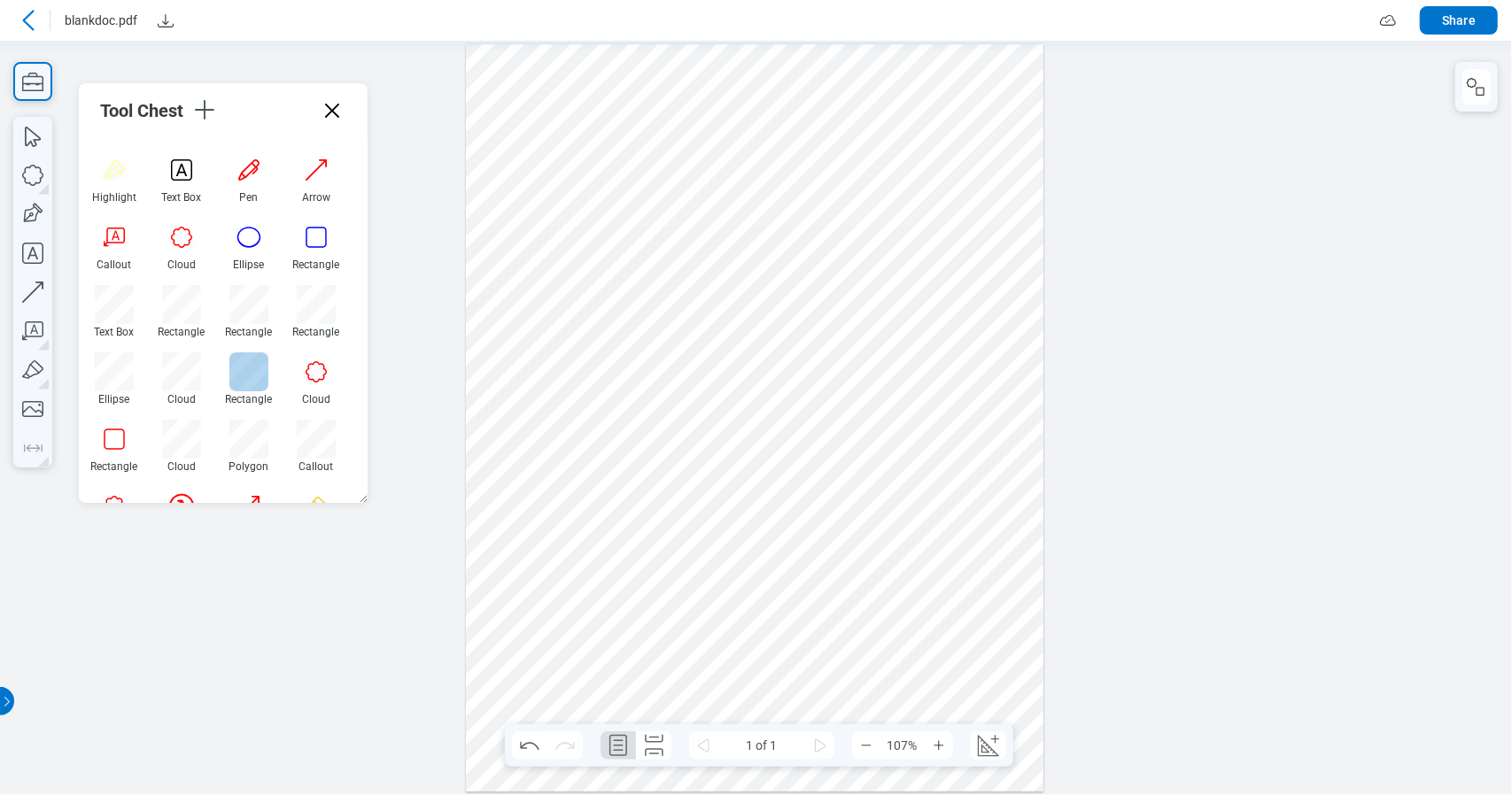
scroll to position [0, 0]
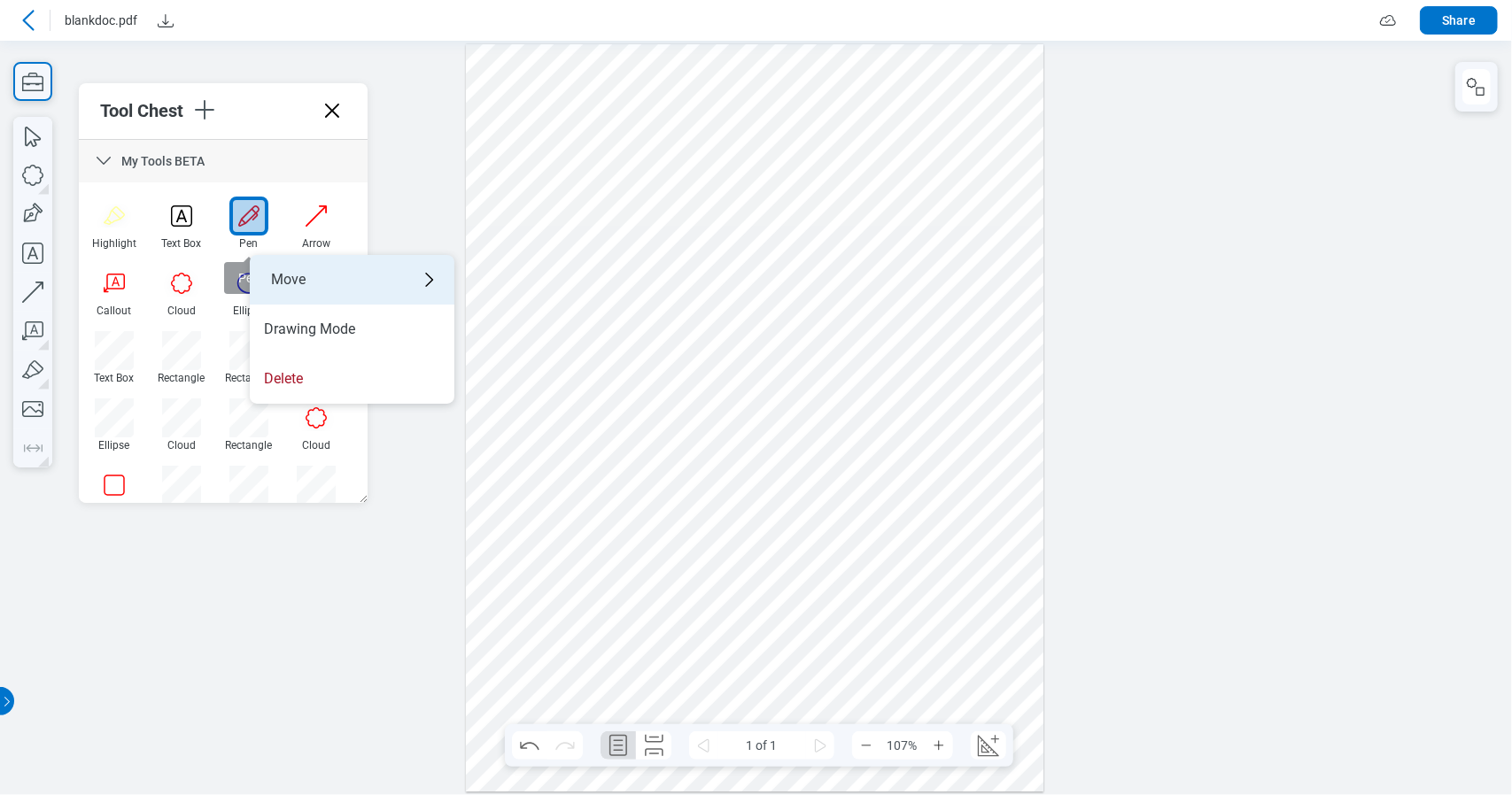
click at [289, 268] on div "Move" at bounding box center [352, 280] width 205 height 49
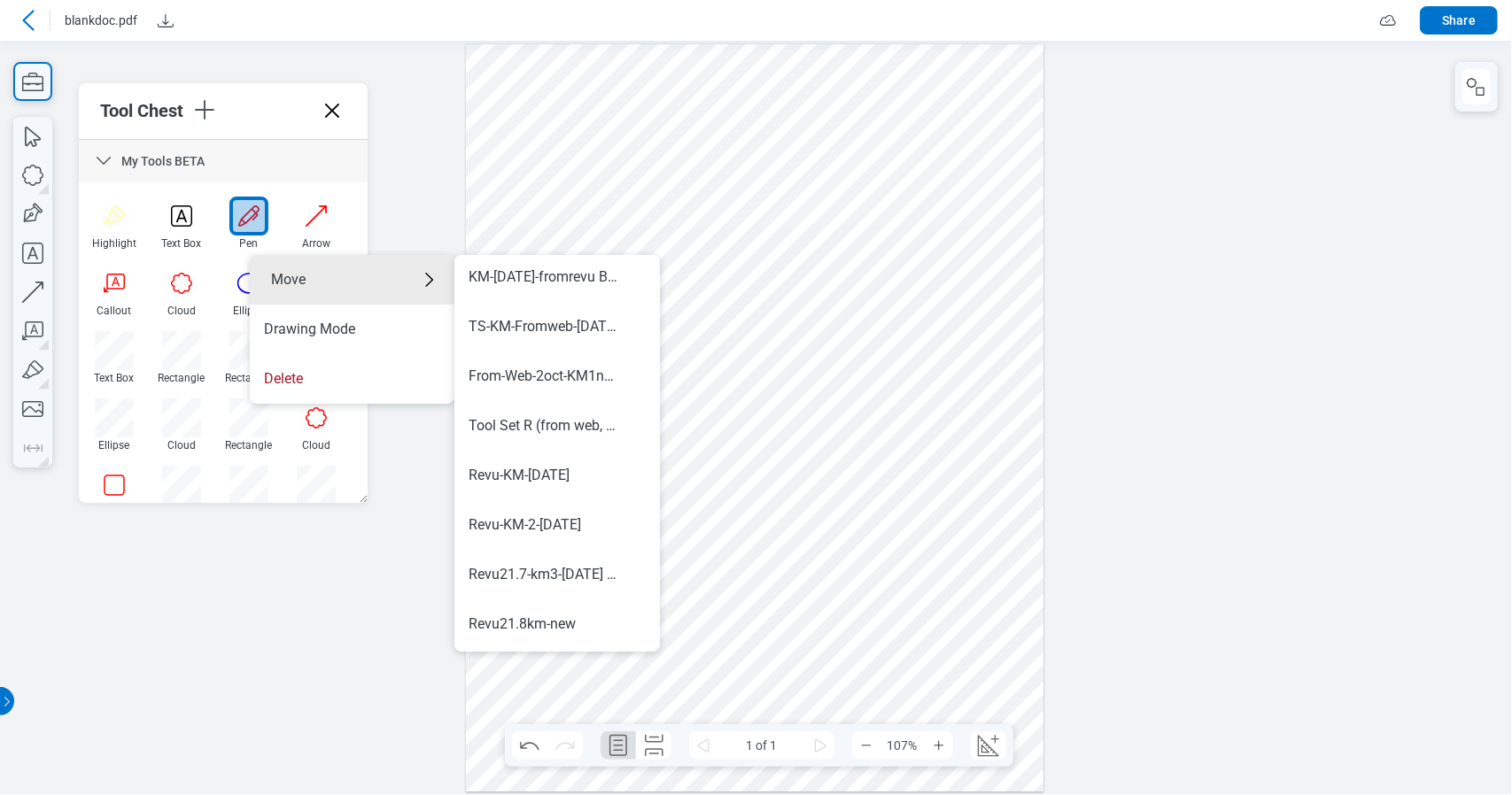
scroll to position [843, 0]
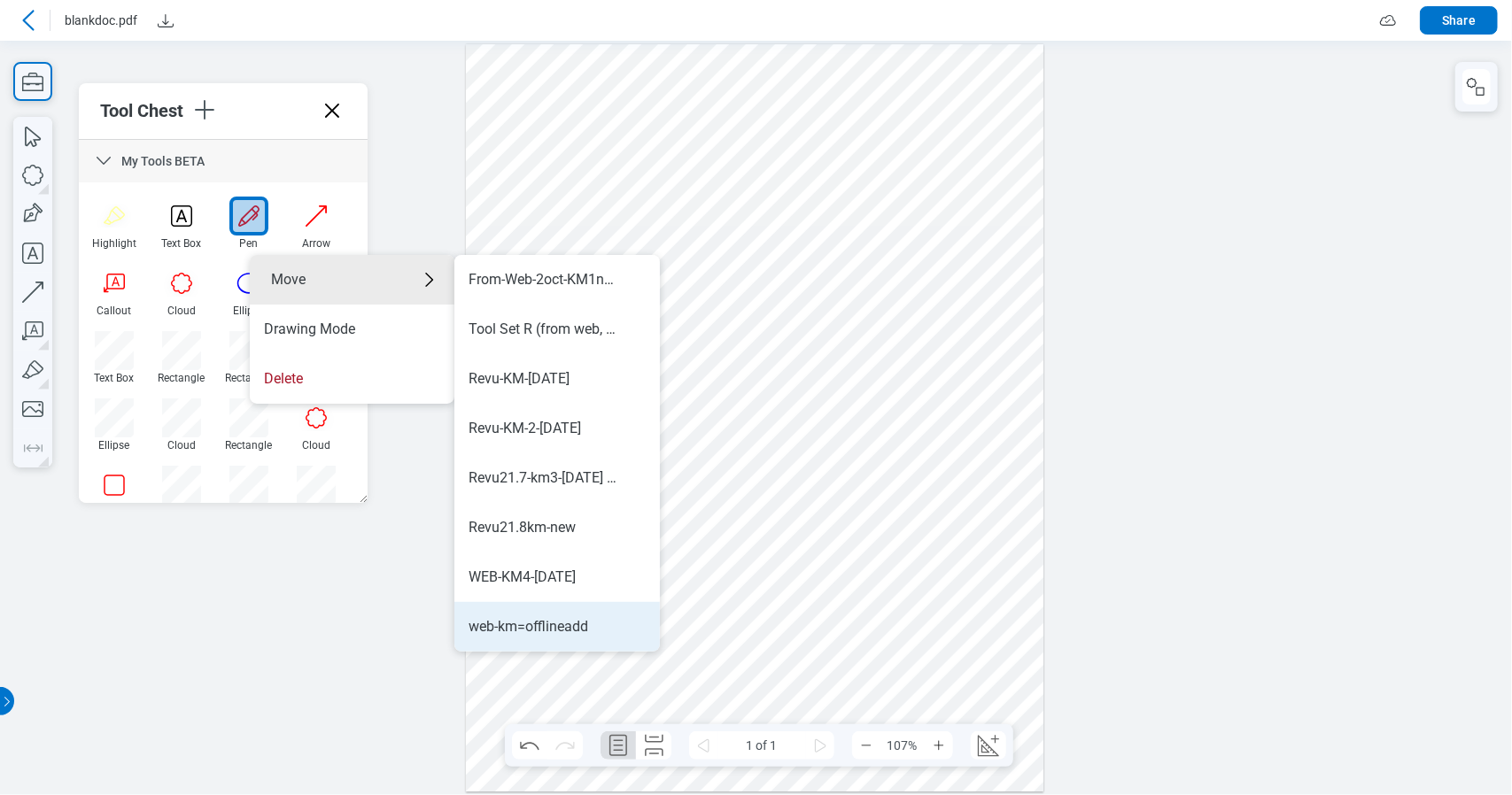
click at [585, 634] on div "web-km=offlineadd" at bounding box center [529, 627] width 120 height 20
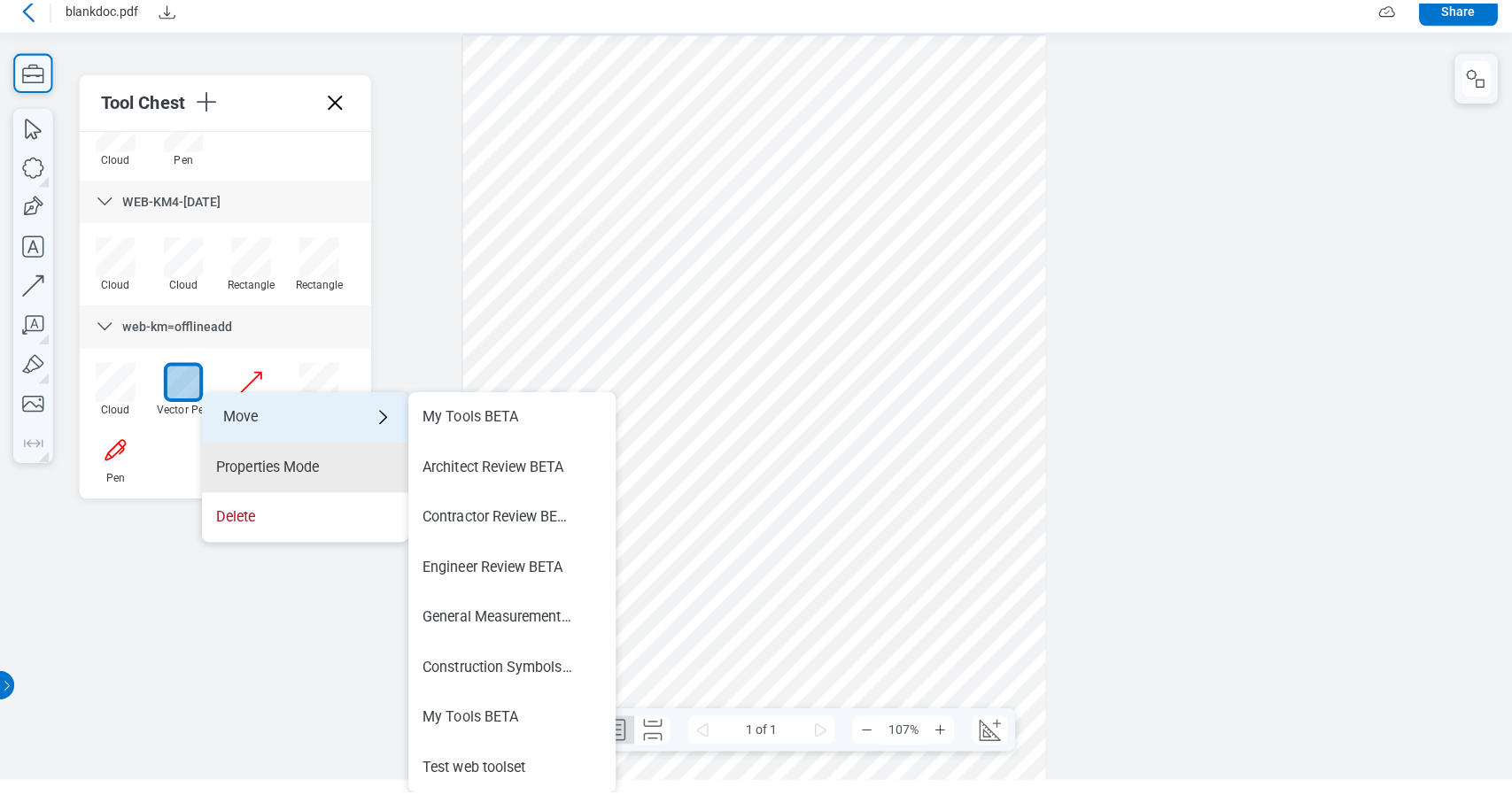
scroll to position [0, 0]
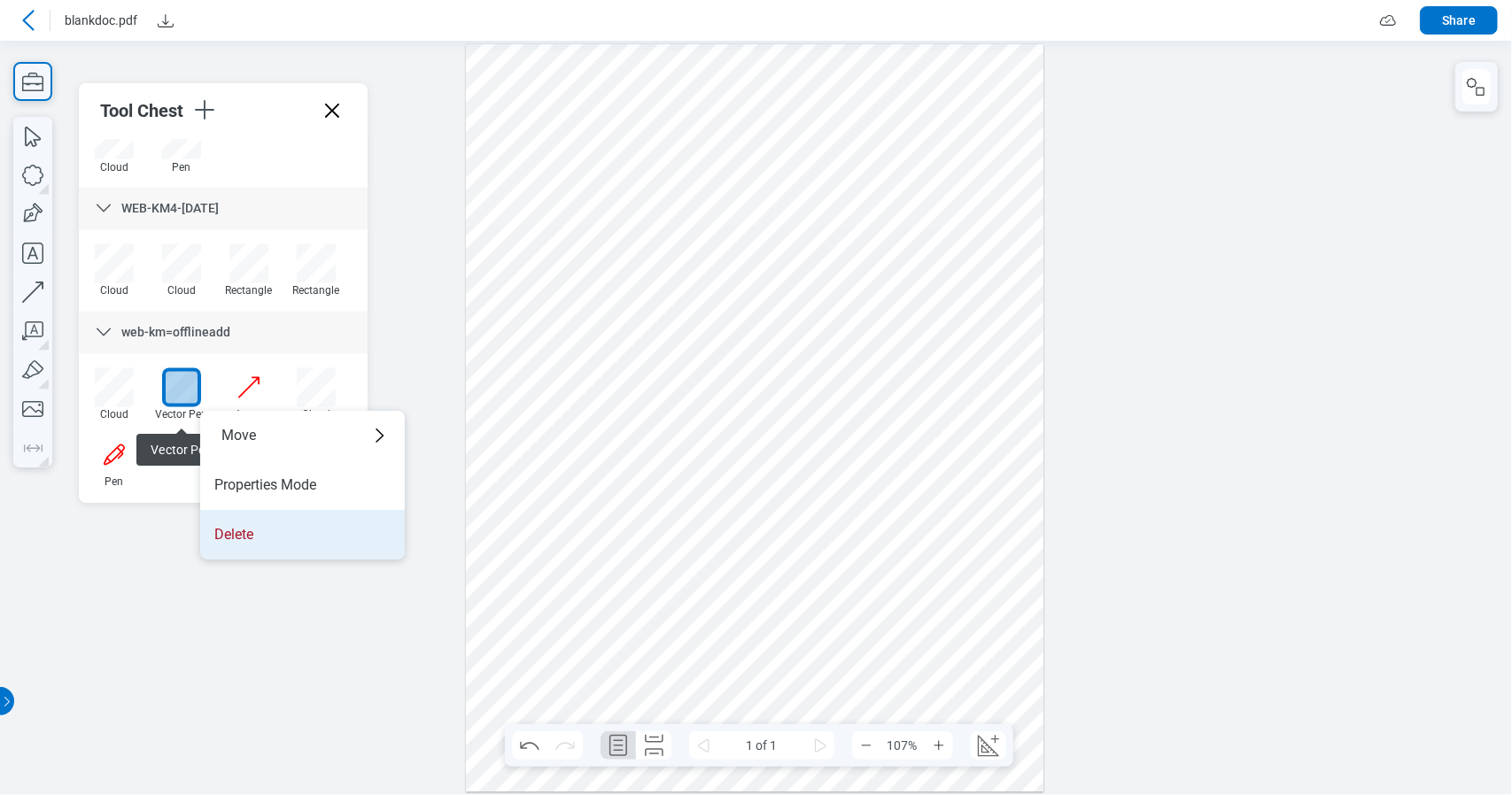
click at [245, 529] on li "Delete" at bounding box center [303, 535] width 205 height 49
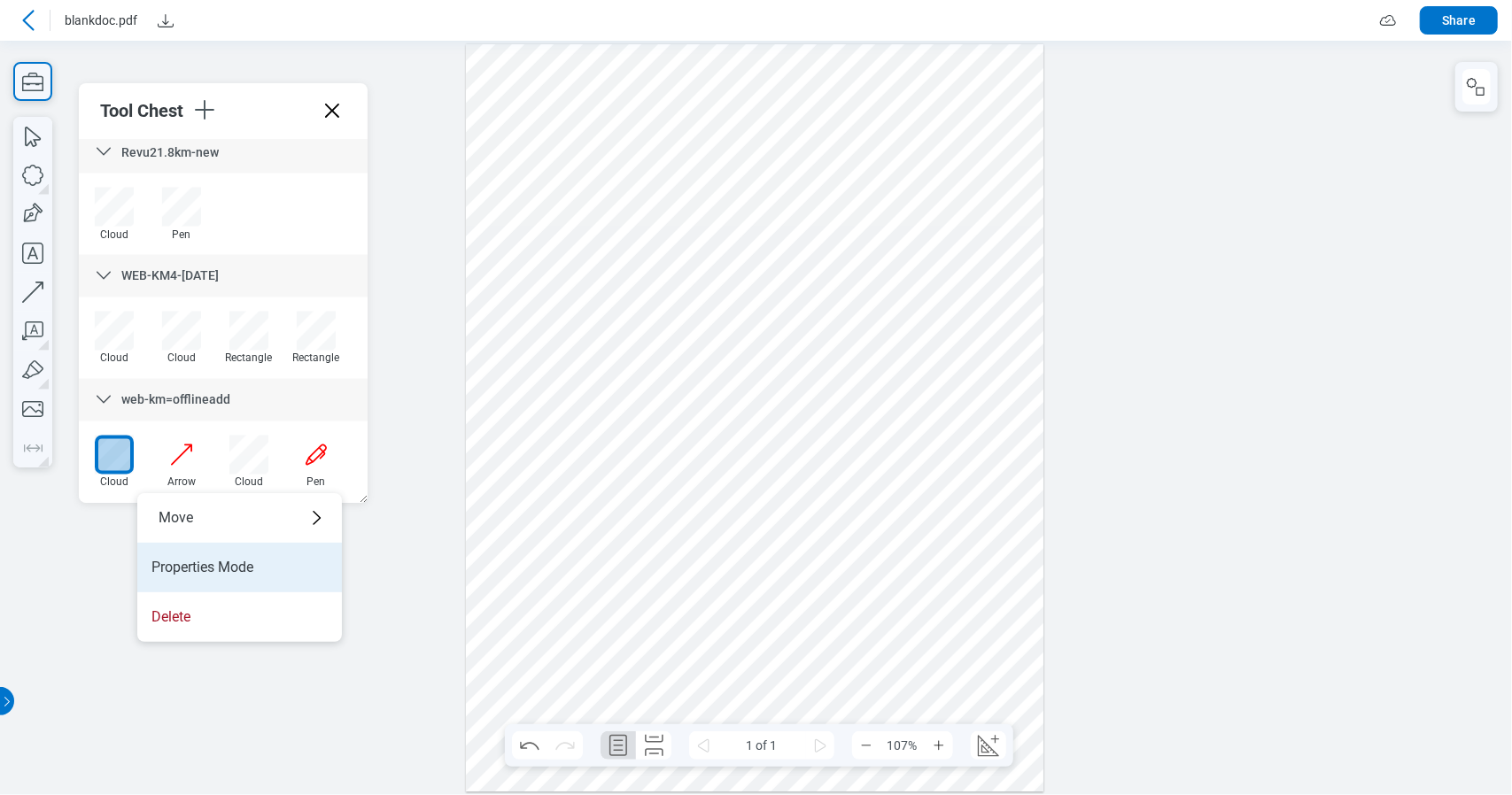
click at [289, 564] on li "Properties Mode" at bounding box center [240, 567] width 205 height 49
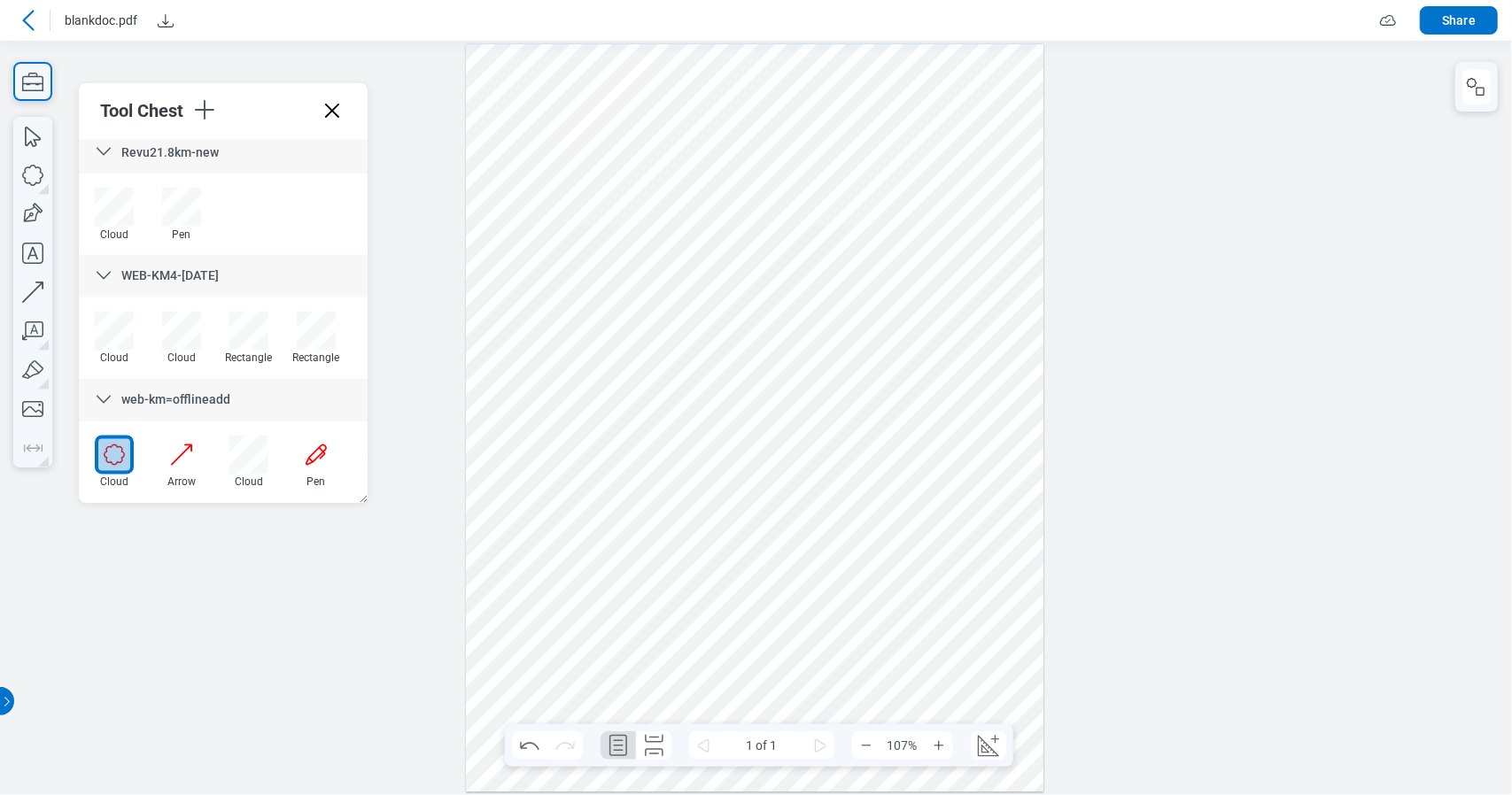
click at [349, 557] on div at bounding box center [756, 416] width 1512 height 754
click at [554, 477] on div at bounding box center [756, 417] width 579 height 748
click at [52, 64] on div at bounding box center [756, 416] width 1512 height 754
click at [47, 66] on icon "button" at bounding box center [32, 81] width 39 height 39
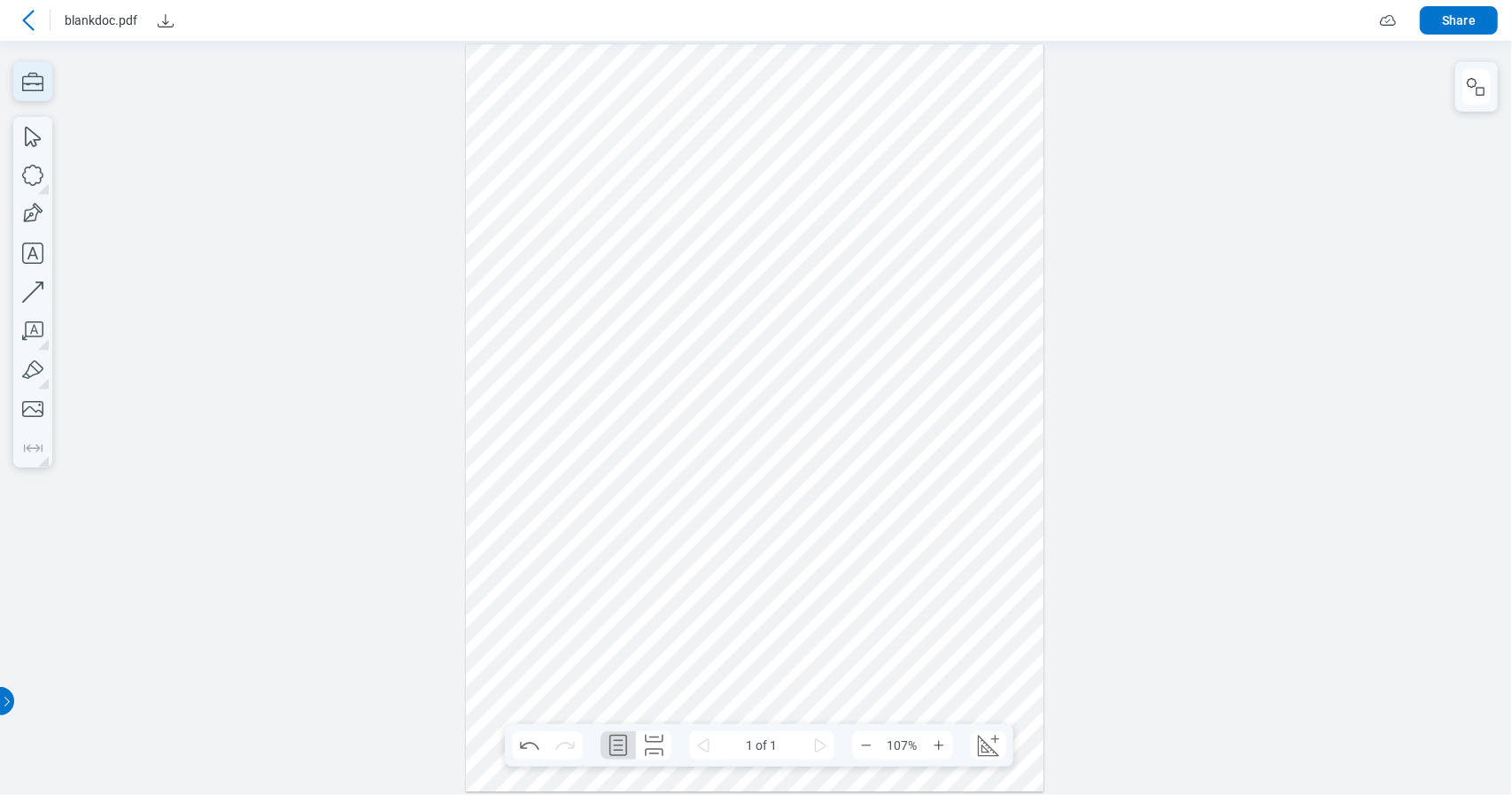
click at [51, 83] on icon "button" at bounding box center [32, 81] width 39 height 39
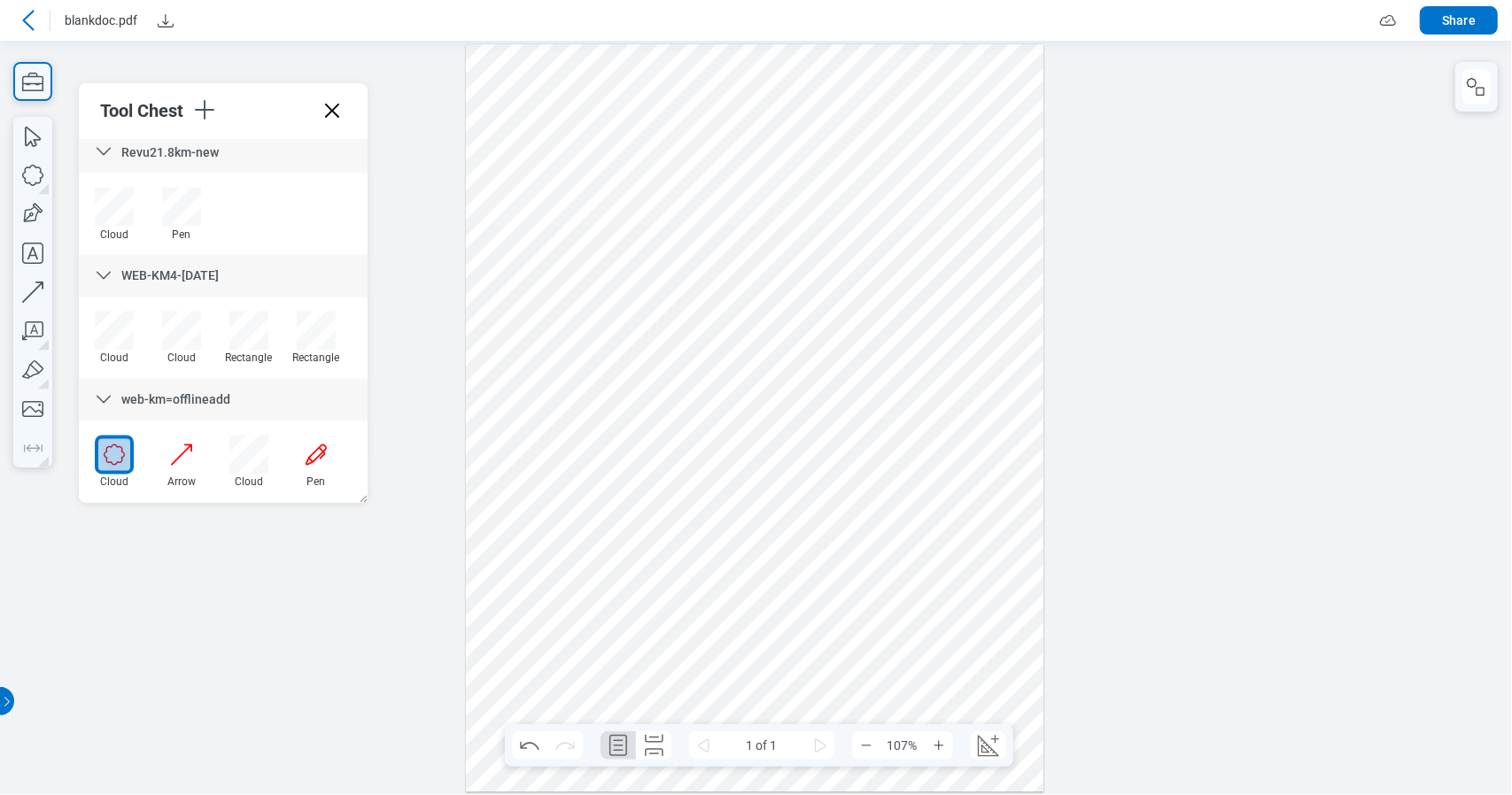
click at [126, 456] on div at bounding box center [114, 454] width 39 height 39
click at [122, 453] on div at bounding box center [114, 454] width 39 height 39
click at [190, 501] on div "Arrow" at bounding box center [181, 469] width 67 height 67
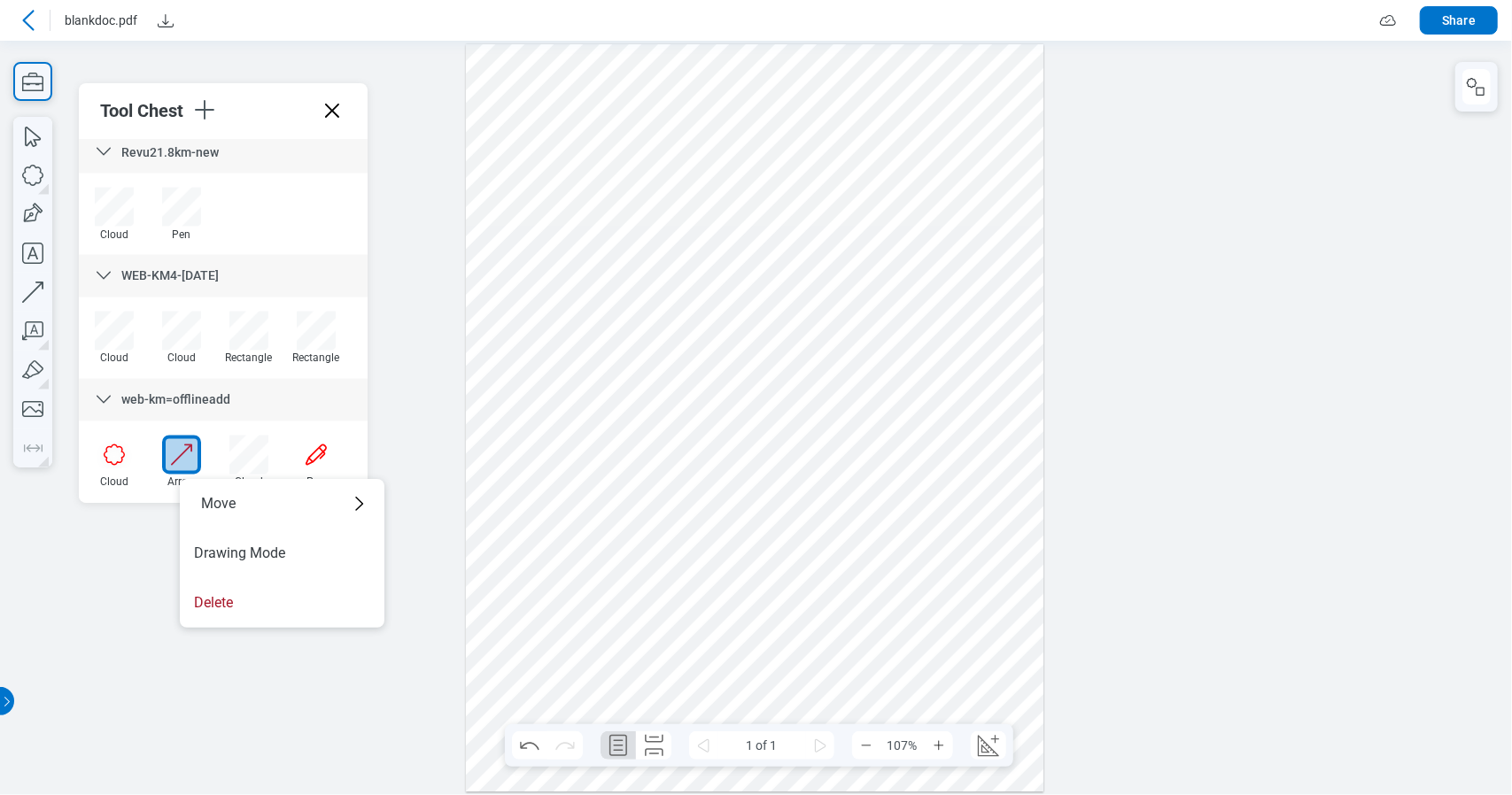
click at [126, 580] on div at bounding box center [756, 416] width 1512 height 754
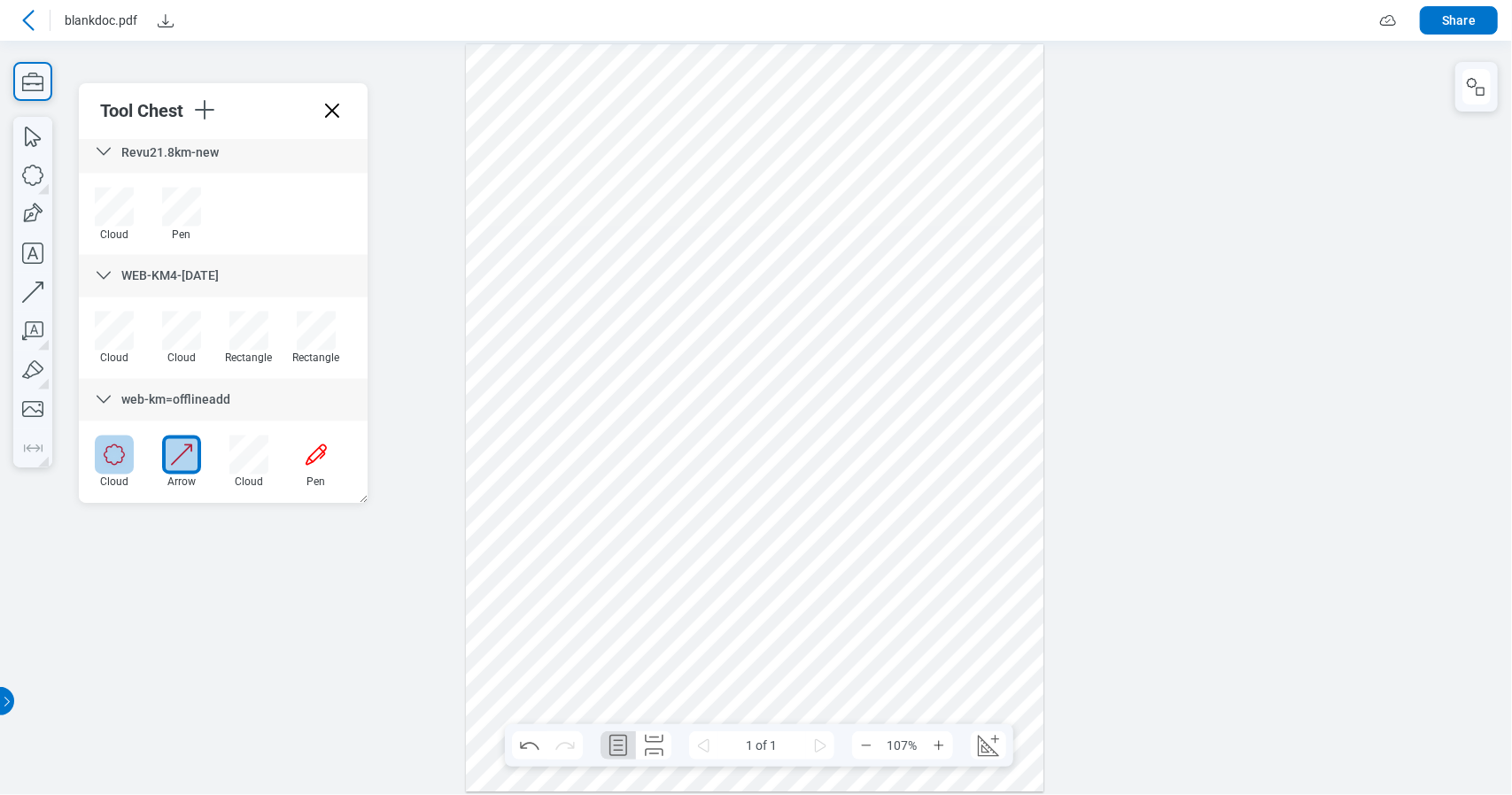
click at [120, 464] on div at bounding box center [114, 454] width 39 height 39
click at [767, 534] on div at bounding box center [756, 417] width 579 height 748
click at [699, 642] on div at bounding box center [756, 417] width 579 height 748
click at [621, 218] on div at bounding box center [756, 417] width 579 height 748
click at [558, 238] on div at bounding box center [756, 417] width 579 height 748
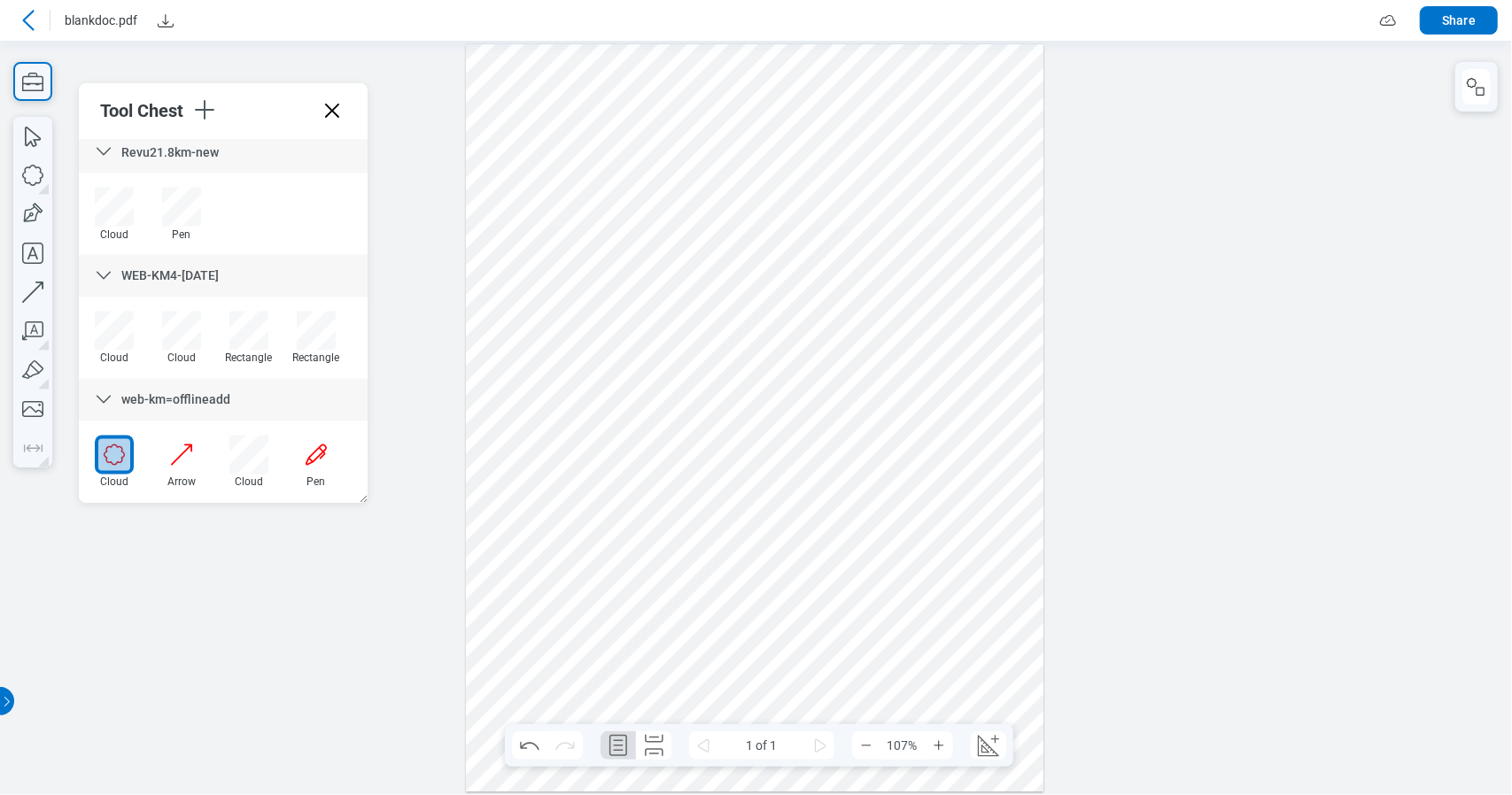
click at [558, 238] on div at bounding box center [756, 417] width 579 height 748
click at [43, 82] on icon "button" at bounding box center [32, 83] width 21 height 19
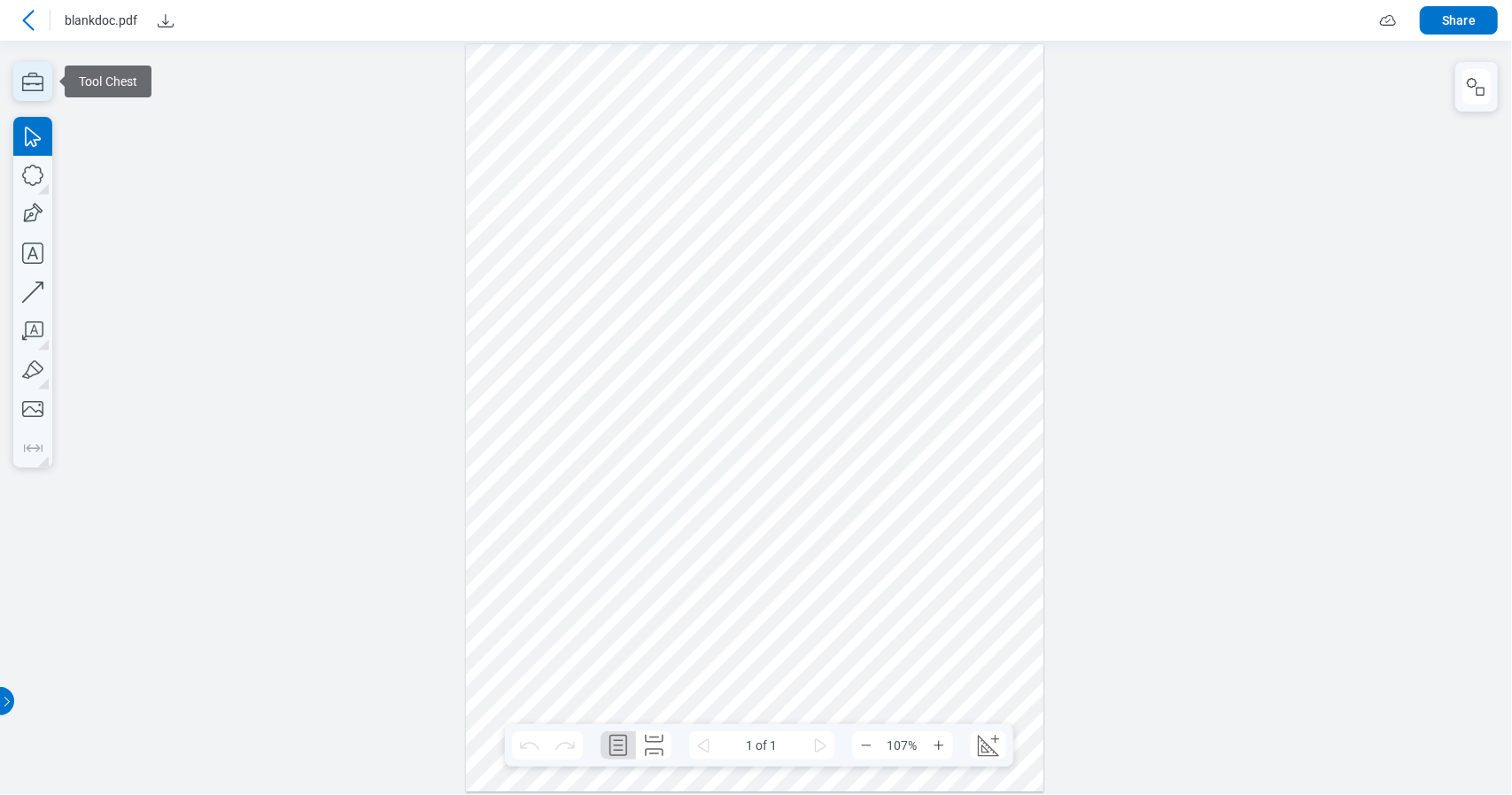
click at [16, 72] on icon "button" at bounding box center [32, 81] width 39 height 39
click at [48, 86] on icon "button" at bounding box center [32, 81] width 39 height 39
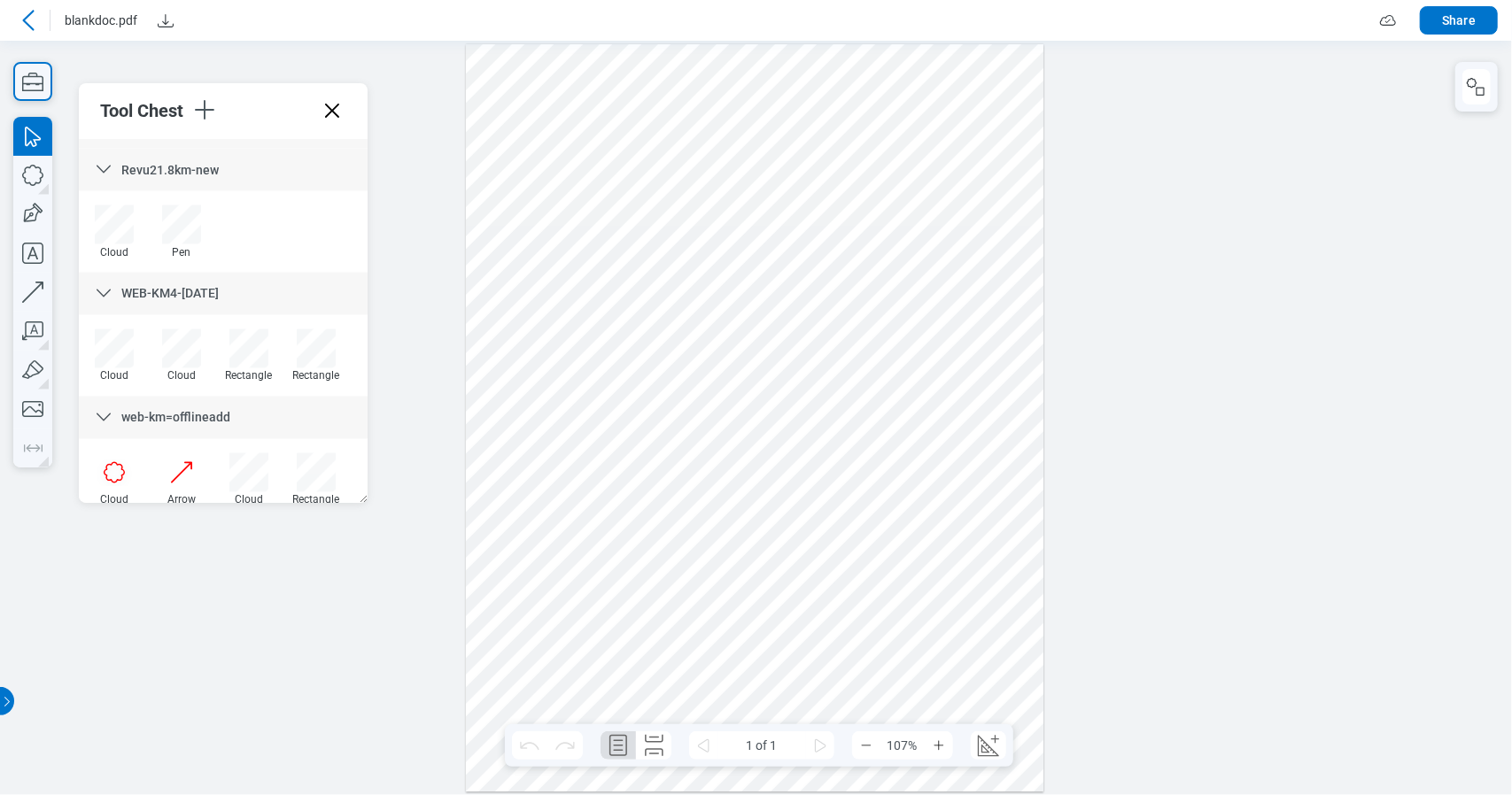
scroll to position [2159, 0]
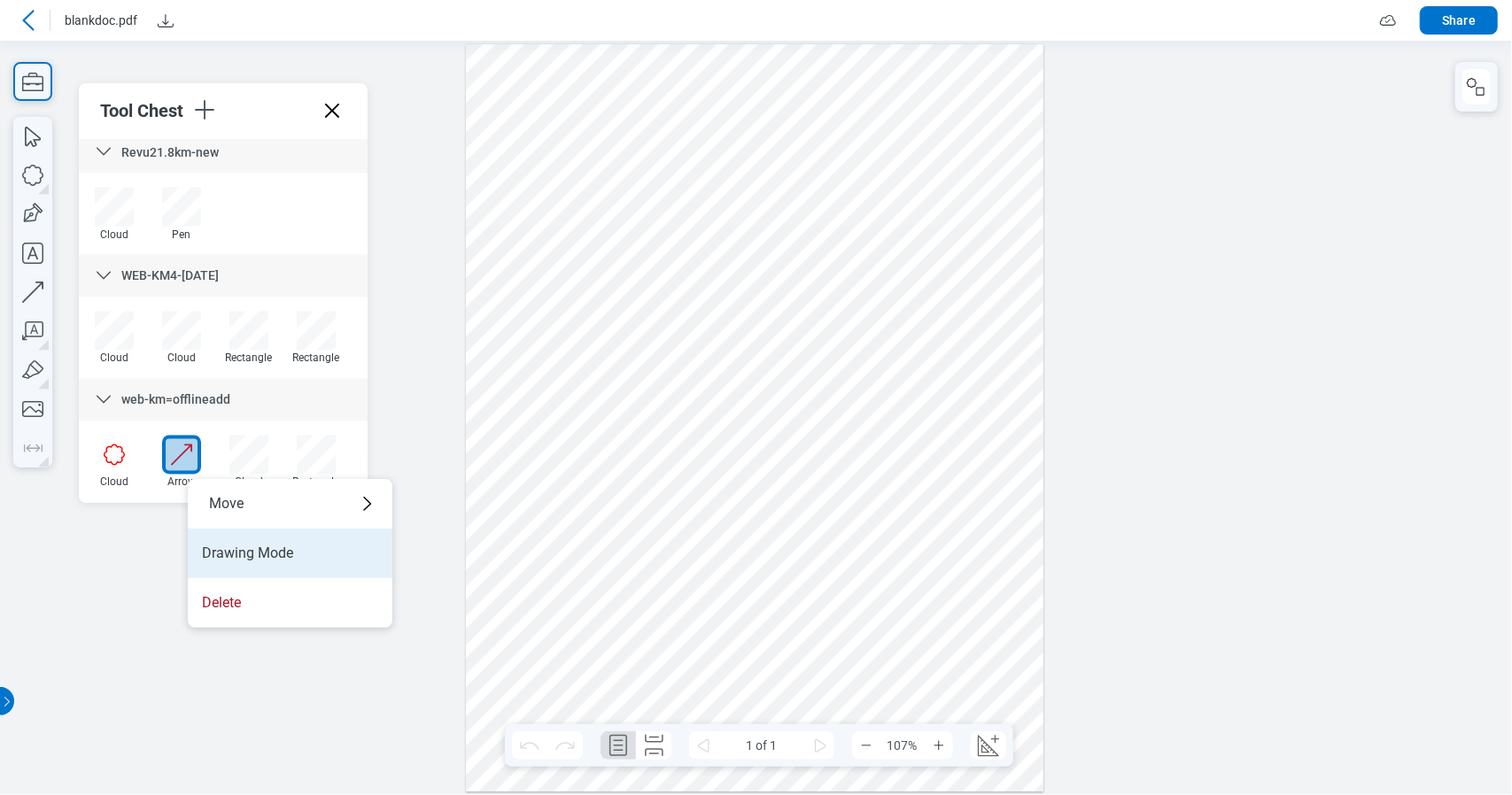
click at [235, 550] on li "Drawing Mode" at bounding box center [290, 553] width 205 height 49
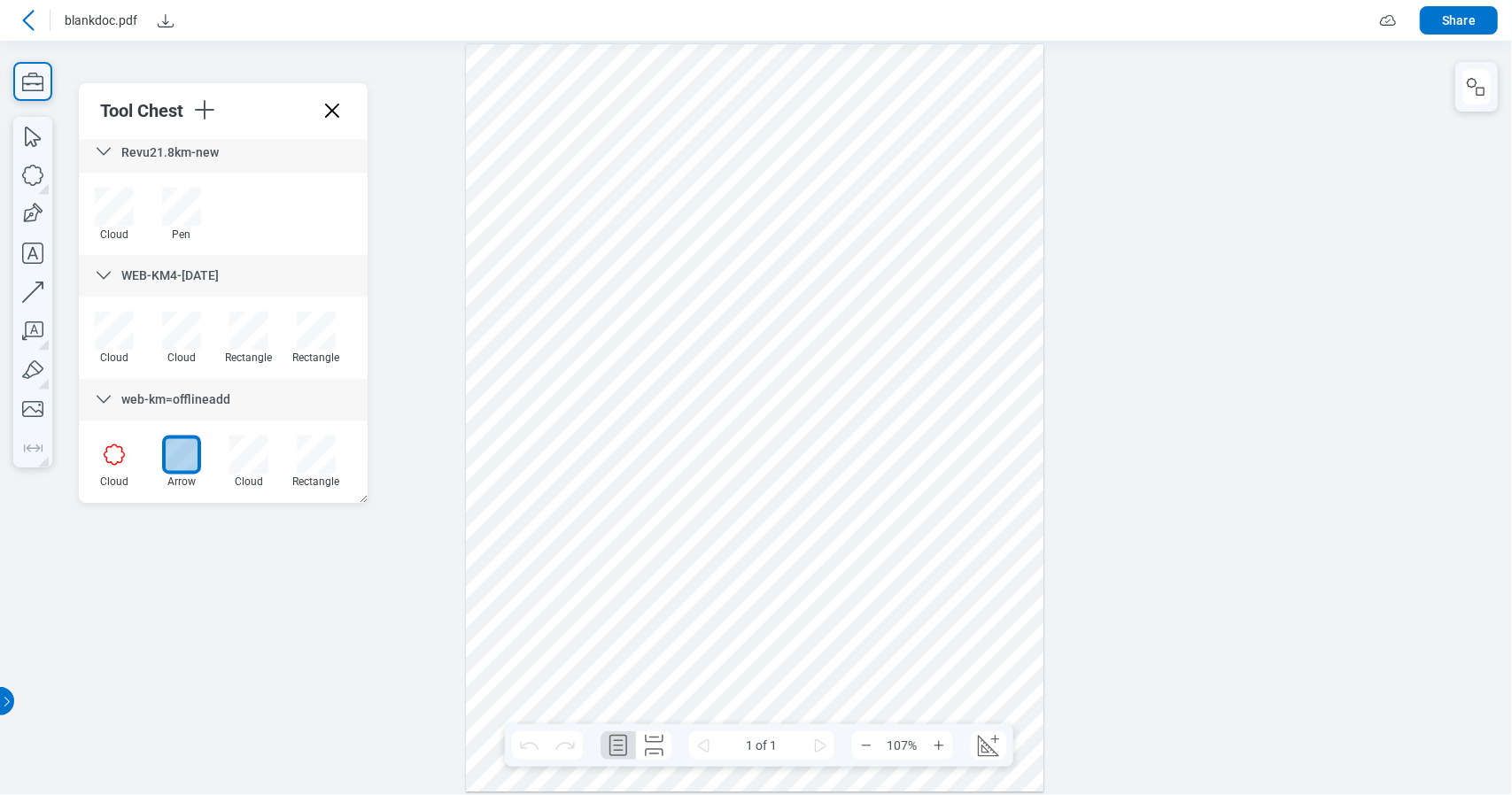
drag, startPoint x: 566, startPoint y: 379, endPoint x: 662, endPoint y: 496, distance: 151.3
click at [662, 496] on div at bounding box center [756, 417] width 579 height 748
drag, startPoint x: 568, startPoint y: 463, endPoint x: 567, endPoint y: 433, distance: 30.0
click at [568, 446] on div at bounding box center [756, 417] width 579 height 748
click at [552, 409] on div at bounding box center [756, 417] width 579 height 748
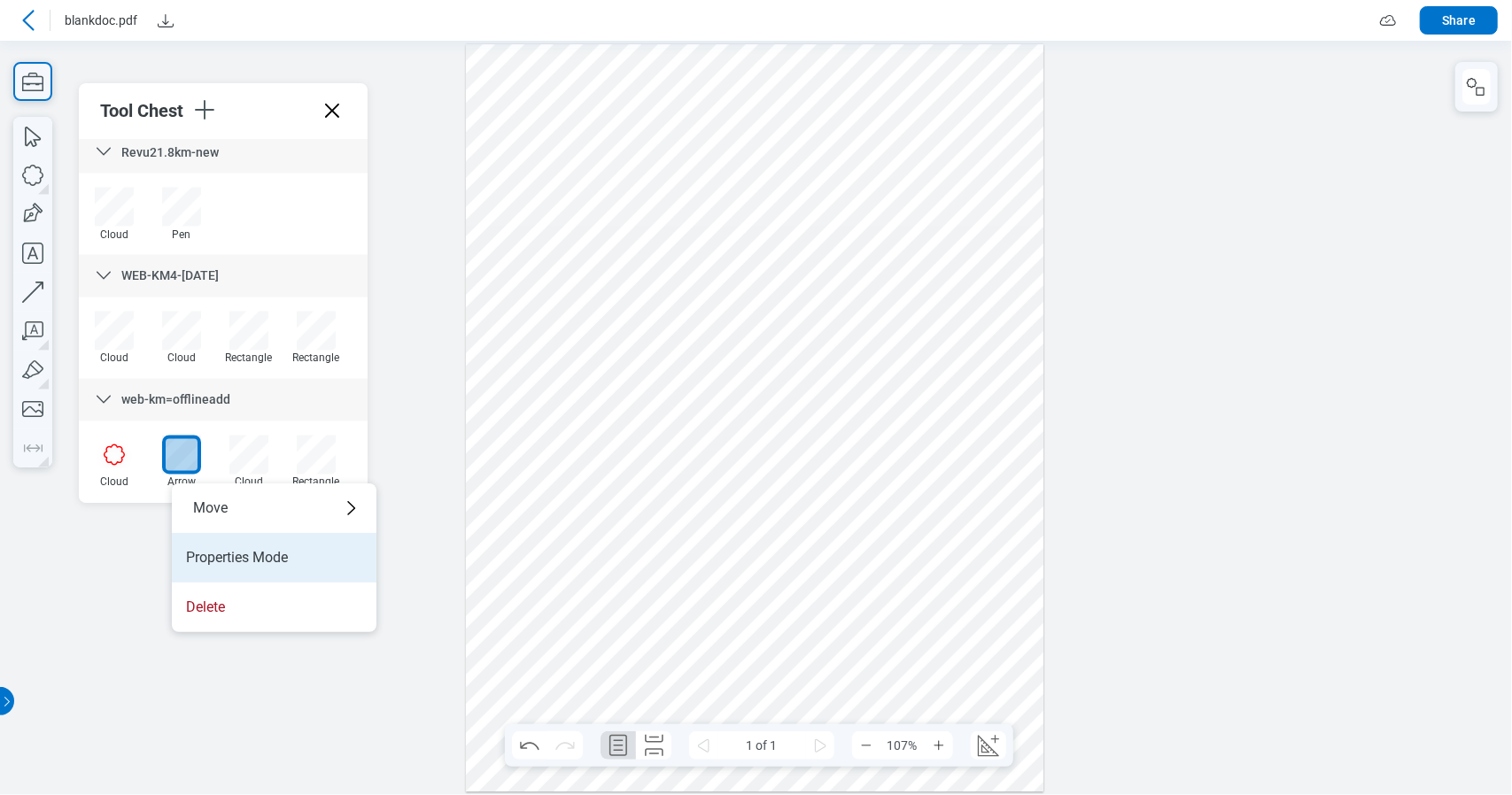
click at [225, 551] on li "Properties Mode" at bounding box center [274, 558] width 205 height 49
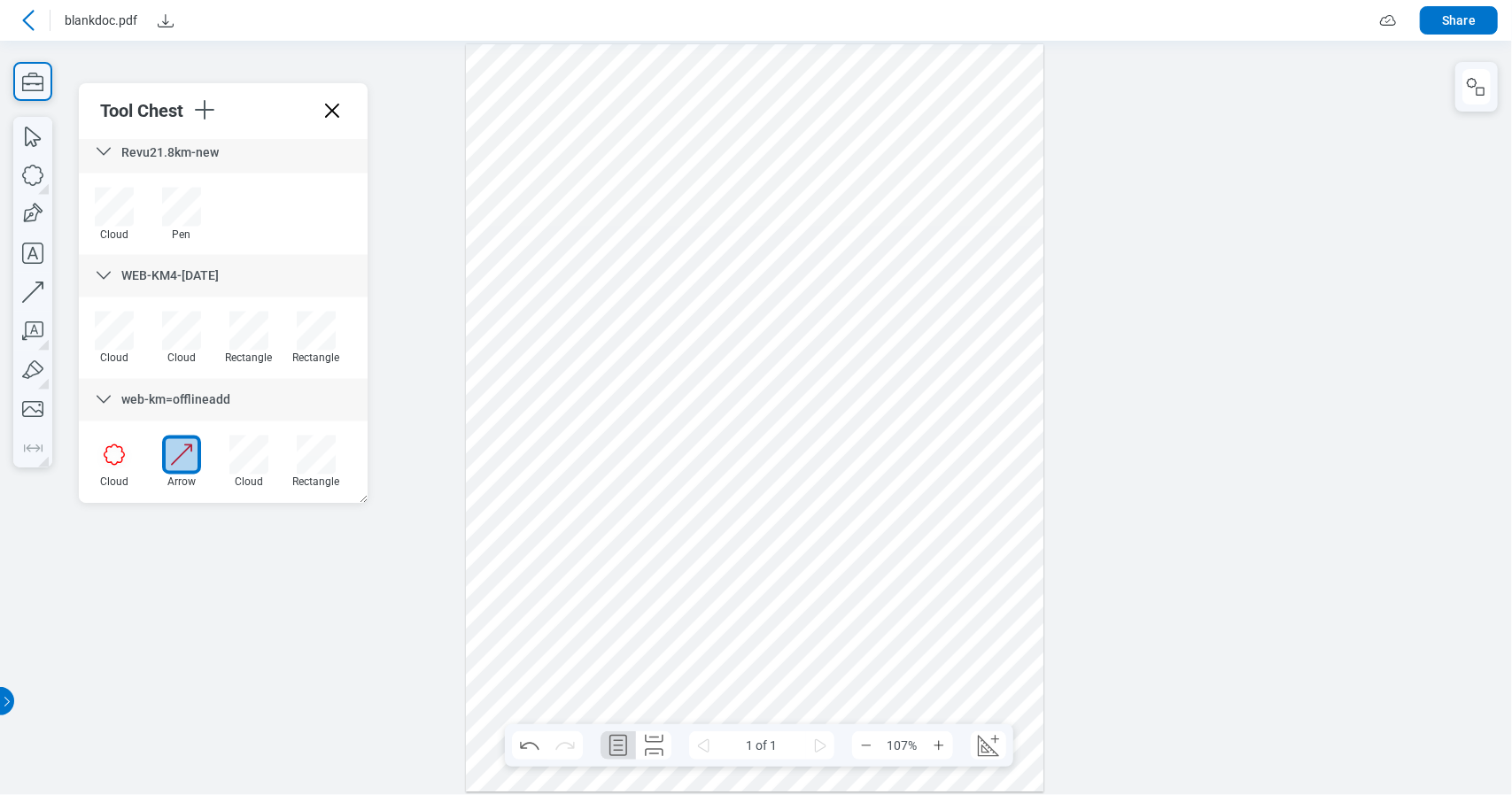
click at [881, 350] on div at bounding box center [756, 417] width 579 height 748
click at [960, 535] on div at bounding box center [756, 417] width 579 height 748
click at [789, 552] on div at bounding box center [756, 417] width 579 height 748
drag, startPoint x: 175, startPoint y: 446, endPoint x: 205, endPoint y: 442, distance: 30.3
click at [417, 420] on div at bounding box center [756, 416] width 1512 height 754
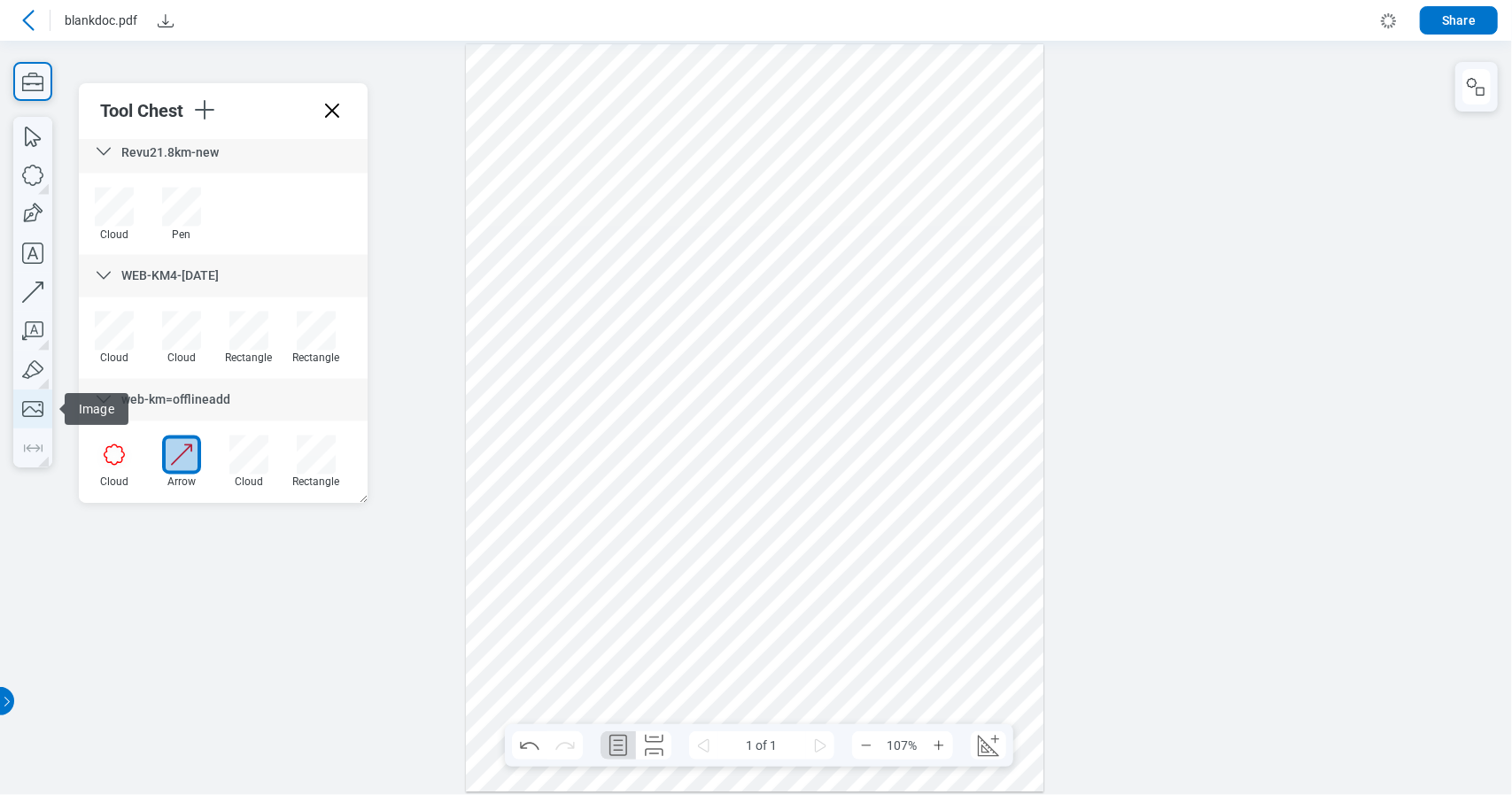
click at [39, 417] on icon "button" at bounding box center [32, 409] width 39 height 39
click at [700, 281] on div at bounding box center [756, 417] width 579 height 748
click at [47, 385] on div "button" at bounding box center [43, 383] width 10 height 10
click at [39, 378] on icon "button" at bounding box center [32, 370] width 39 height 39
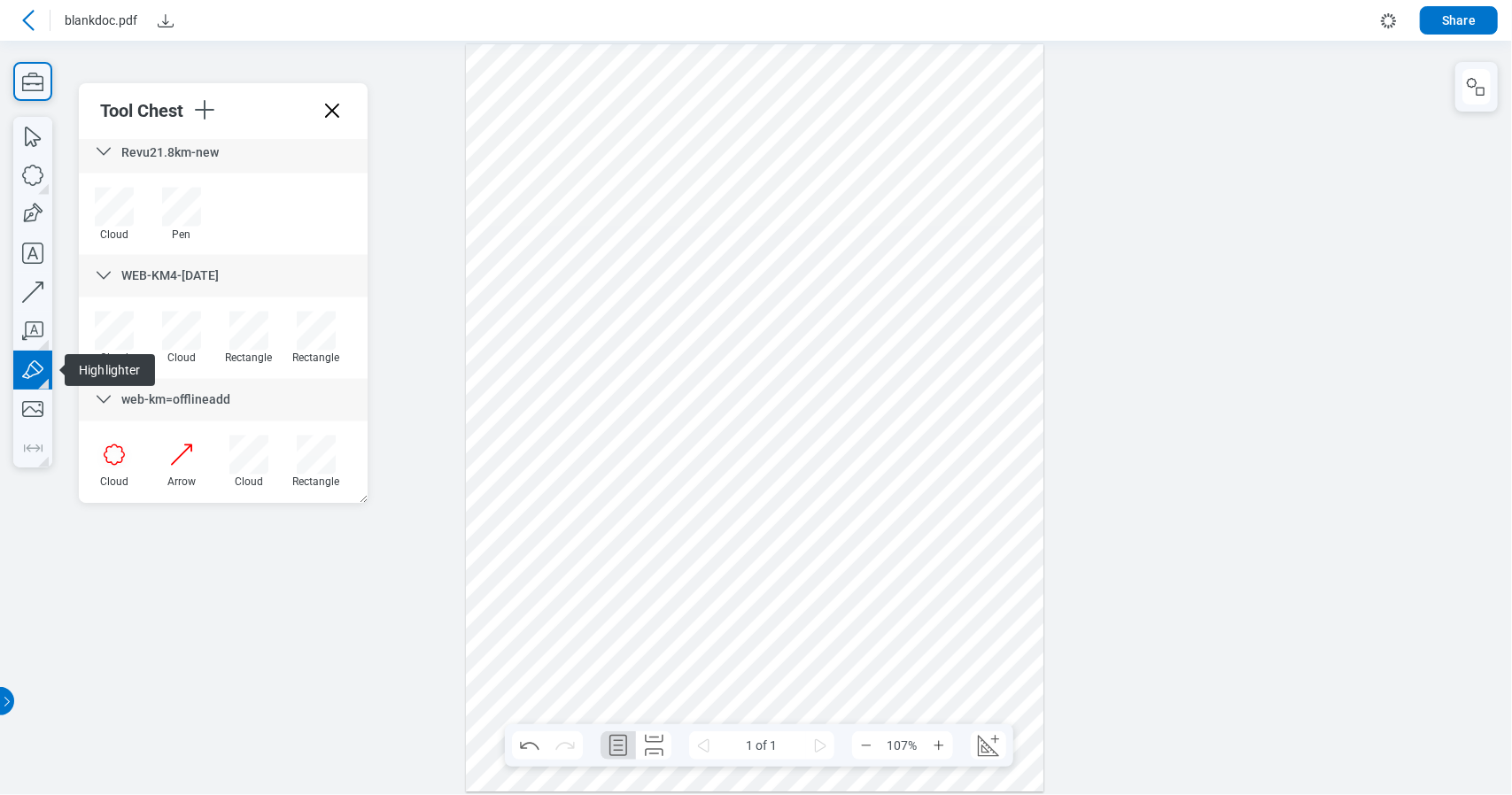
click at [42, 376] on icon "button" at bounding box center [32, 370] width 39 height 39
drag, startPoint x: 873, startPoint y: 197, endPoint x: 886, endPoint y: 168, distance: 31.8
click at [886, 168] on div at bounding box center [756, 417] width 579 height 748
click at [47, 140] on icon "button" at bounding box center [32, 136] width 39 height 39
click at [831, 258] on div at bounding box center [756, 417] width 579 height 748
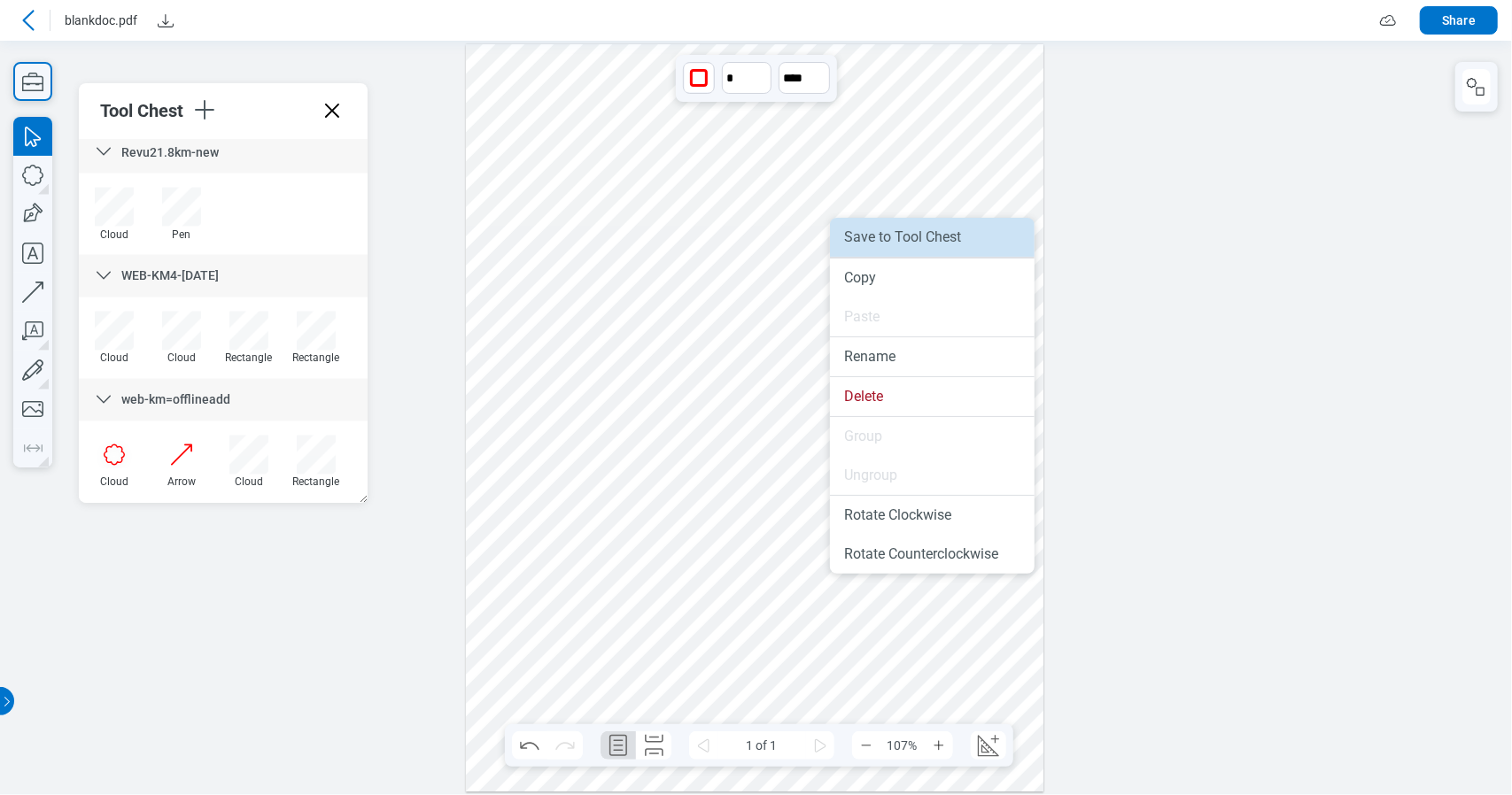
click at [888, 237] on li "Save to Tool Chest" at bounding box center [933, 237] width 205 height 39
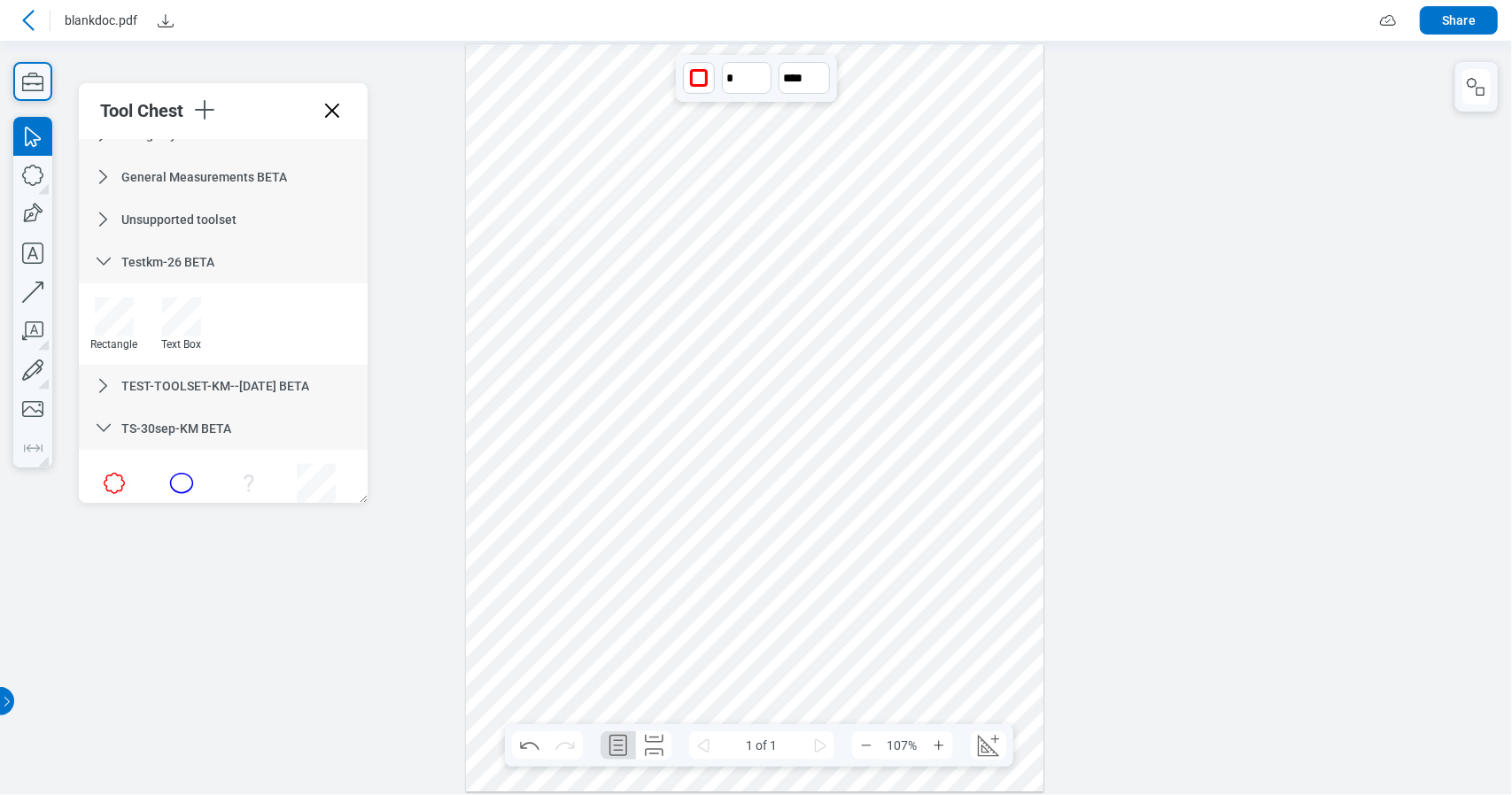
scroll to position [476, 0]
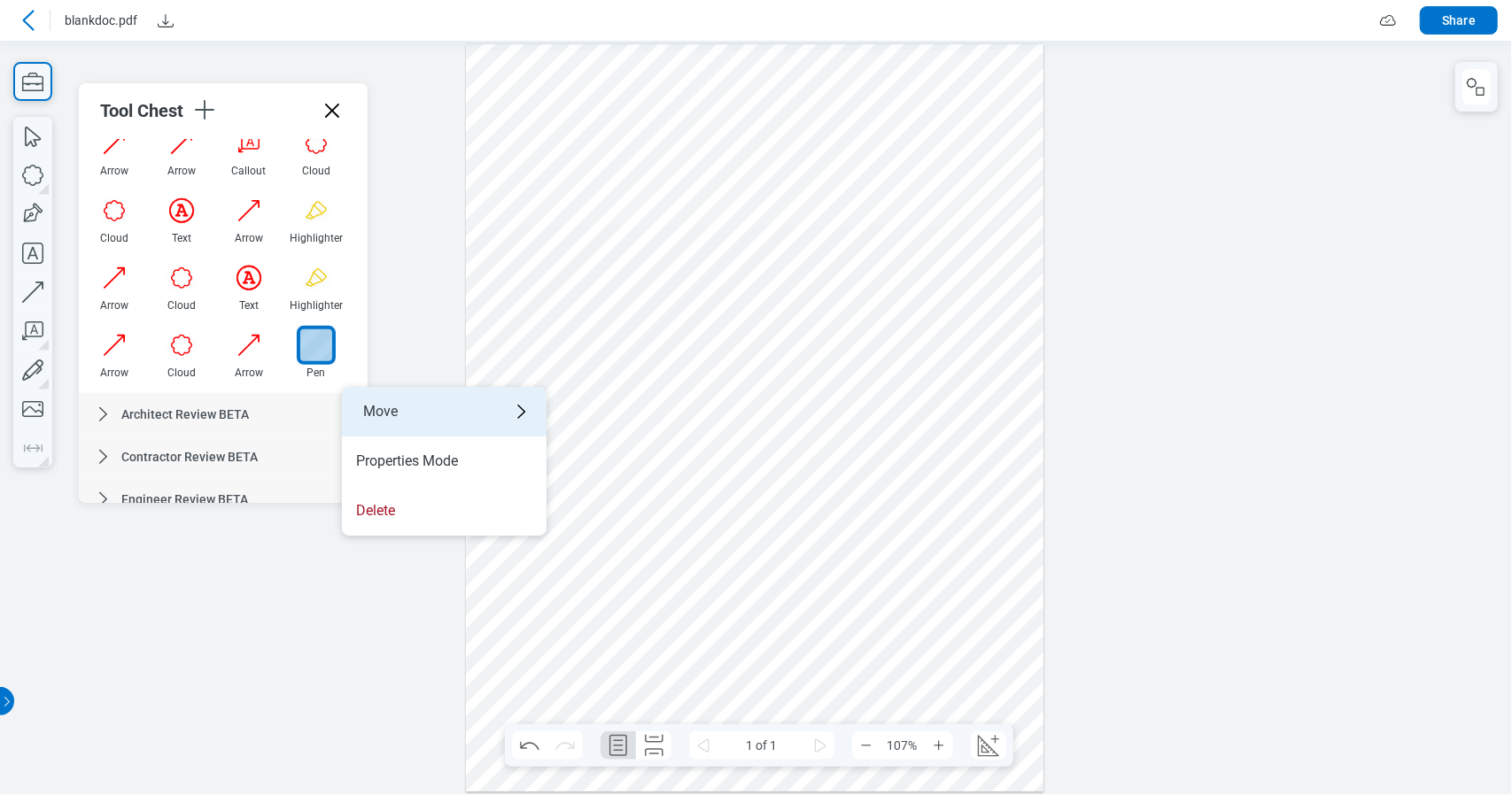
click at [445, 413] on div "Move" at bounding box center [444, 412] width 205 height 49
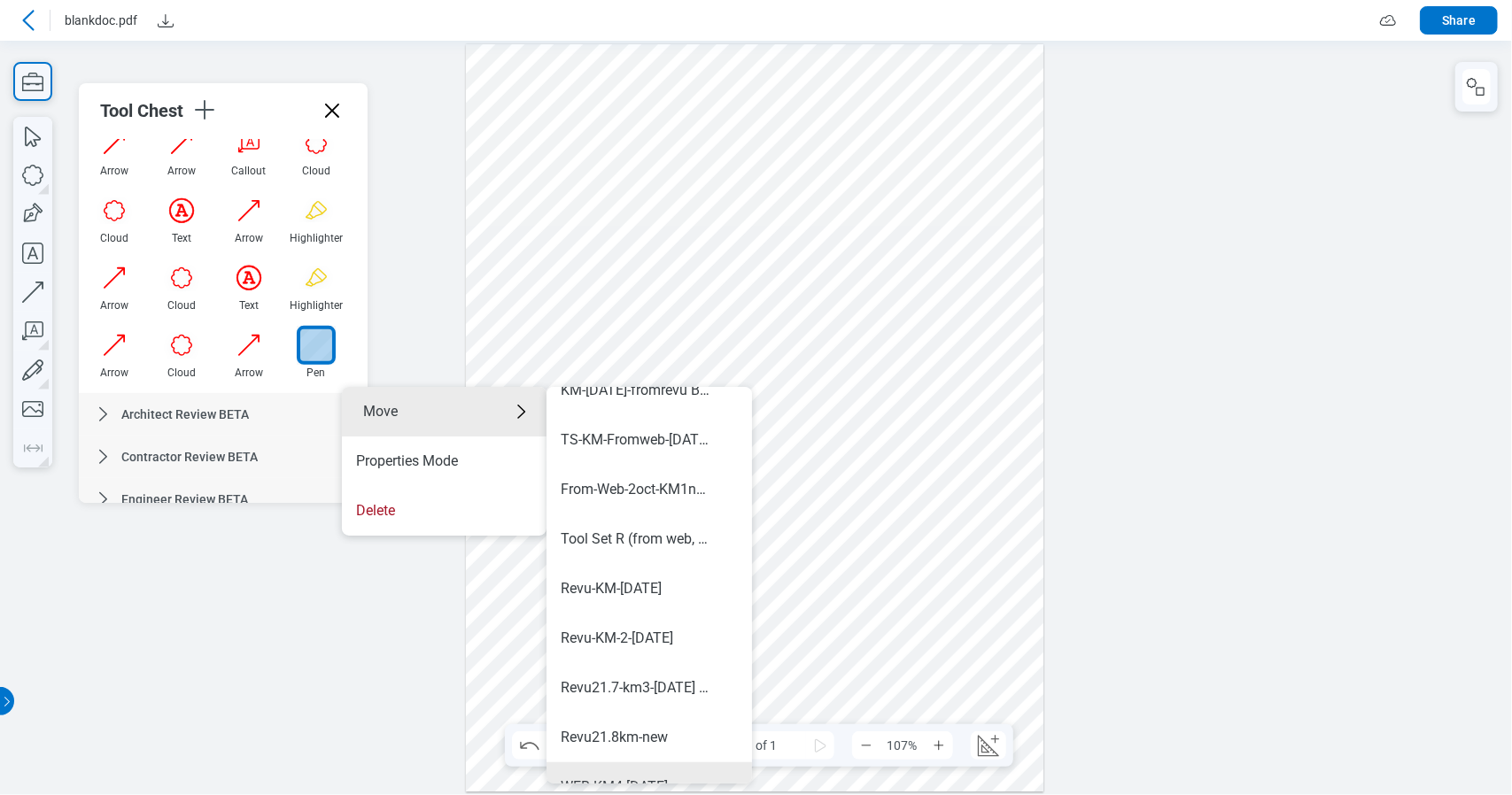
scroll to position [843, 0]
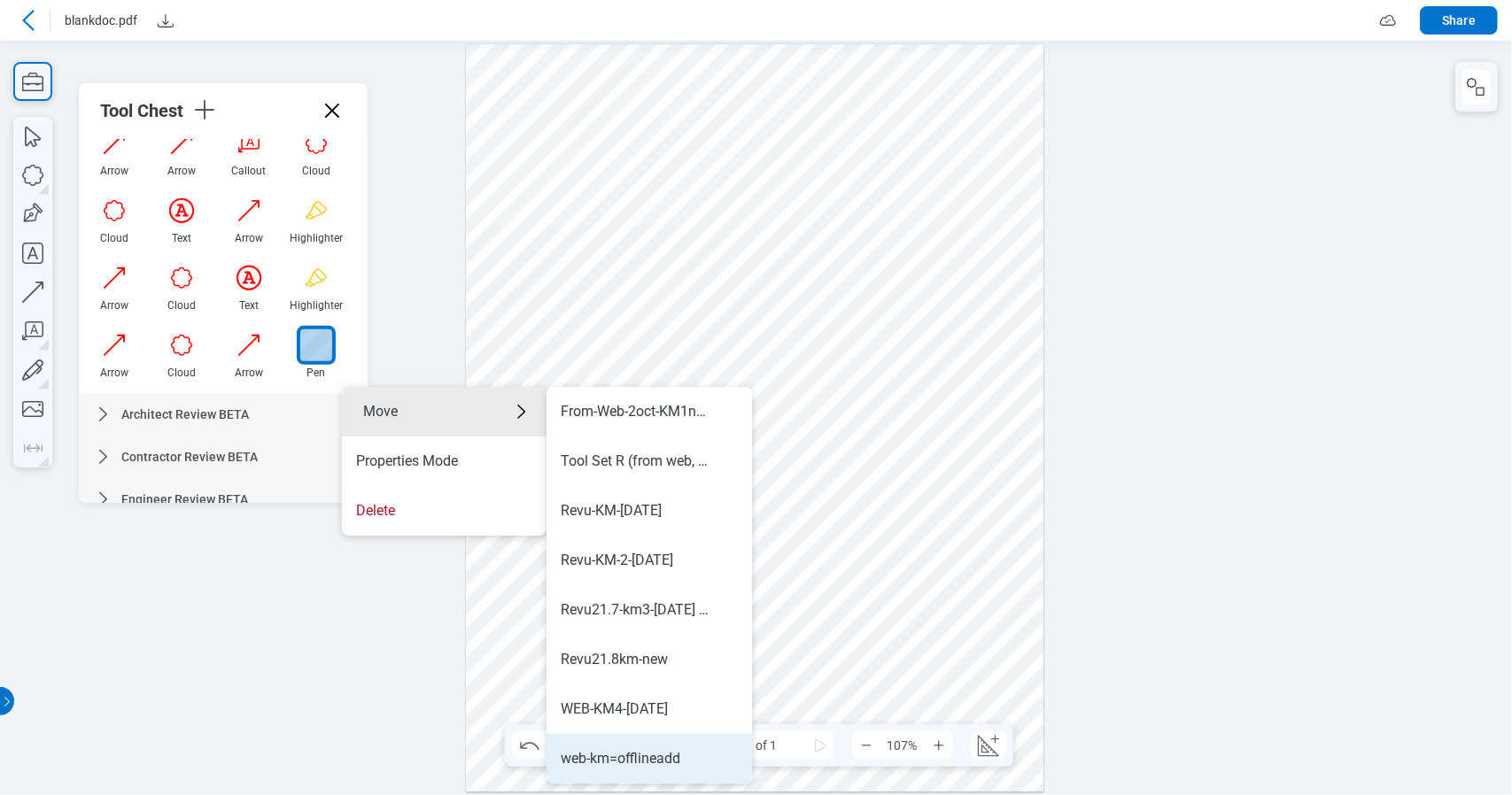
click at [620, 770] on li "web-km=offlineadd" at bounding box center [649, 759] width 206 height 49
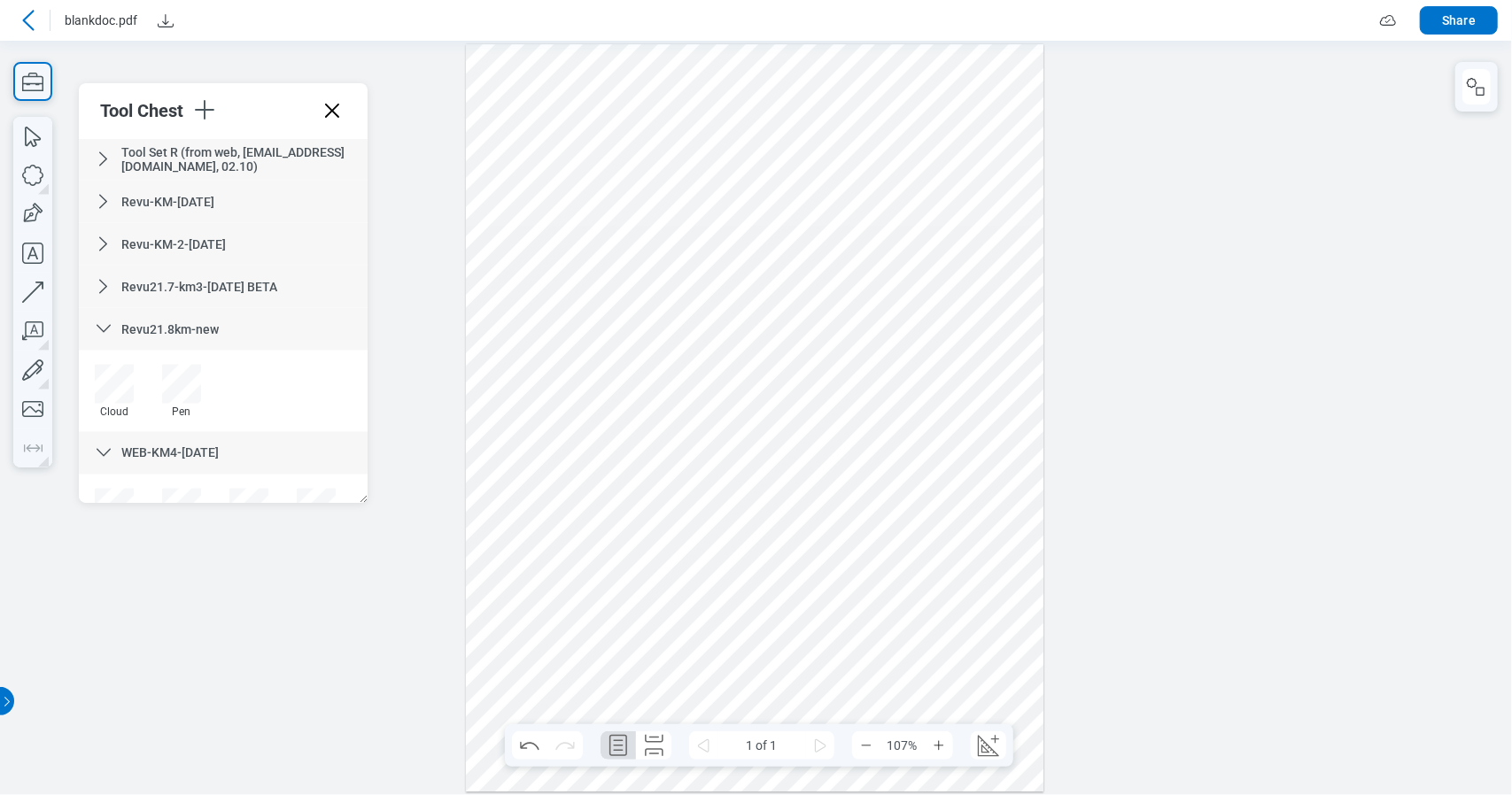
scroll to position [2227, 0]
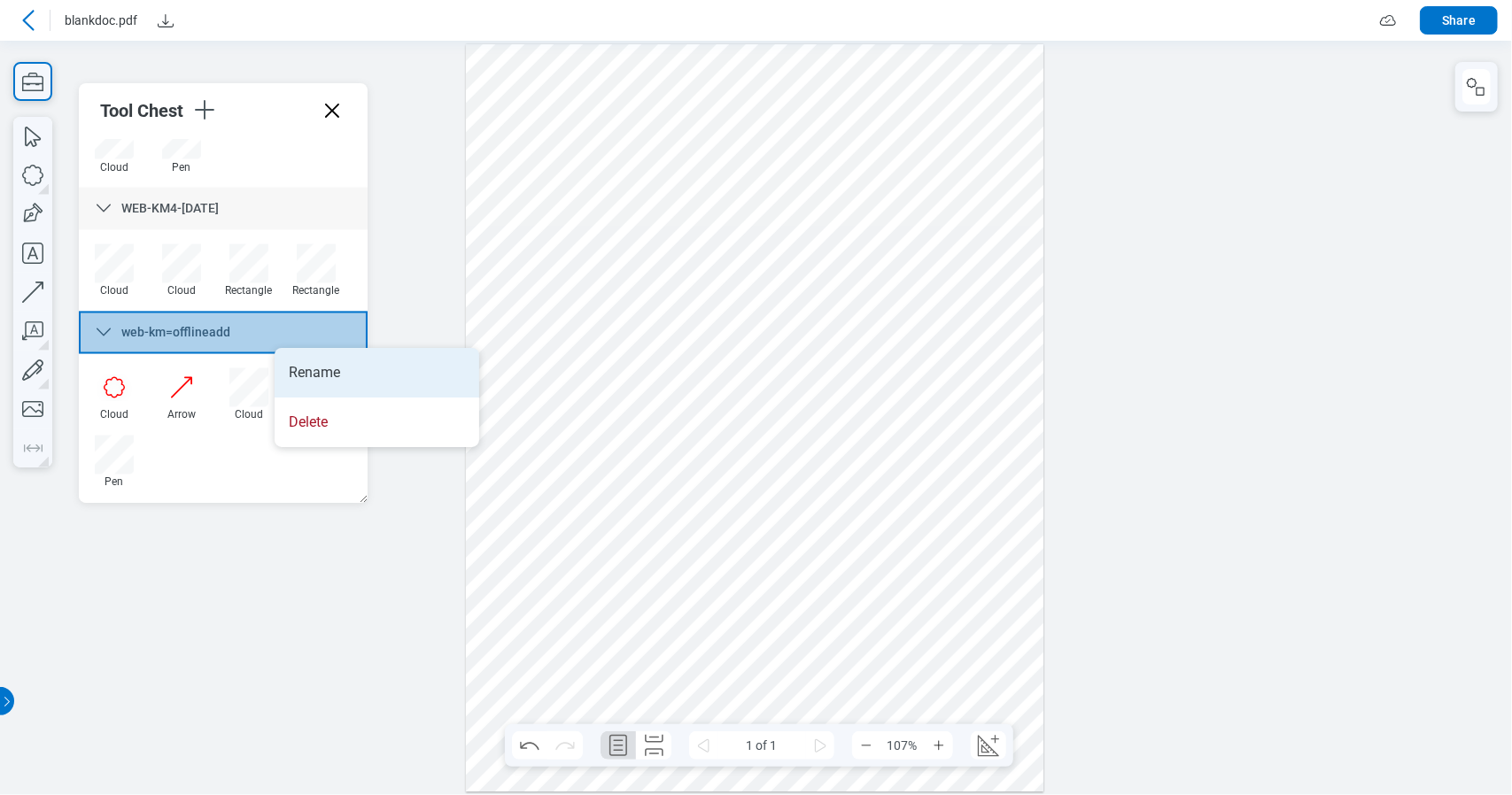
click at [339, 384] on li "Rename" at bounding box center [377, 373] width 205 height 49
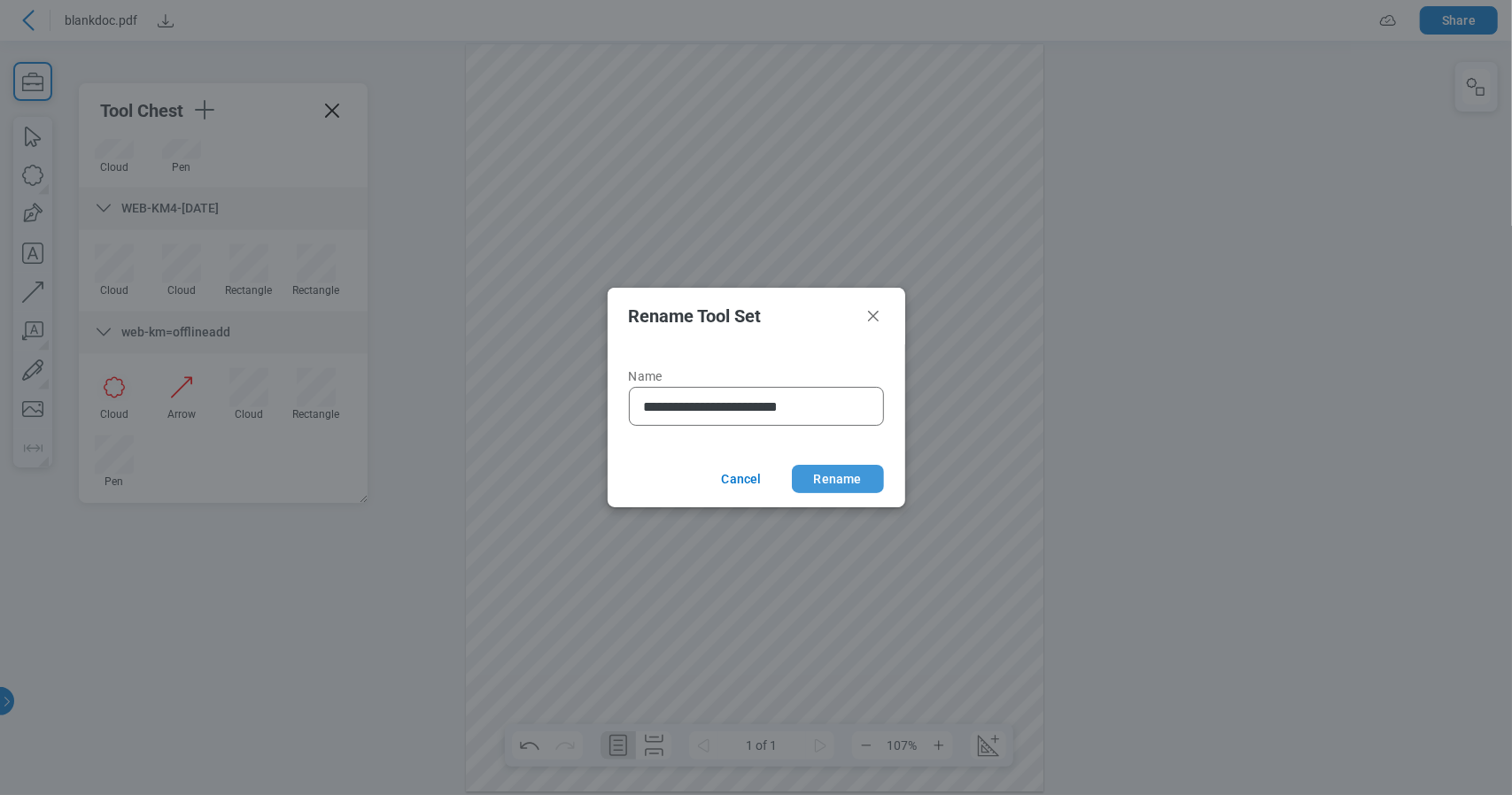
type input "**********"
click at [826, 486] on button "Rename" at bounding box center [837, 479] width 92 height 28
